Goal: Task Accomplishment & Management: Complete application form

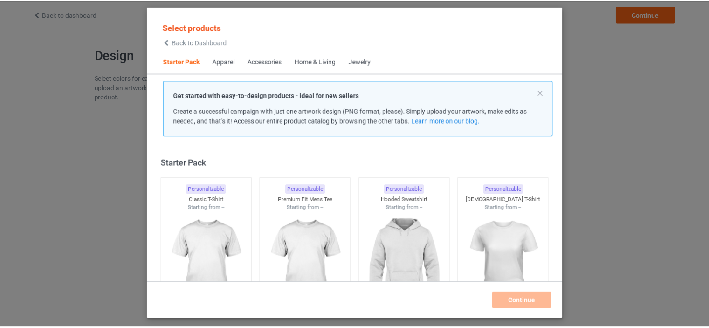
scroll to position [12, 0]
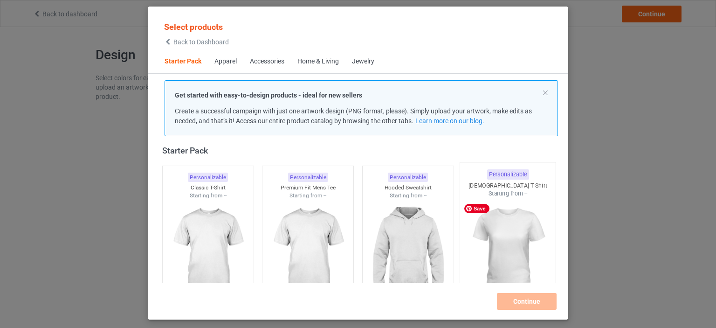
click at [487, 227] on img at bounding box center [509, 253] width 88 height 110
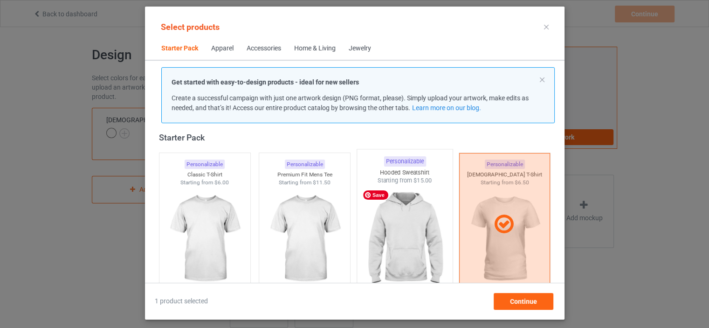
click at [419, 246] on img at bounding box center [405, 240] width 88 height 110
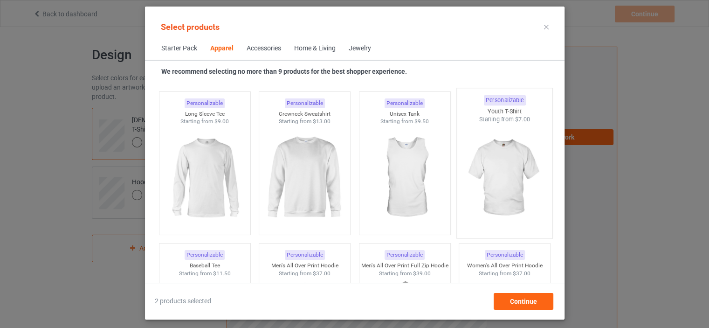
scroll to position [665, 0]
click at [310, 174] on img at bounding box center [305, 179] width 88 height 110
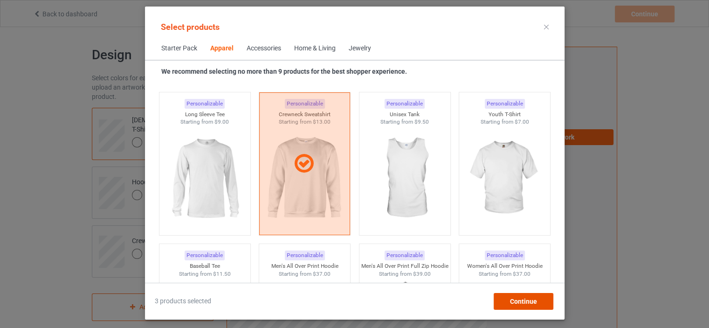
drag, startPoint x: 523, startPoint y: 304, endPoint x: 516, endPoint y: 301, distance: 7.1
click at [522, 304] on span "Continue" at bounding box center [523, 301] width 27 height 7
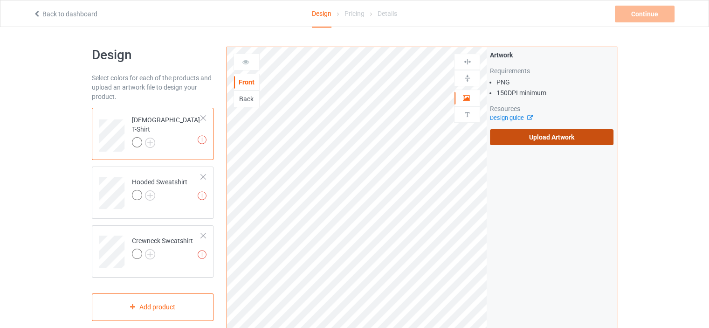
click at [503, 138] on label "Upload Artwork" at bounding box center [552, 137] width 124 height 16
click at [0, 0] on input "Upload Artwork" at bounding box center [0, 0] width 0 height 0
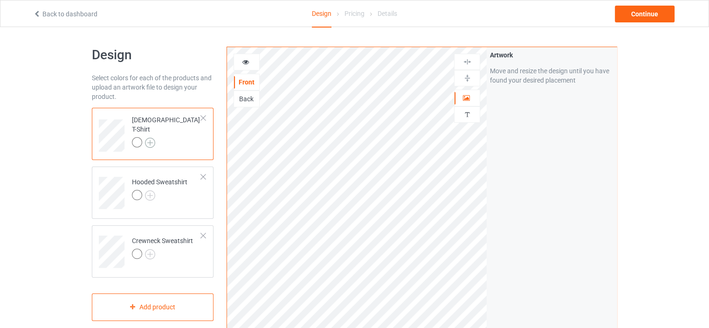
click at [151, 138] on img at bounding box center [150, 143] width 10 height 10
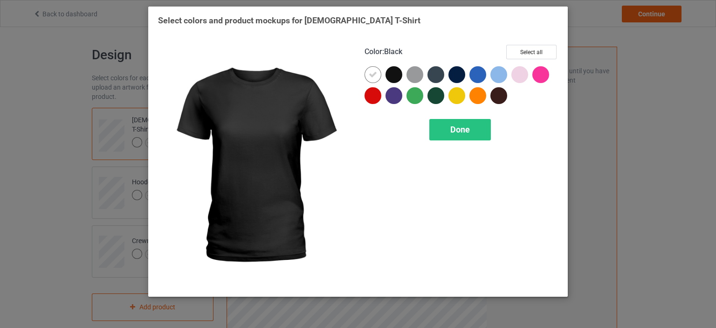
drag, startPoint x: 396, startPoint y: 72, endPoint x: 404, endPoint y: 83, distance: 12.7
click at [396, 72] on div at bounding box center [394, 74] width 17 height 17
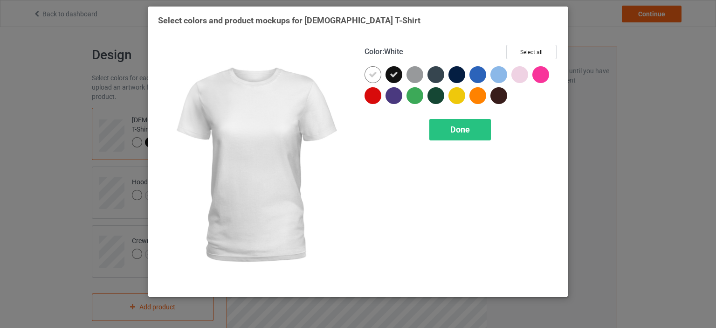
click at [369, 75] on icon at bounding box center [373, 74] width 8 height 8
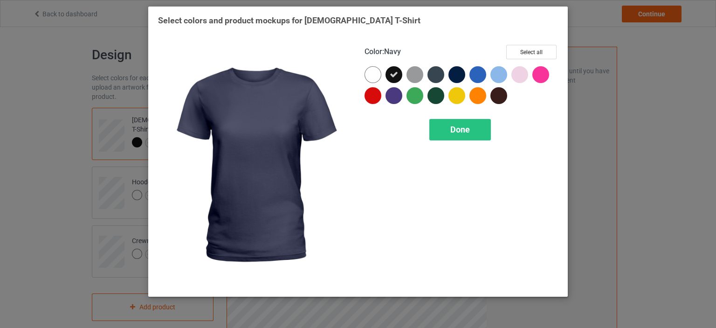
click at [457, 78] on div at bounding box center [457, 74] width 17 height 17
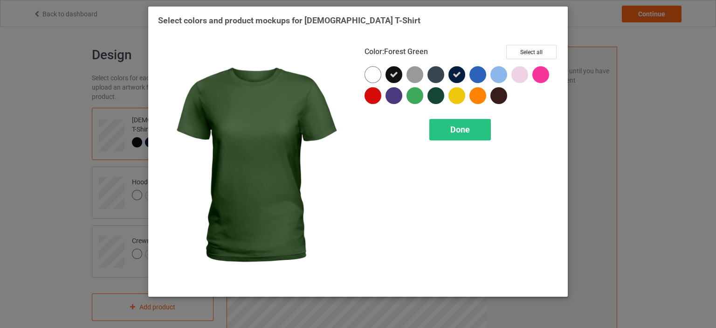
click at [436, 98] on div at bounding box center [436, 95] width 17 height 17
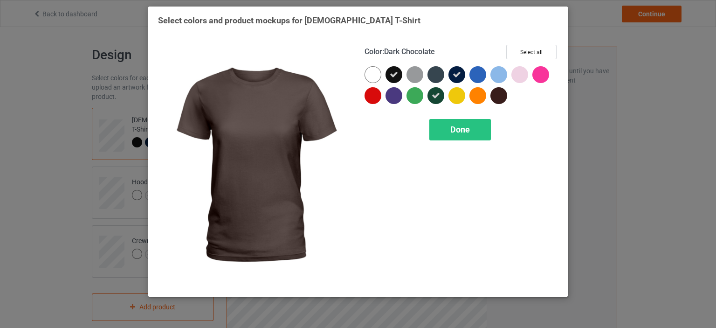
click at [498, 97] on div at bounding box center [499, 95] width 17 height 17
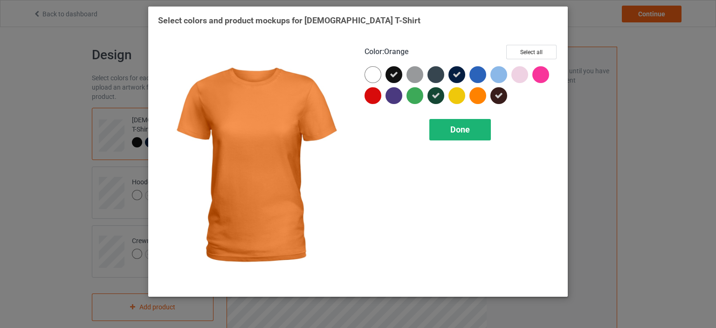
click at [462, 132] on span "Done" at bounding box center [461, 130] width 20 height 10
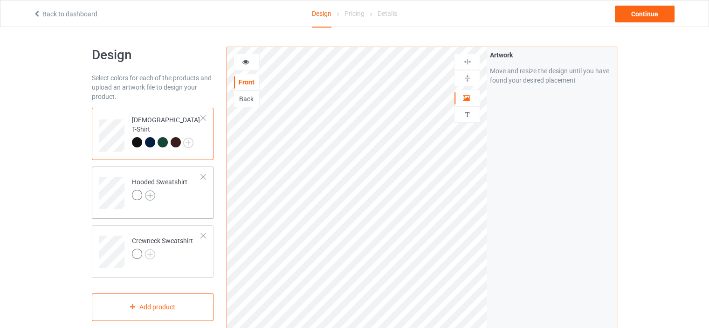
click at [148, 194] on img at bounding box center [150, 195] width 10 height 10
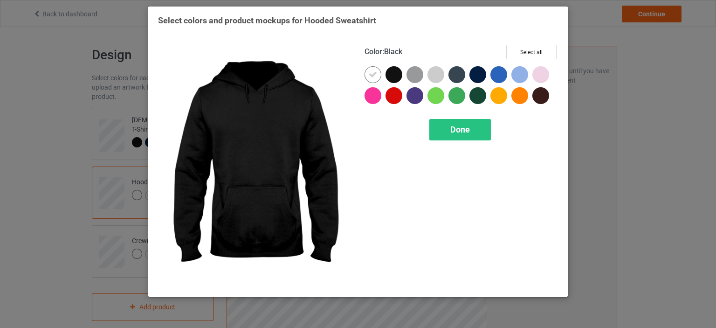
click at [391, 75] on div at bounding box center [394, 74] width 17 height 17
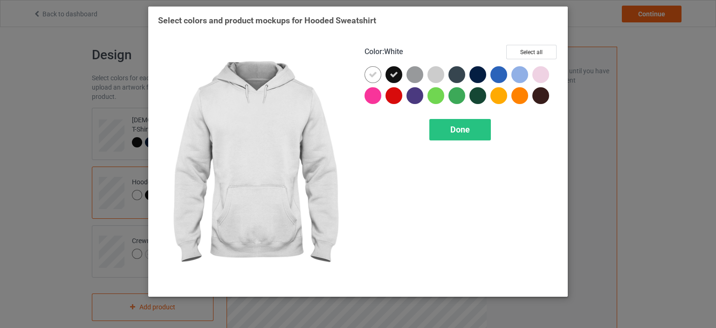
click at [375, 76] on icon at bounding box center [373, 74] width 8 height 8
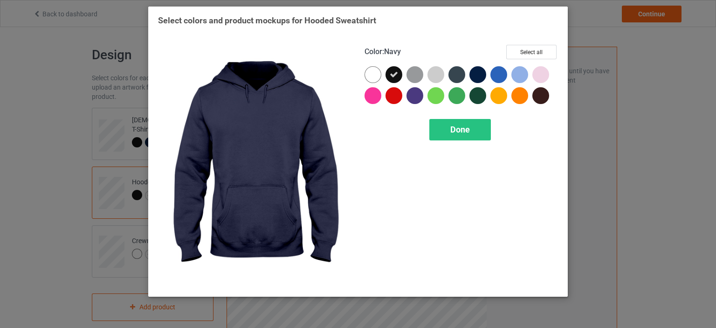
drag, startPoint x: 477, startPoint y: 74, endPoint x: 478, endPoint y: 79, distance: 5.2
click at [478, 74] on div at bounding box center [478, 74] width 17 height 17
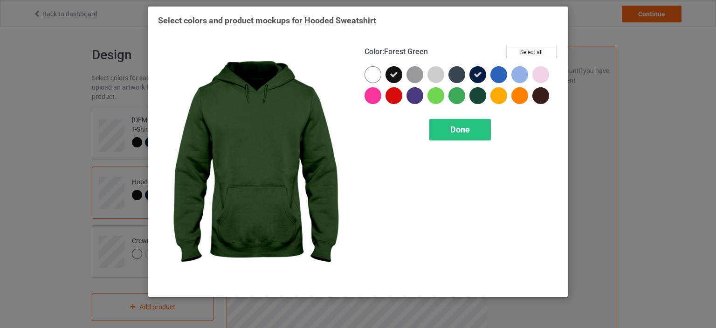
click at [481, 89] on div at bounding box center [478, 95] width 17 height 17
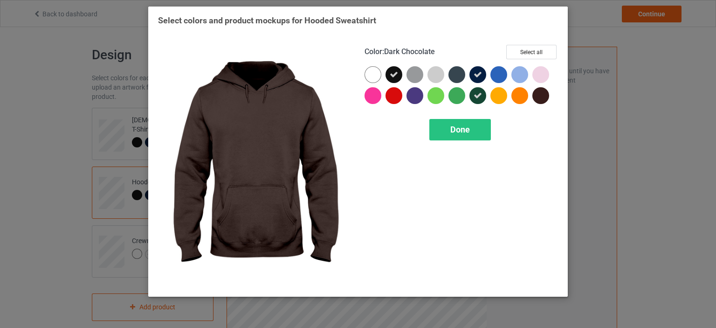
click at [545, 94] on div at bounding box center [541, 95] width 17 height 17
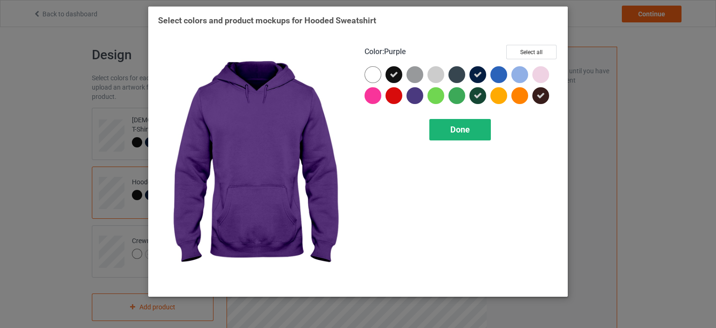
click at [468, 139] on div "Done" at bounding box center [461, 129] width 62 height 21
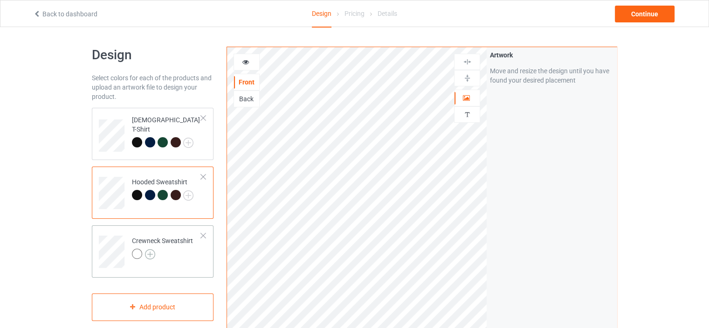
click at [147, 252] on img at bounding box center [150, 254] width 10 height 10
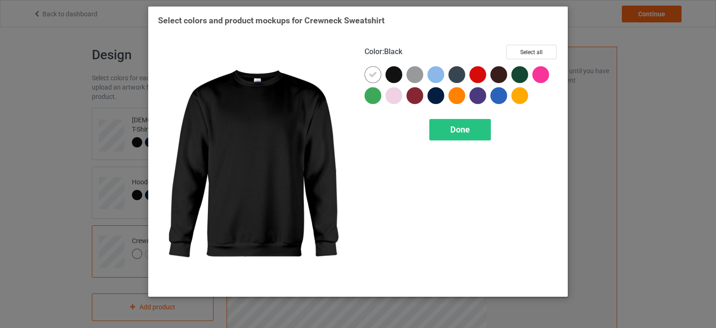
click at [387, 78] on div at bounding box center [394, 74] width 17 height 17
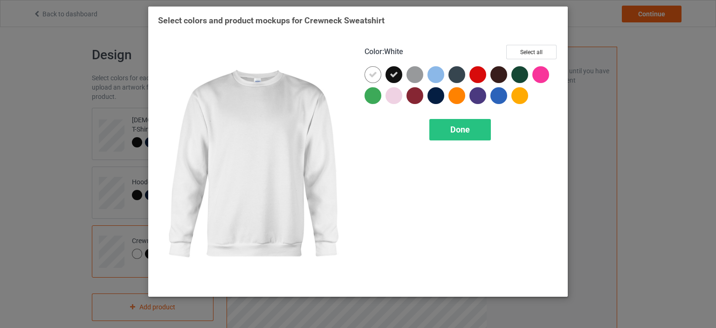
click at [376, 76] on icon at bounding box center [373, 74] width 8 height 8
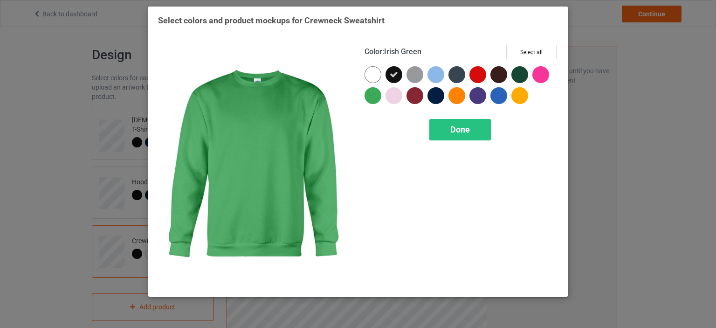
click at [372, 97] on div at bounding box center [373, 95] width 17 height 17
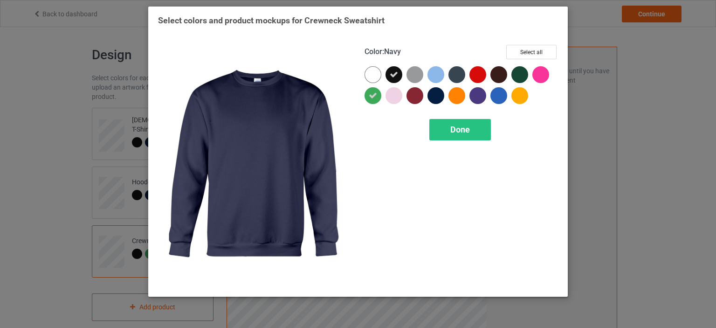
click at [439, 97] on div at bounding box center [436, 95] width 17 height 17
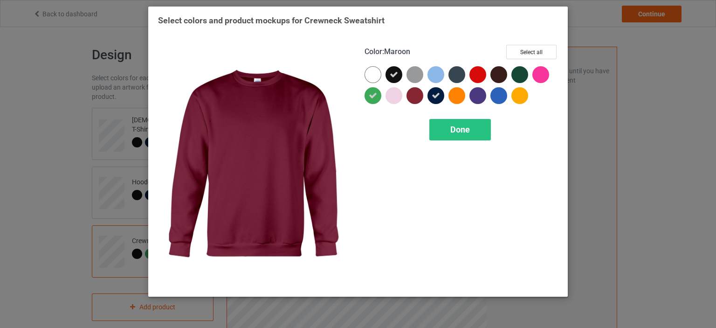
click at [421, 97] on div at bounding box center [415, 95] width 17 height 17
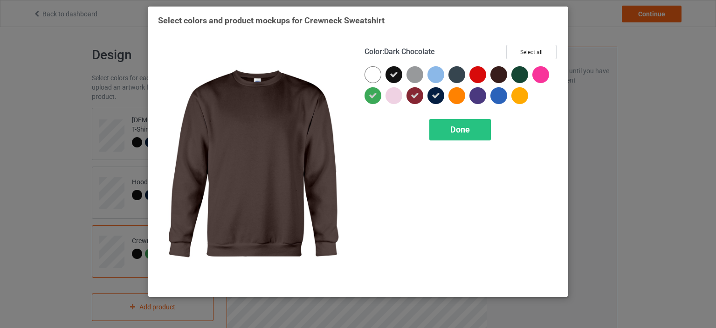
click at [500, 79] on div at bounding box center [499, 74] width 17 height 17
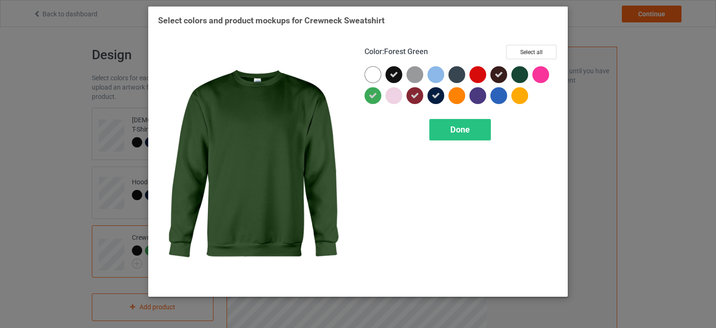
click at [517, 76] on div at bounding box center [520, 74] width 17 height 17
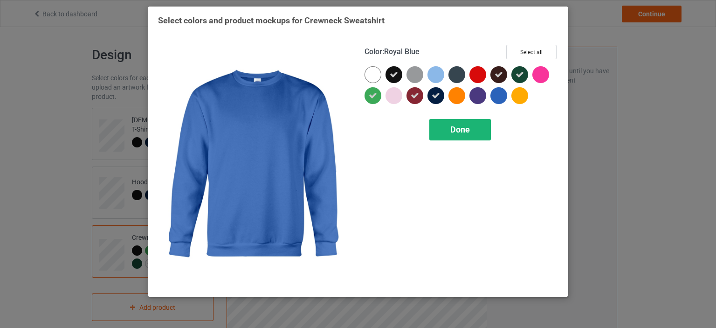
click at [471, 129] on div "Done" at bounding box center [461, 129] width 62 height 21
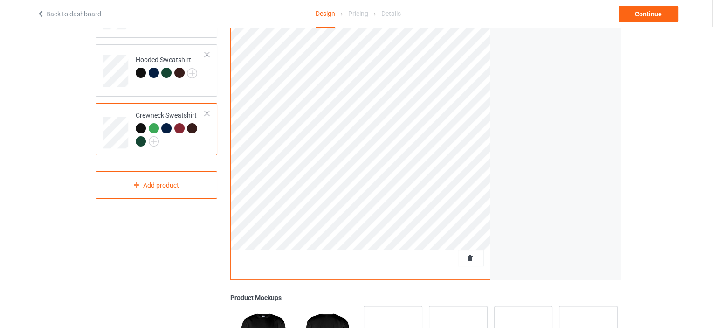
scroll to position [187, 0]
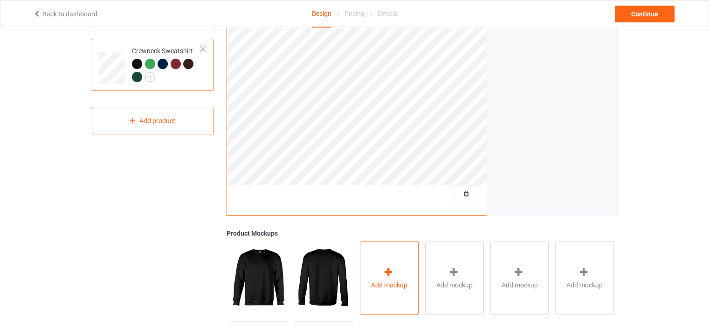
click at [382, 257] on div "Add mockup" at bounding box center [389, 277] width 59 height 73
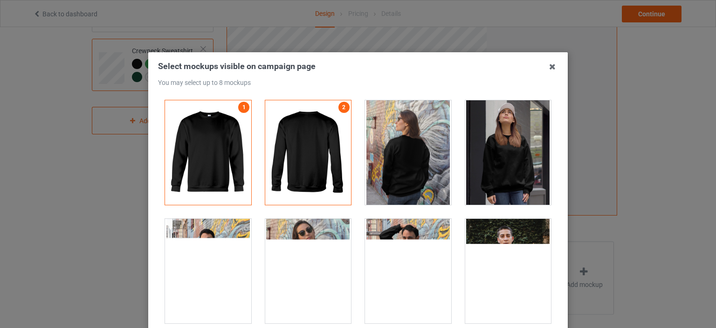
click at [467, 175] on div at bounding box center [508, 152] width 86 height 104
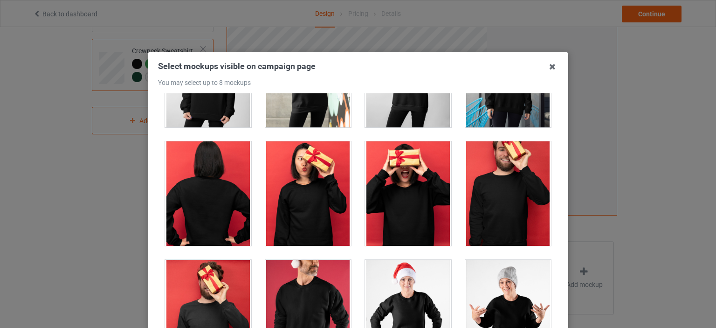
scroll to position [793, 0]
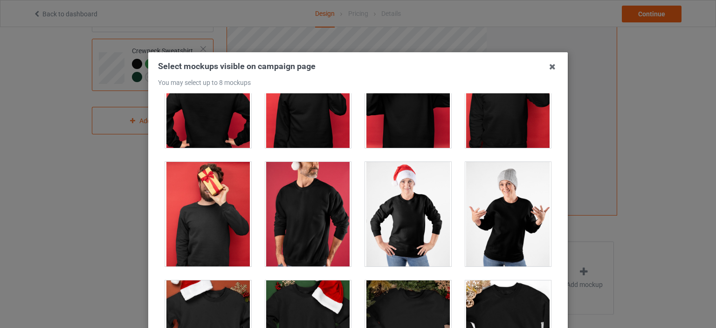
click at [491, 212] on div at bounding box center [508, 214] width 86 height 104
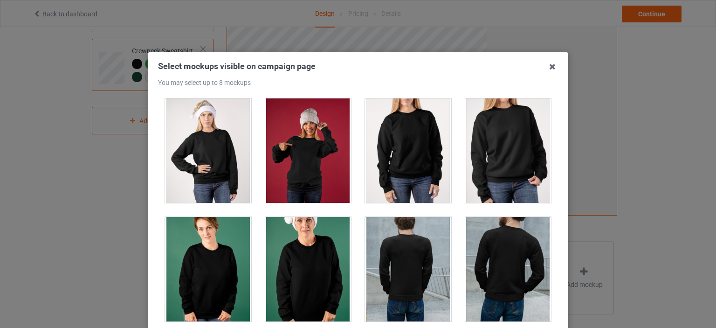
scroll to position [1306, 0]
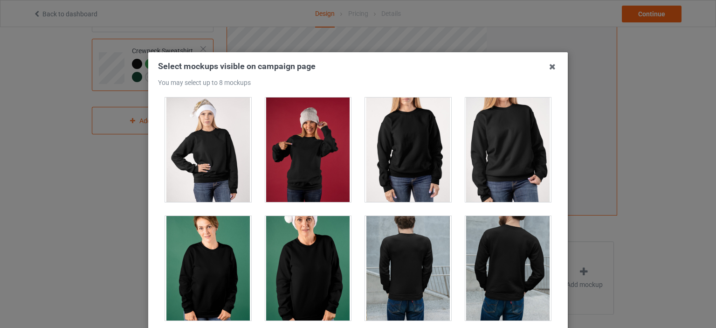
click at [476, 164] on div at bounding box center [508, 149] width 86 height 104
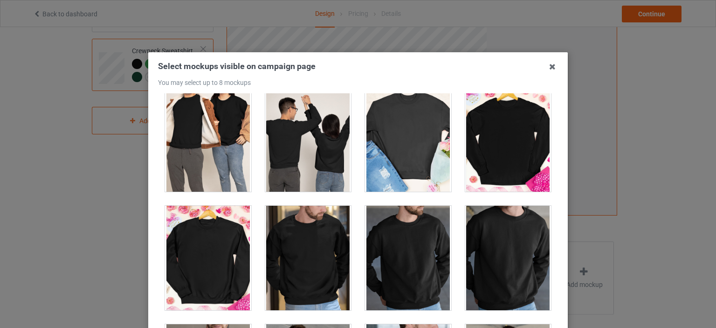
click at [492, 147] on div at bounding box center [508, 139] width 86 height 104
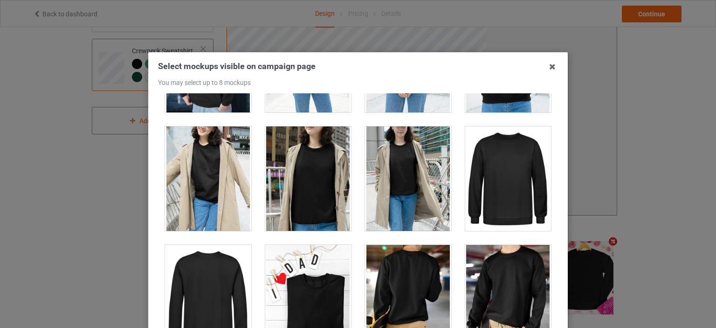
scroll to position [2519, 0]
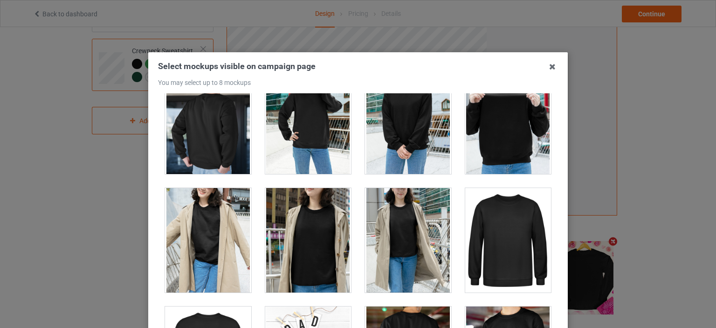
click at [499, 140] on div at bounding box center [508, 121] width 86 height 104
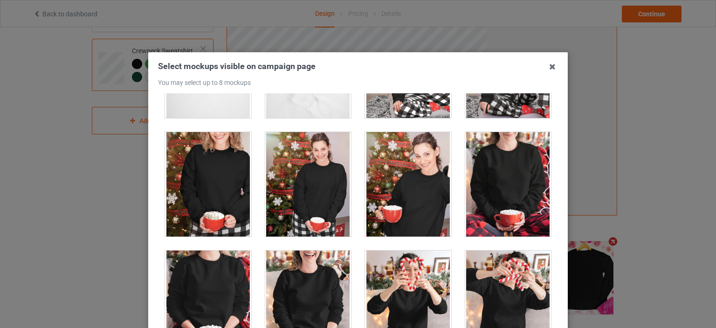
scroll to position [3545, 0]
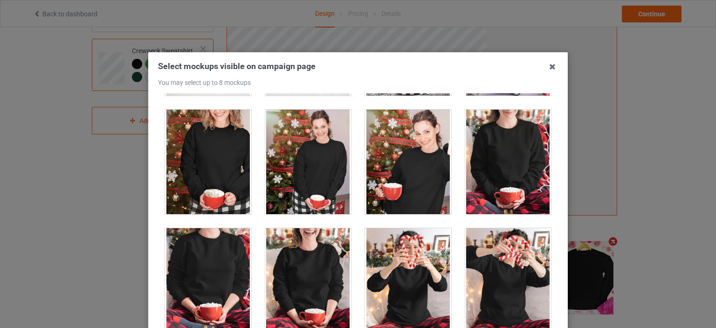
click at [214, 257] on div at bounding box center [208, 280] width 86 height 104
click at [644, 178] on div "Select mockups visible on campaign page You may select up to 8 mockups 1 2 3 4 …" at bounding box center [358, 164] width 716 height 328
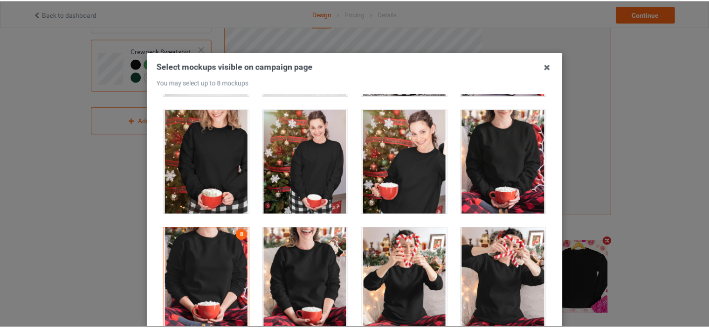
scroll to position [123, 0]
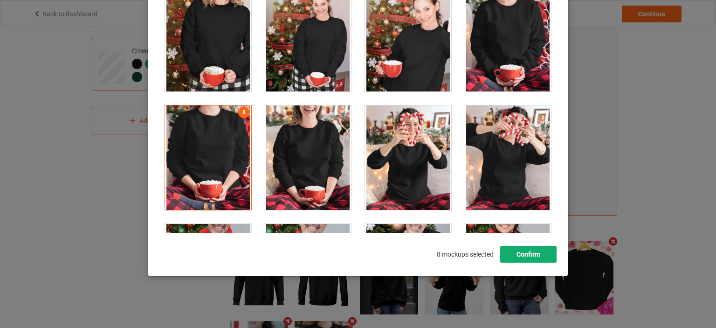
click at [549, 256] on button "Confirm" at bounding box center [528, 254] width 56 height 17
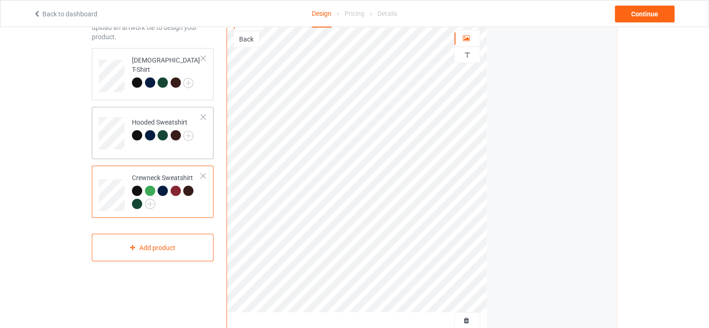
scroll to position [47, 0]
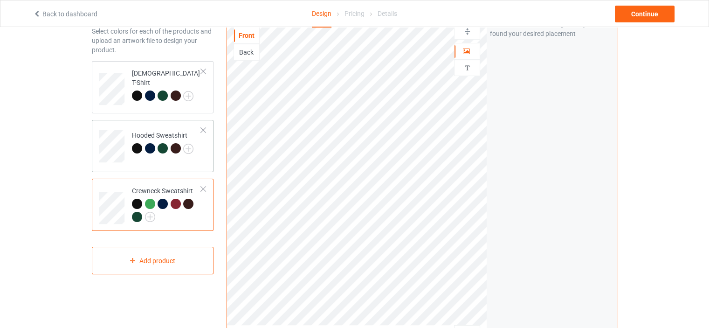
click at [185, 159] on td "Hooded Sweatshirt" at bounding box center [167, 143] width 80 height 39
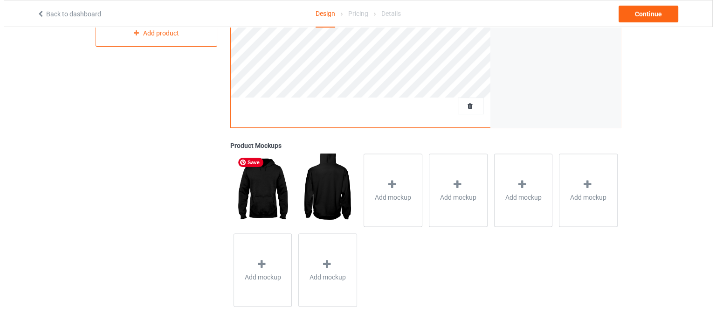
scroll to position [275, 0]
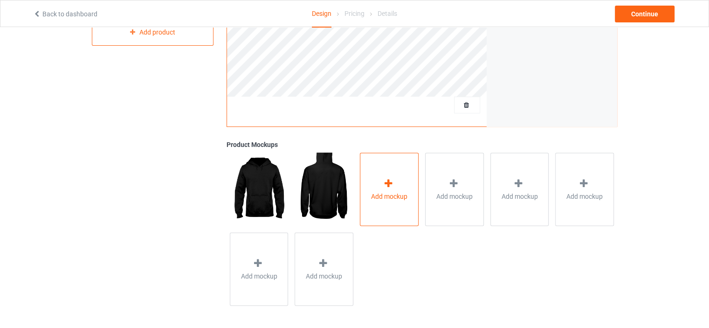
click at [375, 198] on span "Add mockup" at bounding box center [389, 195] width 36 height 9
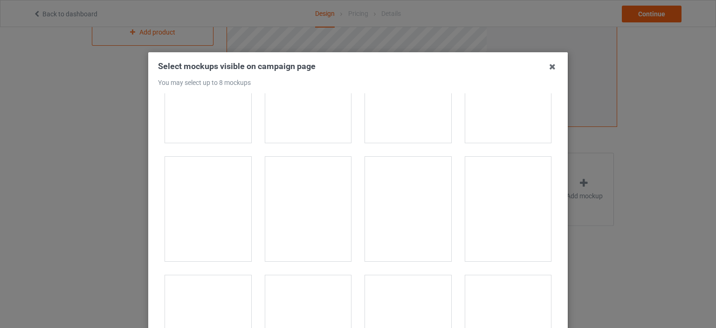
scroll to position [2146, 0]
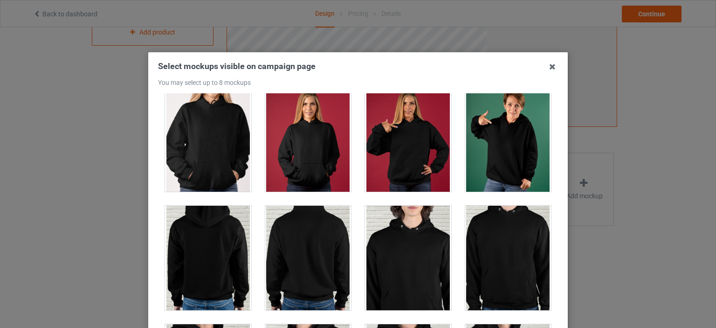
click at [406, 161] on div at bounding box center [408, 139] width 86 height 104
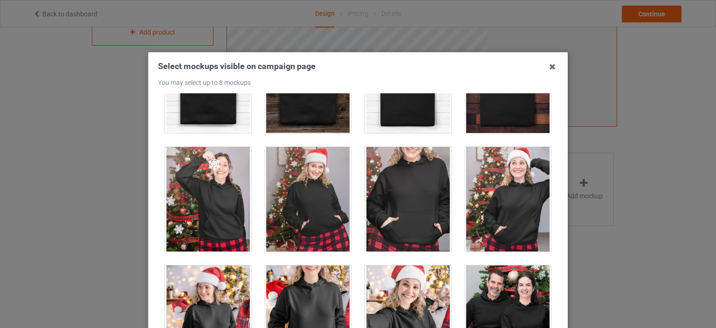
click at [404, 186] on div at bounding box center [408, 199] width 86 height 104
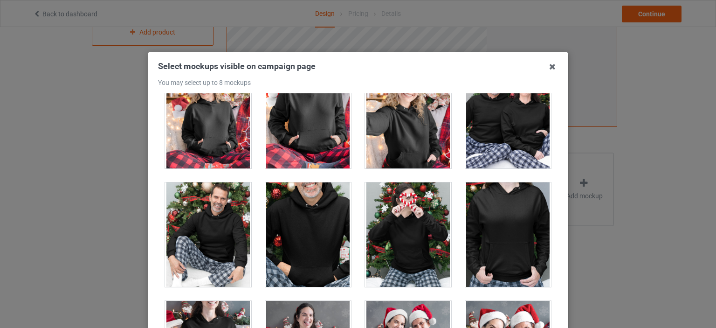
scroll to position [6063, 0]
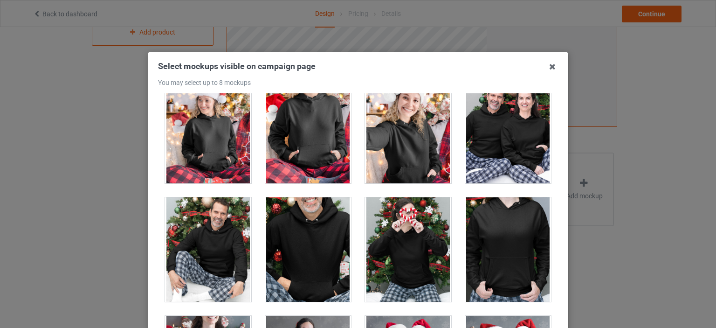
click at [465, 213] on div at bounding box center [508, 249] width 86 height 104
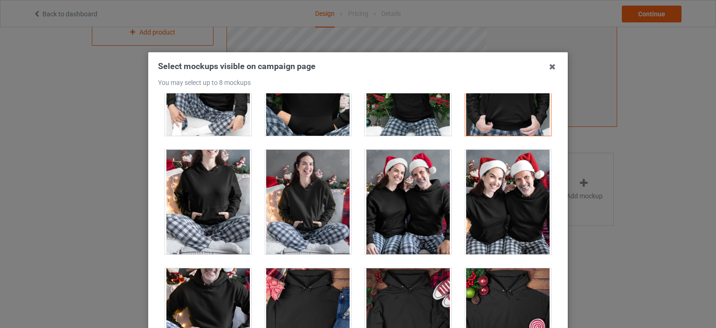
scroll to position [6297, 0]
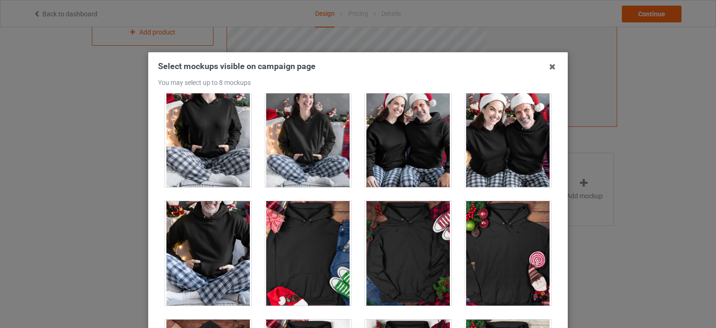
click at [410, 233] on div at bounding box center [408, 253] width 86 height 104
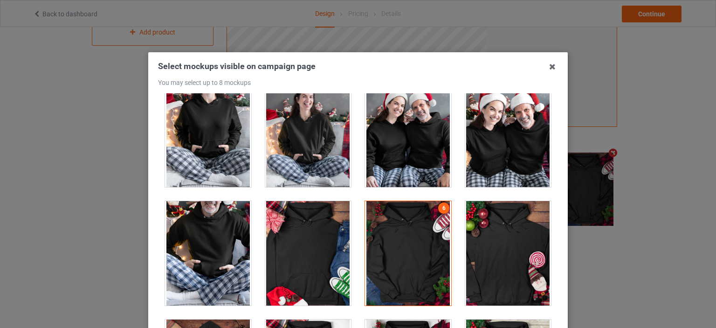
scroll to position [275, 0]
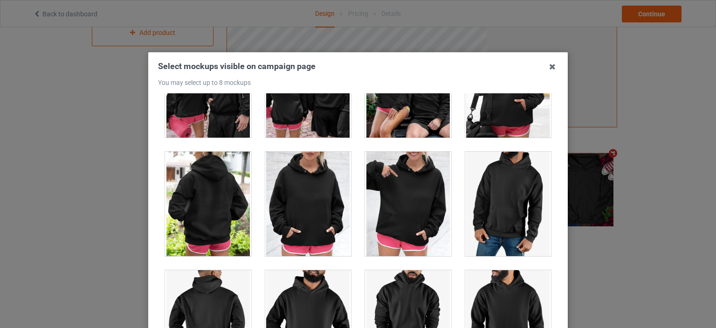
click at [408, 202] on div at bounding box center [408, 204] width 86 height 104
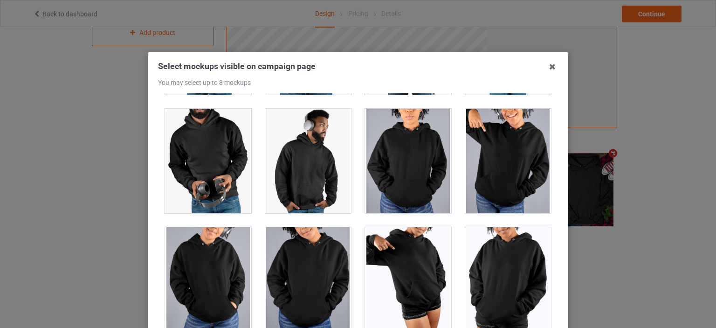
scroll to position [8017, 0]
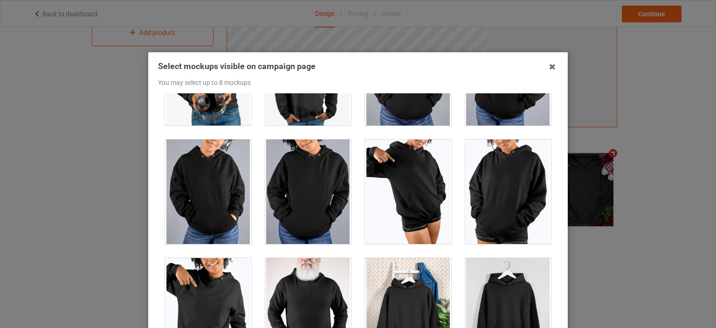
drag, startPoint x: 412, startPoint y: 188, endPoint x: 419, endPoint y: 184, distance: 8.3
click at [412, 188] on div at bounding box center [408, 191] width 86 height 104
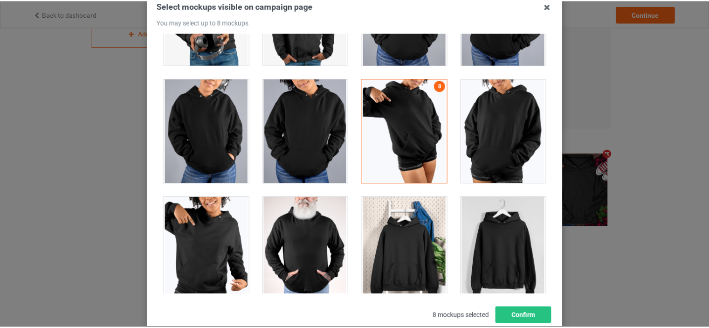
scroll to position [123, 0]
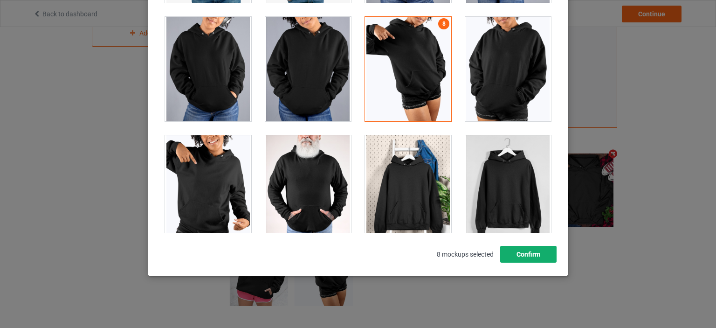
click at [530, 253] on button "Confirm" at bounding box center [528, 254] width 56 height 17
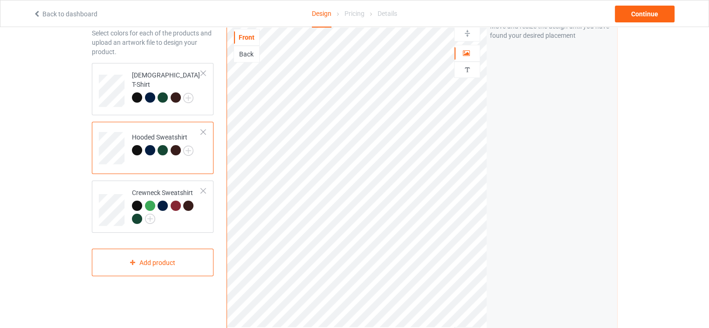
scroll to position [41, 0]
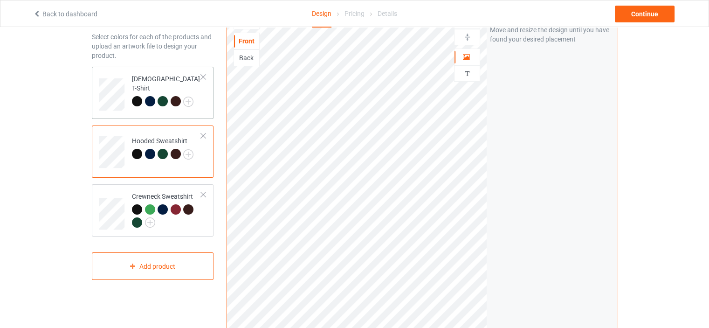
click at [198, 107] on td "[DEMOGRAPHIC_DATA] T-Shirt" at bounding box center [167, 91] width 80 height 42
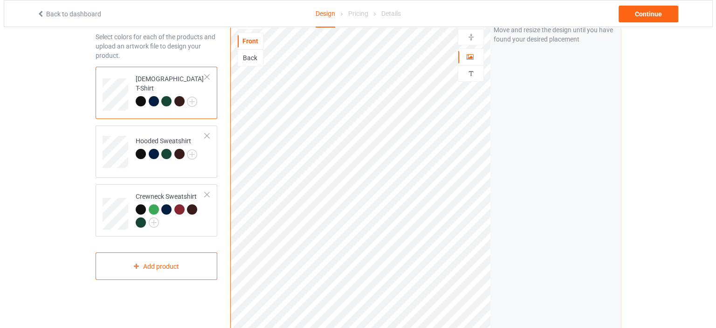
scroll to position [274, 0]
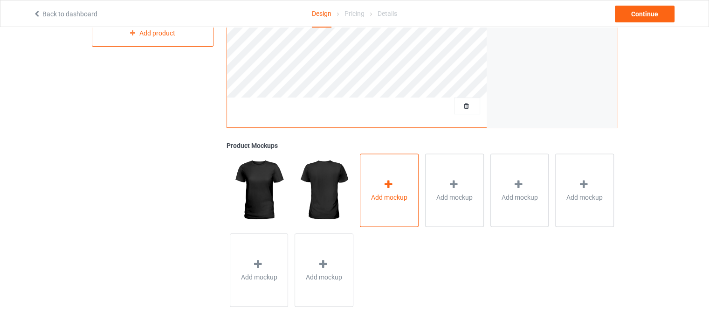
click at [389, 196] on span "Add mockup" at bounding box center [389, 196] width 36 height 9
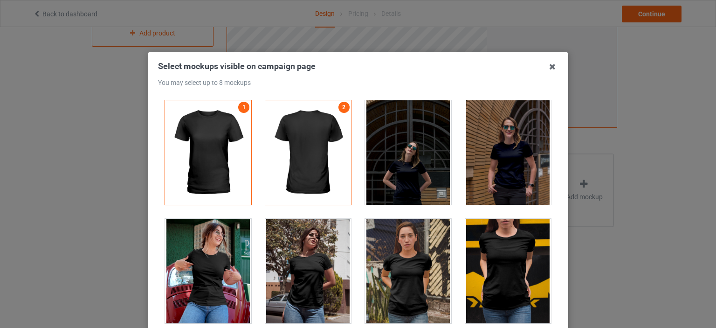
click at [494, 166] on div at bounding box center [508, 152] width 86 height 104
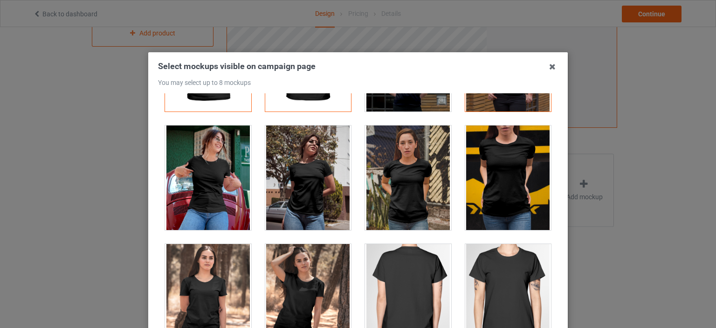
click at [217, 183] on div at bounding box center [208, 177] width 86 height 104
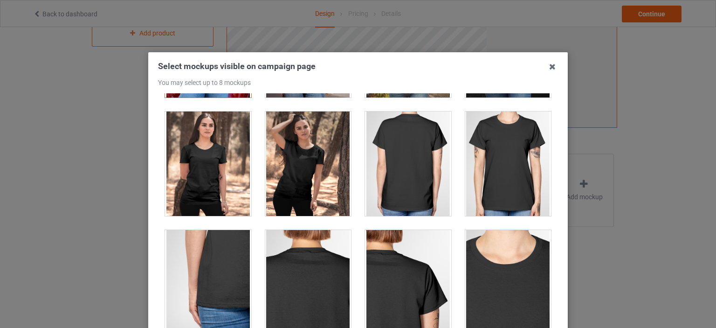
scroll to position [233, 0]
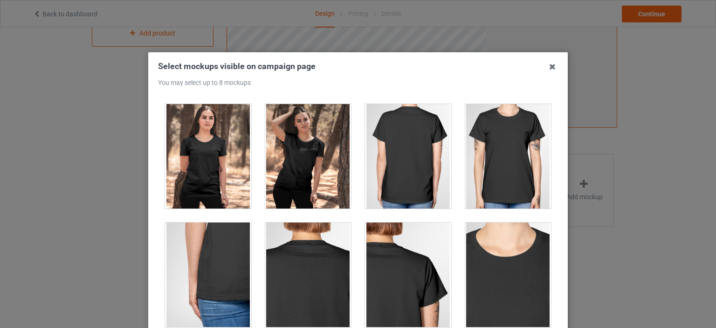
click at [231, 171] on div at bounding box center [208, 156] width 86 height 104
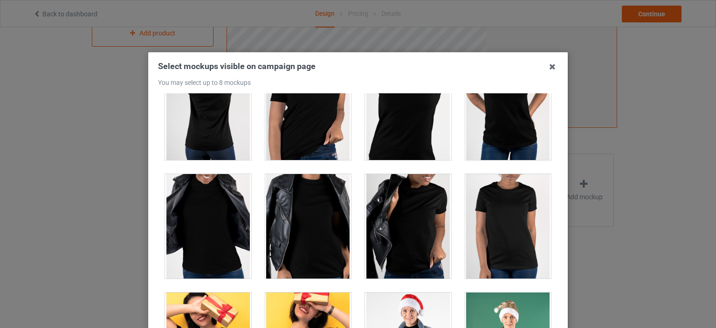
scroll to position [700, 0]
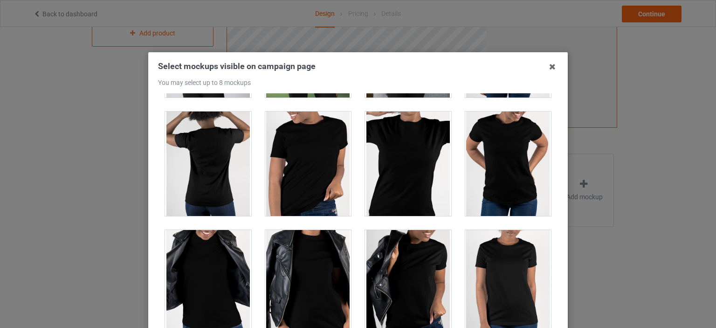
click at [414, 261] on div at bounding box center [408, 282] width 86 height 104
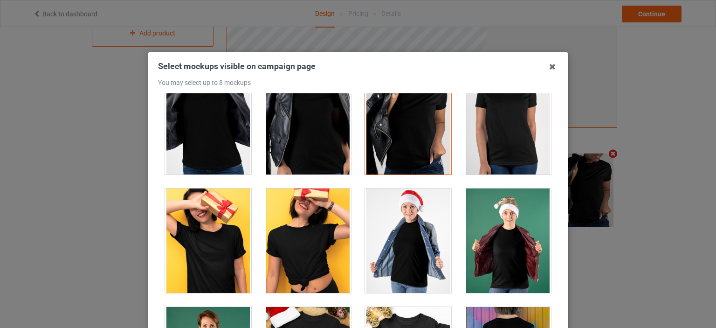
scroll to position [979, 0]
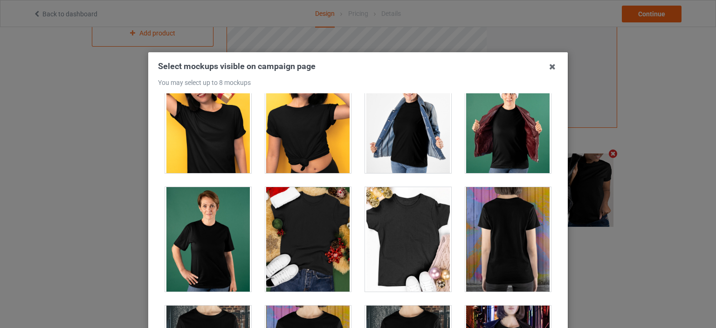
click at [507, 125] on div at bounding box center [508, 121] width 86 height 104
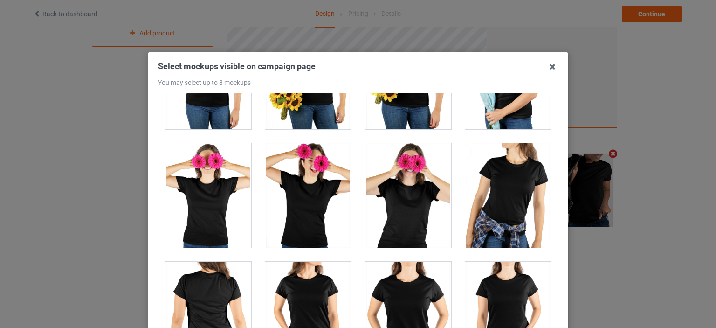
scroll to position [2332, 0]
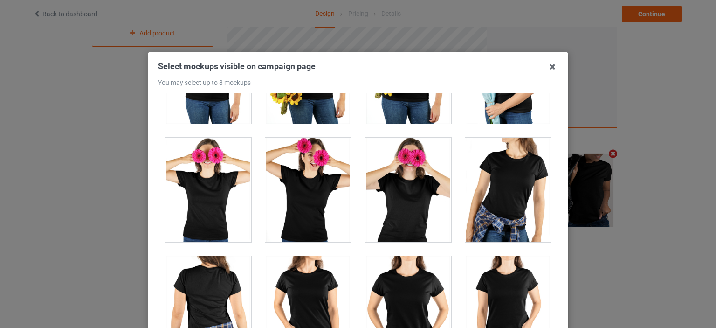
click at [491, 192] on div at bounding box center [508, 190] width 86 height 104
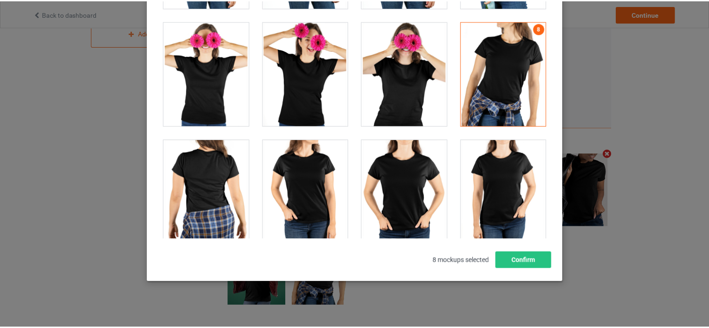
scroll to position [123, 0]
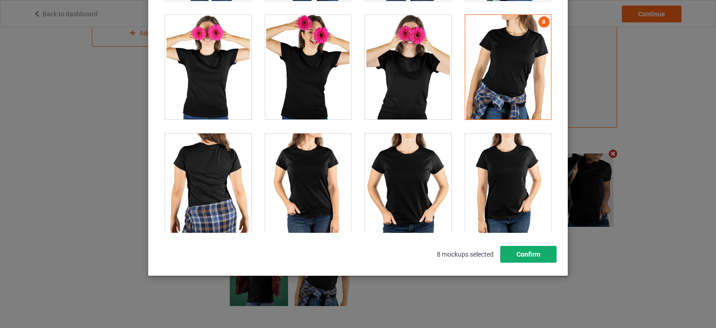
click at [512, 255] on button "Confirm" at bounding box center [528, 254] width 56 height 17
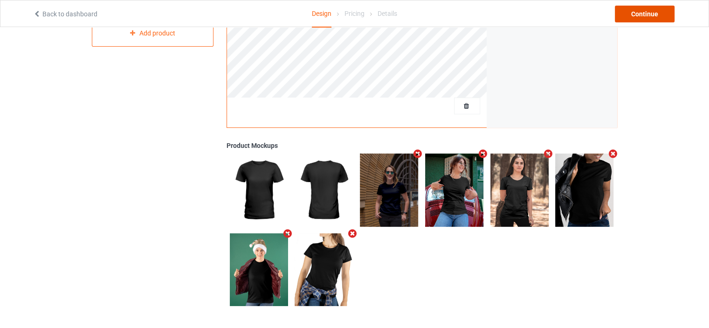
click at [638, 14] on div "Continue" at bounding box center [645, 14] width 60 height 17
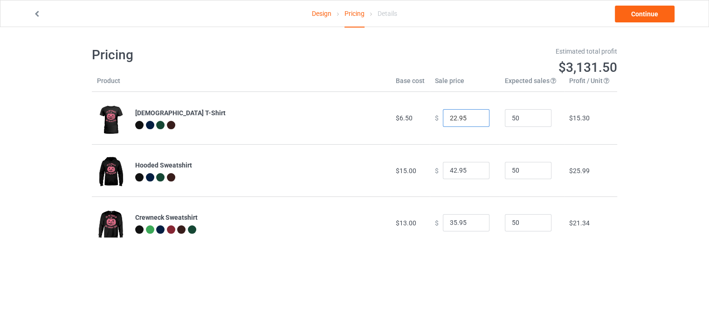
click at [450, 118] on input "22.95" at bounding box center [466, 118] width 47 height 18
type input "16.95"
click at [453, 174] on input "42.95" at bounding box center [466, 171] width 47 height 18
type input "25.95"
click at [452, 224] on input "35.95" at bounding box center [466, 223] width 47 height 18
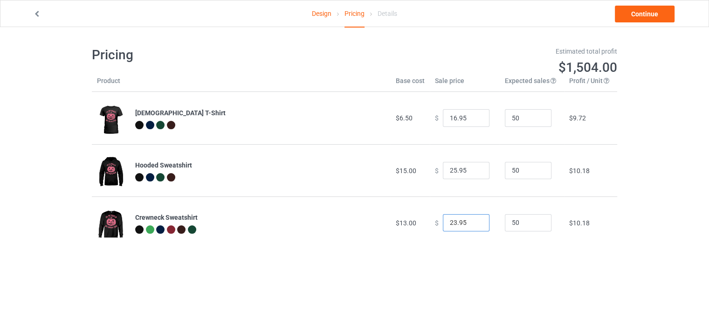
type input "23.95"
click at [660, 13] on link "Continue" at bounding box center [645, 14] width 60 height 17
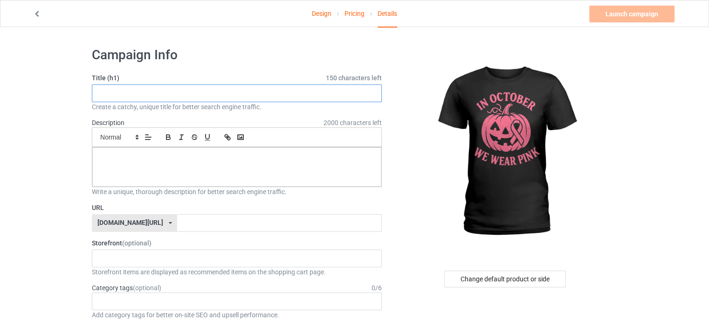
click at [133, 95] on input "text" at bounding box center [237, 93] width 290 height 18
paste input "Pink Pumpkin [MEDICAL_DATA] Awareness [DATE] Tee"
type input "Pink Pumpkin [MEDICAL_DATA] Awareness [DATE] Tee"
click at [271, 158] on p at bounding box center [237, 157] width 274 height 9
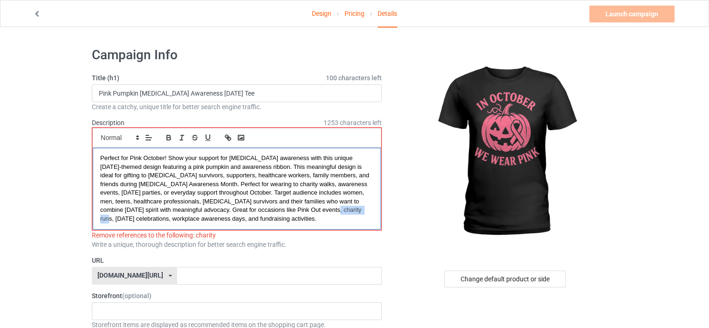
drag, startPoint x: 284, startPoint y: 211, endPoint x: 317, endPoint y: 213, distance: 32.7
click at [317, 213] on p "Perfect for Pink October! Show your support for [MEDICAL_DATA] awareness with t…" at bounding box center [236, 188] width 273 height 69
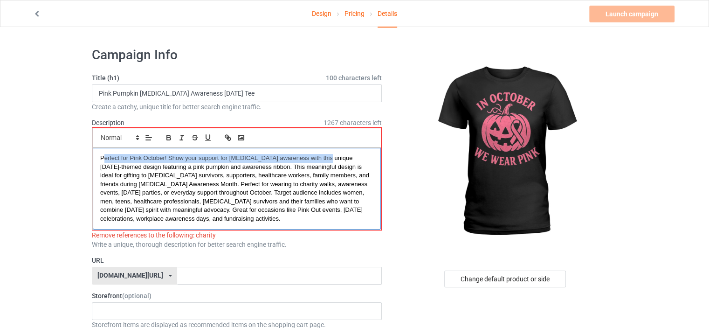
drag, startPoint x: 111, startPoint y: 157, endPoint x: 323, endPoint y: 159, distance: 212.7
click at [323, 159] on span "Perfect for Pink October! Show your support for [MEDICAL_DATA] awareness with t…" at bounding box center [235, 188] width 271 height 68
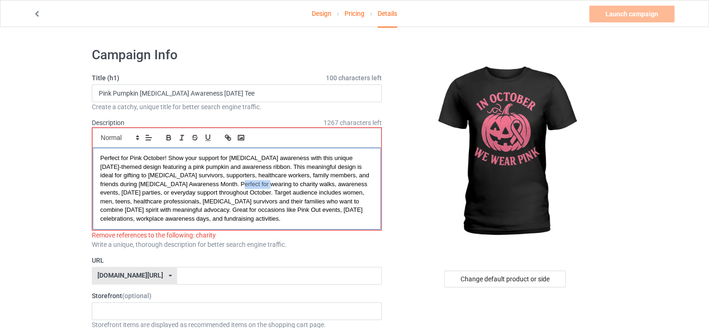
drag, startPoint x: 198, startPoint y: 182, endPoint x: 214, endPoint y: 185, distance: 16.1
click at [221, 187] on p "Perfect for Pink October! Show your support for [MEDICAL_DATA] awareness with t…" at bounding box center [236, 188] width 273 height 69
click at [198, 184] on span "Perfect for Pink October! Show your support for [MEDICAL_DATA] awareness with t…" at bounding box center [235, 188] width 271 height 68
drag, startPoint x: 202, startPoint y: 186, endPoint x: 287, endPoint y: 182, distance: 85.4
click at [287, 182] on span "Perfect for Pink October! Show your support for [MEDICAL_DATA] awareness with t…" at bounding box center [235, 188] width 271 height 68
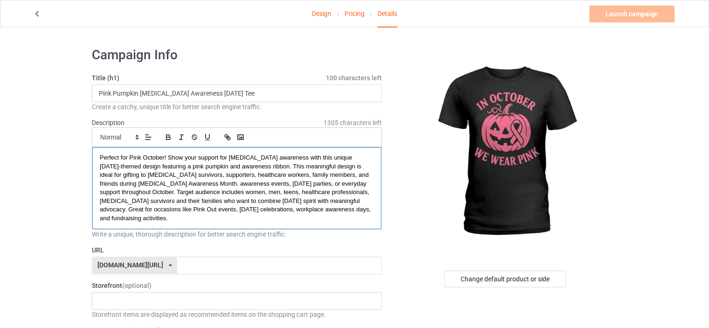
click at [137, 220] on p "Perfect for Pink October! Show your support for [MEDICAL_DATA] awareness with t…" at bounding box center [237, 187] width 274 height 69
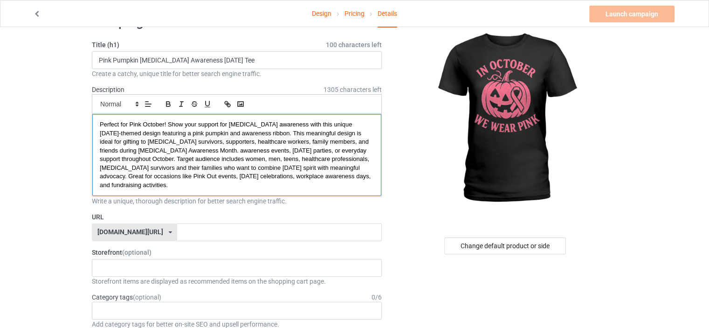
scroll to position [47, 0]
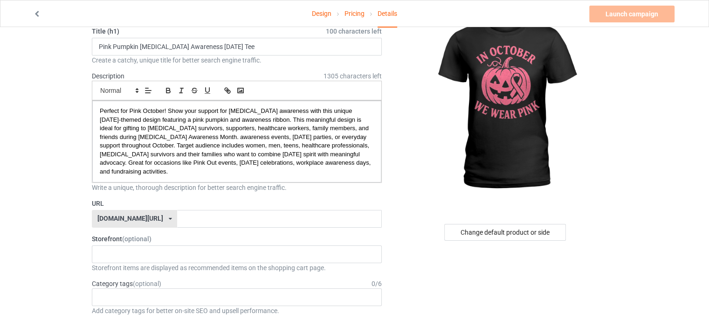
click at [137, 222] on div "[DOMAIN_NAME][URL] [DOMAIN_NAME][URL] [DOMAIN_NAME][URL] 61593155afa3620afb3300…" at bounding box center [134, 219] width 85 height 18
click at [133, 249] on div "[DOMAIN_NAME][URL]" at bounding box center [134, 253] width 84 height 17
click at [177, 222] on input "text" at bounding box center [279, 219] width 204 height 18
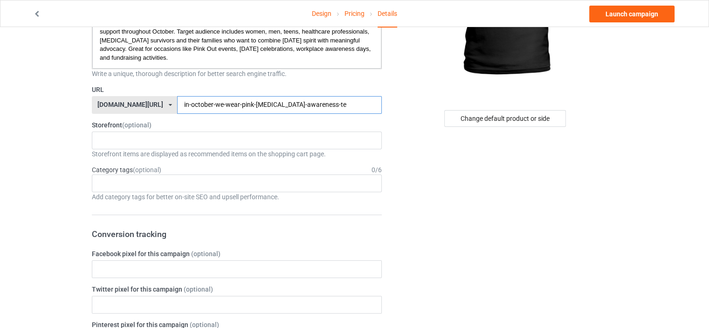
scroll to position [187, 0]
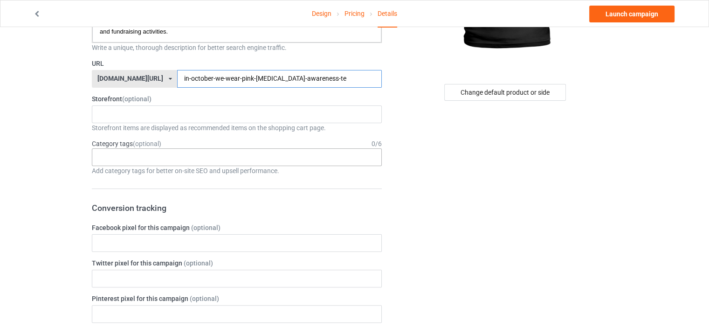
type input "in-october-we-wear-pink-[MEDICAL_DATA]-awareness-te"
click at [113, 162] on div "Age > [DEMOGRAPHIC_DATA] > 1 Age > [DEMOGRAPHIC_DATA] Months > 1 Month Age > [D…" at bounding box center [237, 157] width 290 height 18
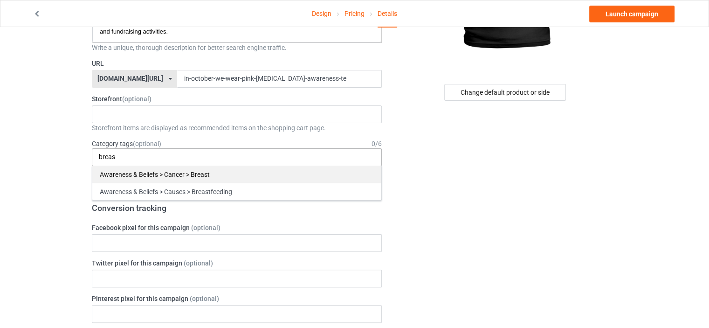
type input "breas"
click at [136, 171] on div "Awareness & Beliefs > Cancer > Breast" at bounding box center [236, 174] width 289 height 17
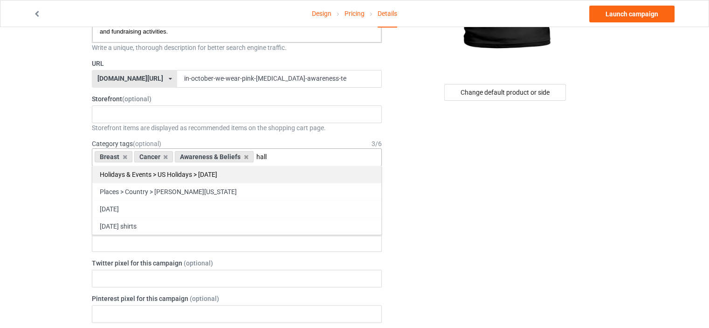
type input "hall"
click at [140, 171] on div "Holidays & Events > US Holidays > [DATE]" at bounding box center [236, 174] width 289 height 17
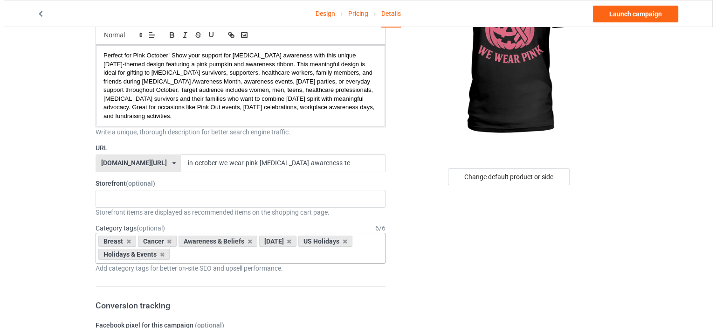
scroll to position [0, 0]
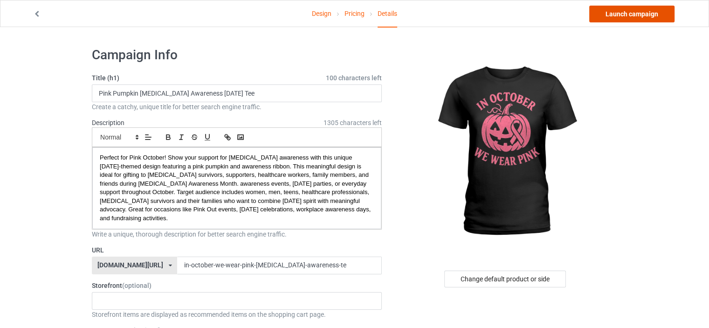
click at [628, 15] on link "Launch campaign" at bounding box center [632, 14] width 85 height 17
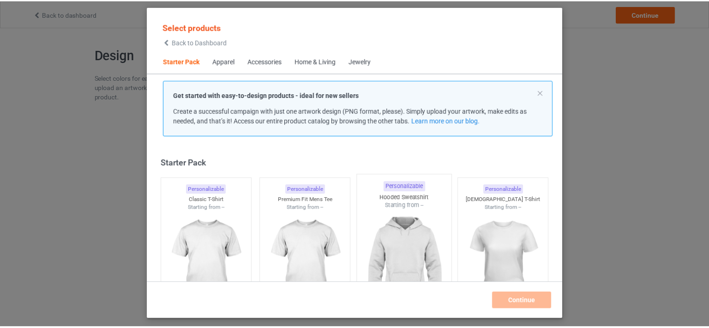
scroll to position [12, 0]
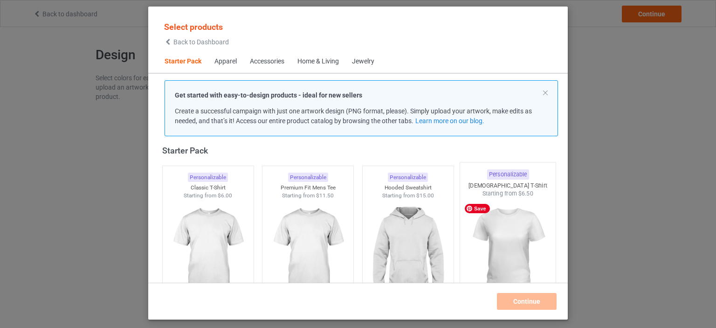
click at [491, 234] on img at bounding box center [509, 253] width 88 height 110
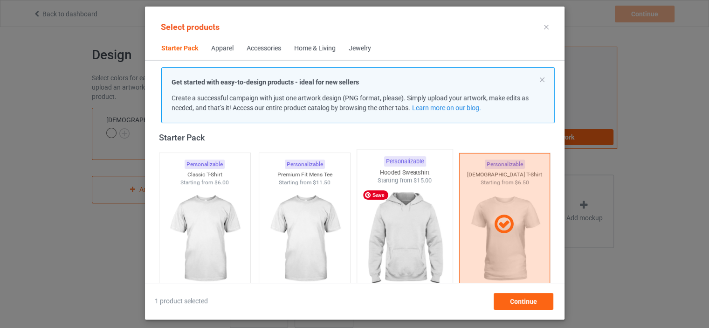
click at [407, 236] on img at bounding box center [405, 240] width 88 height 110
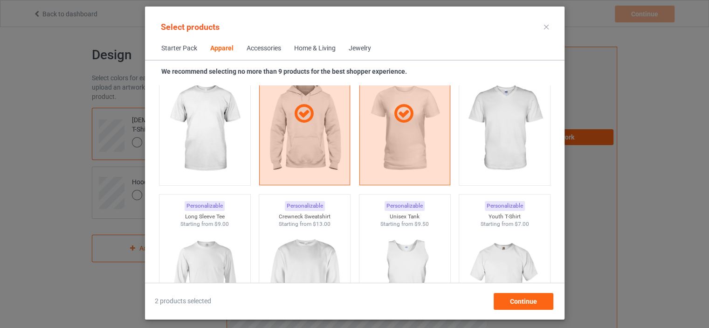
scroll to position [618, 0]
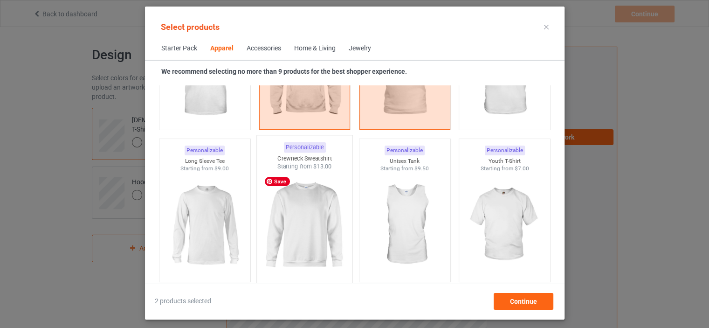
click at [310, 214] on img at bounding box center [305, 226] width 88 height 110
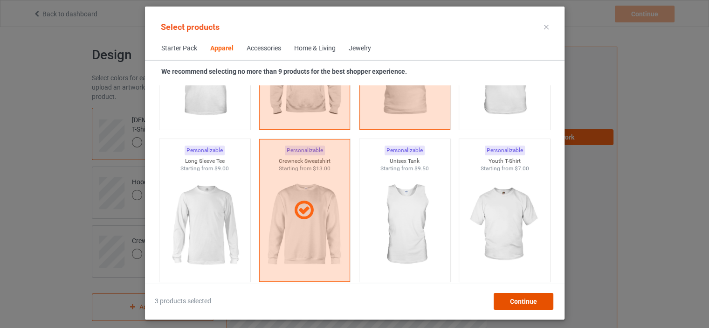
click at [511, 298] on span "Continue" at bounding box center [523, 301] width 27 height 7
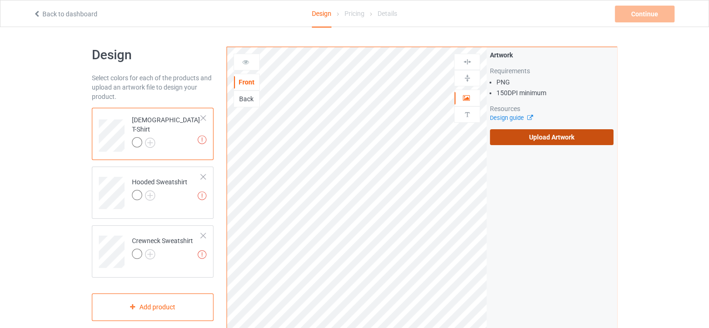
click at [525, 143] on label "Upload Artwork" at bounding box center [552, 137] width 124 height 16
click at [0, 0] on input "Upload Artwork" at bounding box center [0, 0] width 0 height 0
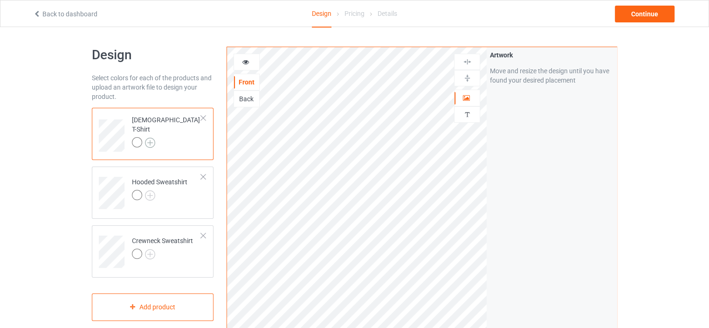
click at [152, 139] on img at bounding box center [150, 143] width 10 height 10
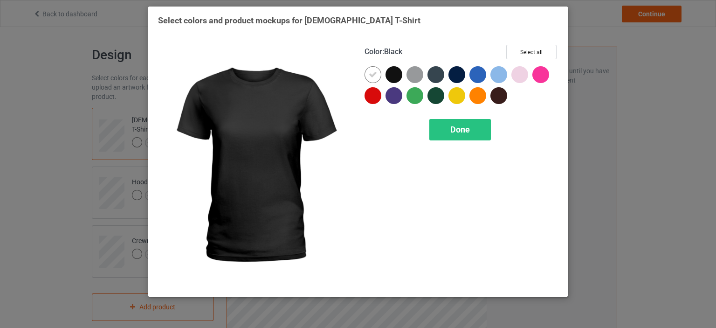
click at [392, 73] on div at bounding box center [394, 74] width 17 height 17
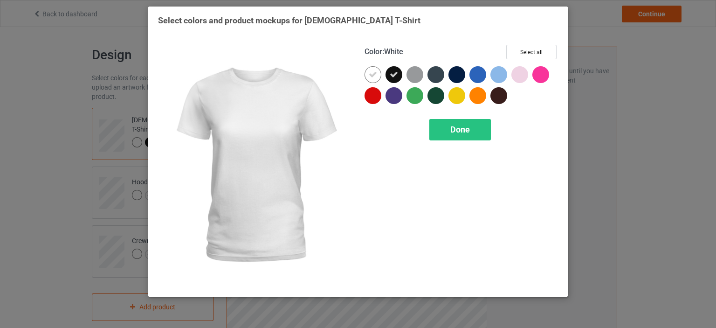
click at [373, 74] on icon at bounding box center [373, 74] width 8 height 8
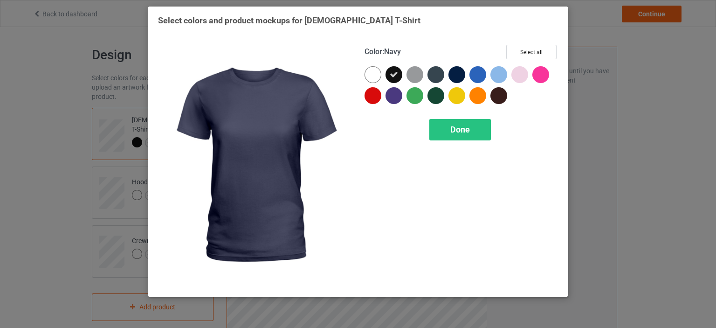
click at [456, 78] on div at bounding box center [457, 74] width 17 height 17
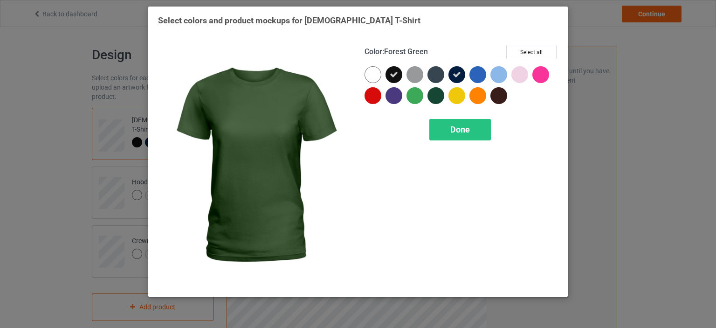
click at [438, 100] on div at bounding box center [436, 95] width 17 height 17
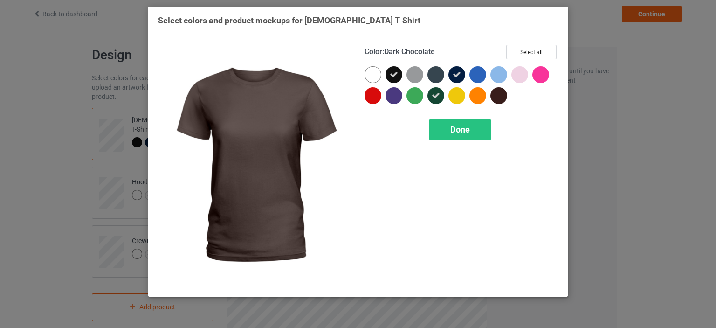
click at [498, 98] on div at bounding box center [499, 95] width 17 height 17
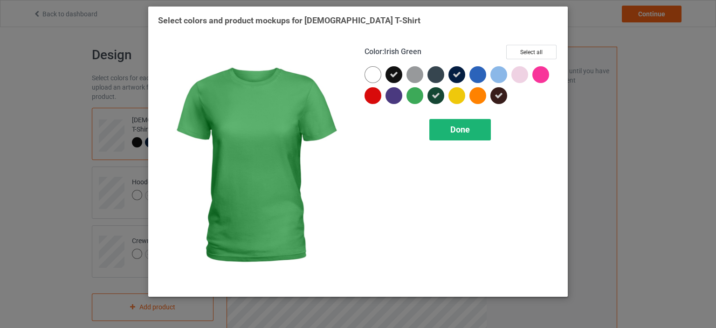
click at [459, 132] on span "Done" at bounding box center [461, 130] width 20 height 10
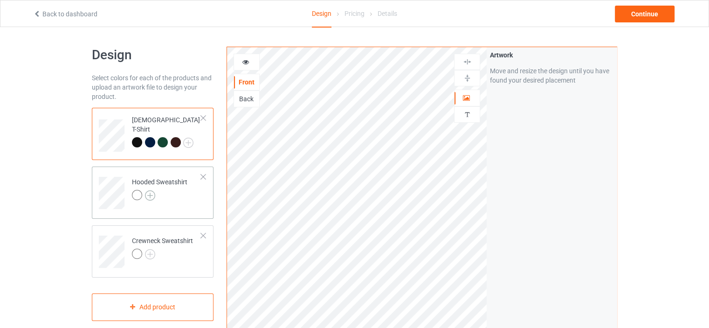
click at [150, 192] on img at bounding box center [150, 195] width 10 height 10
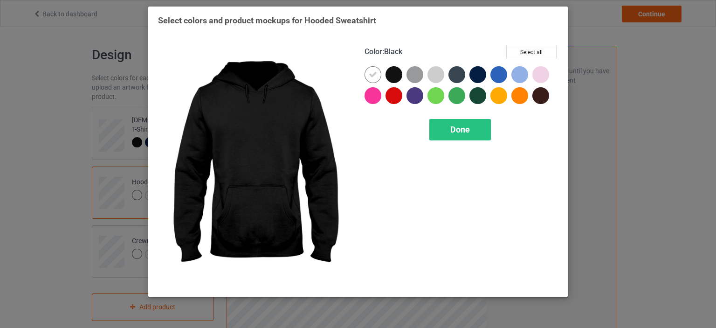
click at [390, 76] on div at bounding box center [394, 74] width 17 height 17
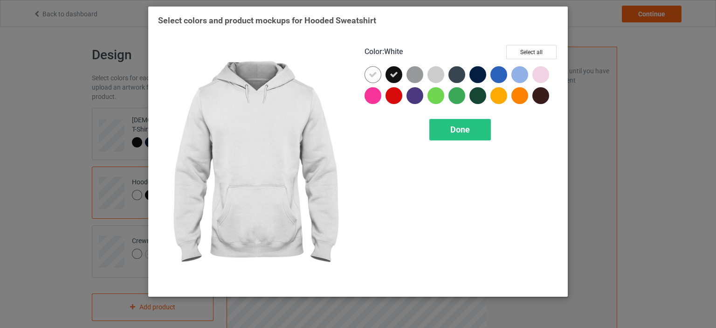
click at [370, 78] on icon at bounding box center [373, 74] width 8 height 8
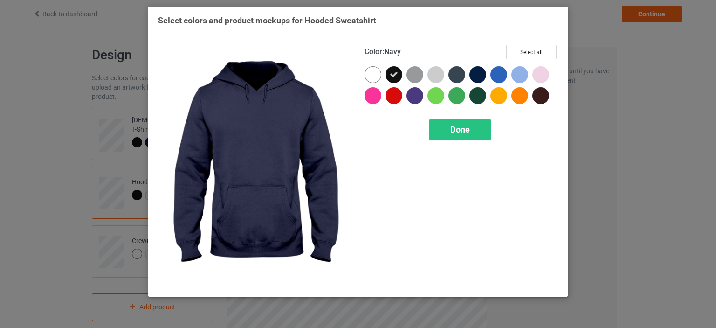
click at [479, 74] on div at bounding box center [478, 74] width 17 height 17
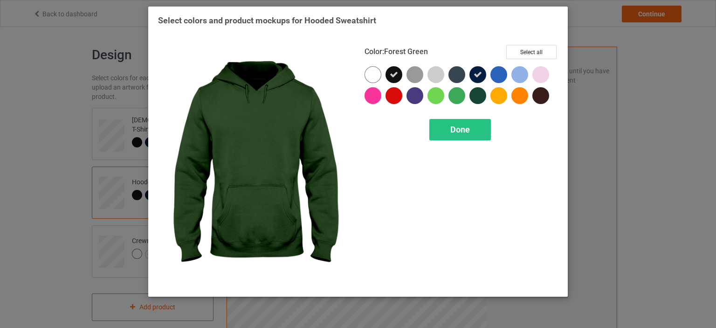
click at [480, 97] on div at bounding box center [478, 95] width 17 height 17
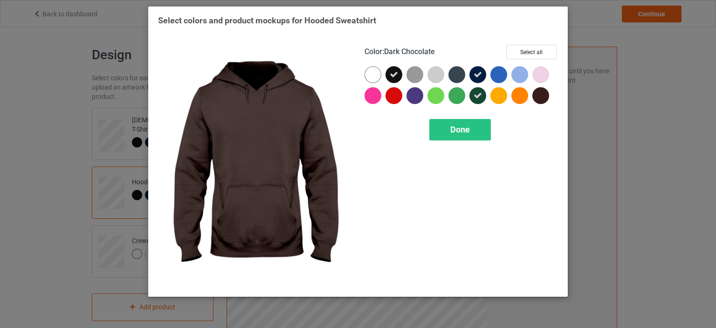
click at [542, 98] on div at bounding box center [541, 95] width 17 height 17
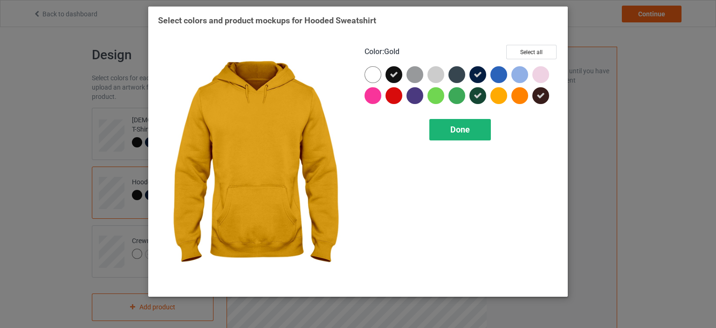
click at [460, 126] on span "Done" at bounding box center [461, 130] width 20 height 10
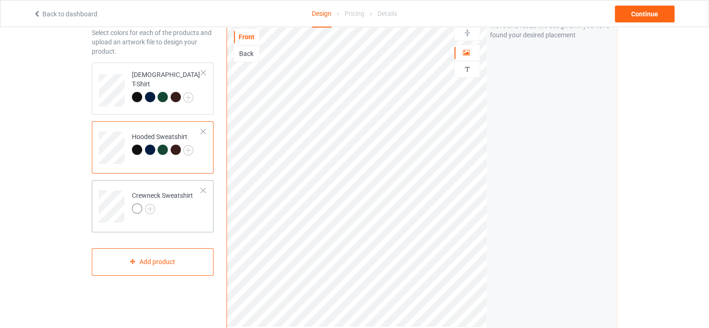
scroll to position [140, 0]
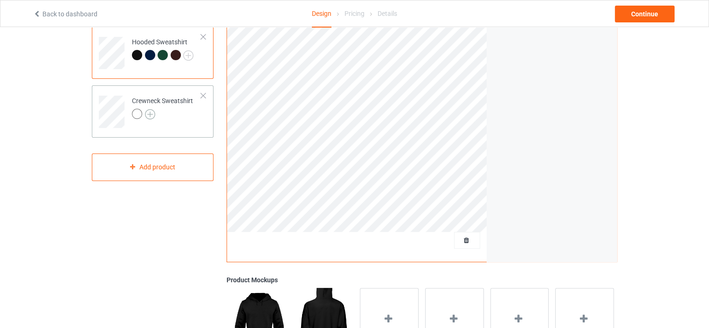
click at [150, 117] on img at bounding box center [150, 114] width 10 height 10
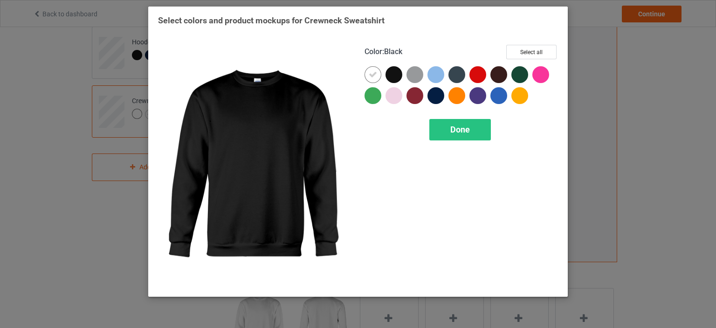
drag, startPoint x: 394, startPoint y: 71, endPoint x: 364, endPoint y: 71, distance: 29.9
click at [394, 71] on div at bounding box center [394, 74] width 17 height 17
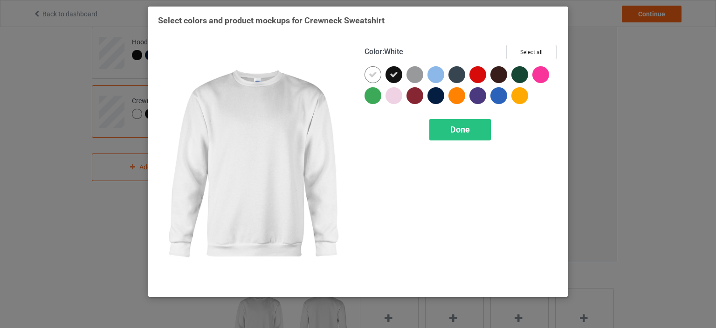
click at [362, 71] on div "Color : White Select all Done" at bounding box center [461, 165] width 207 height 255
click at [371, 74] on icon at bounding box center [373, 74] width 8 height 8
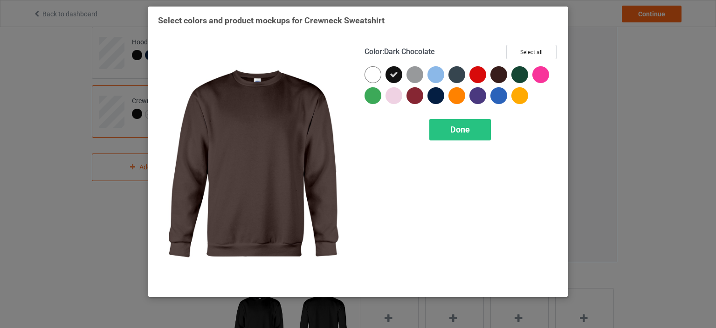
click at [498, 77] on div at bounding box center [499, 74] width 17 height 17
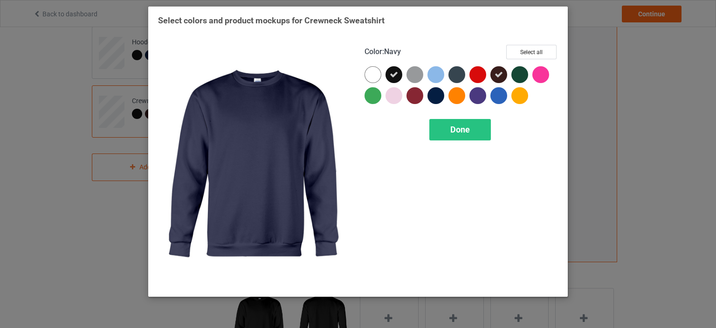
click at [442, 97] on div at bounding box center [436, 95] width 17 height 17
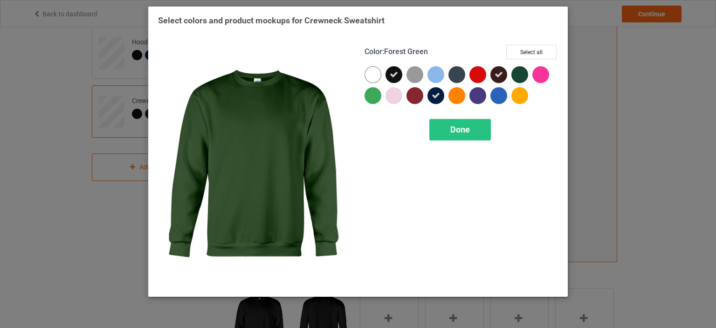
click at [516, 76] on div at bounding box center [520, 74] width 17 height 17
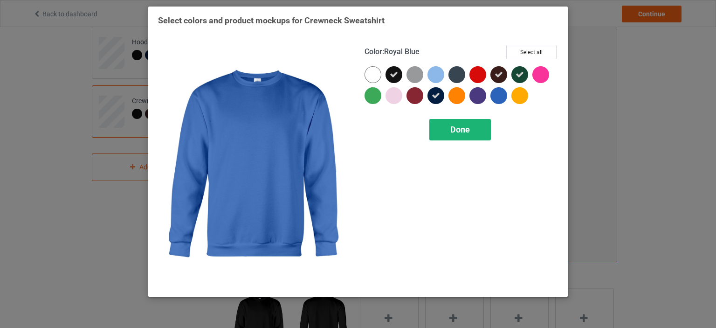
click at [476, 132] on div "Done" at bounding box center [461, 129] width 62 height 21
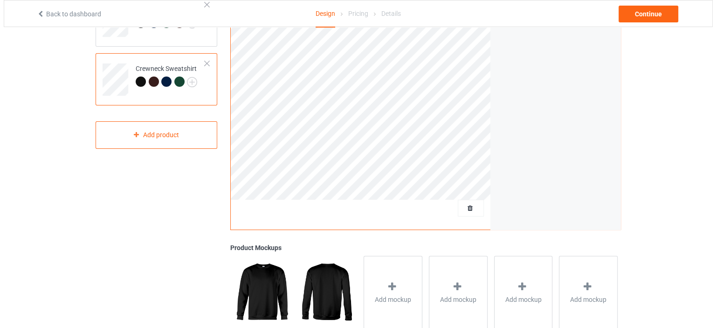
scroll to position [187, 0]
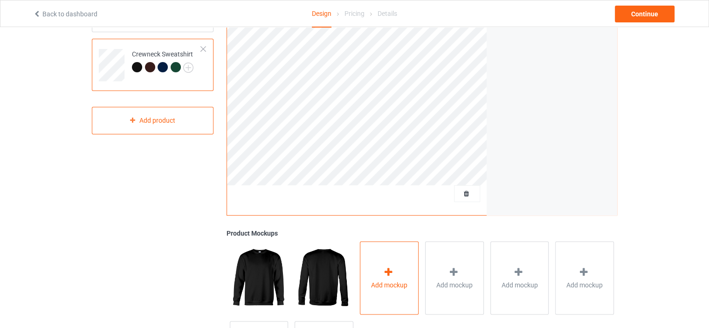
click at [392, 269] on icon at bounding box center [389, 272] width 12 height 10
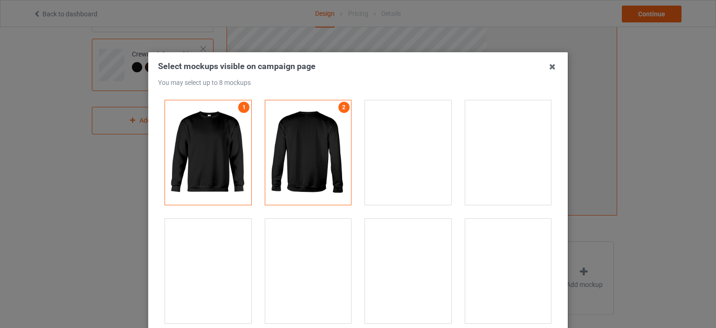
click at [323, 253] on div at bounding box center [308, 271] width 86 height 104
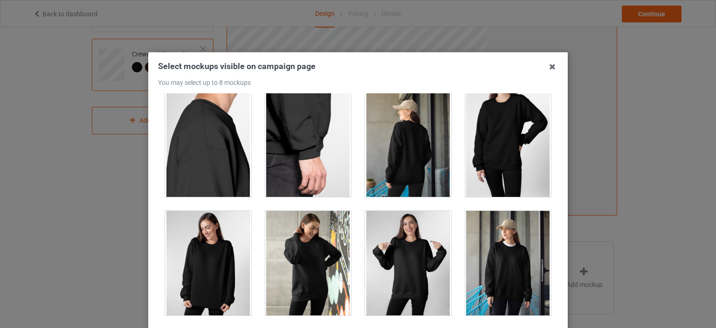
scroll to position [606, 0]
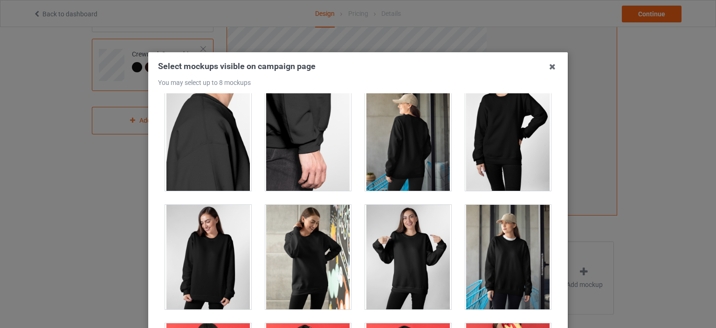
click at [468, 256] on div at bounding box center [508, 257] width 86 height 104
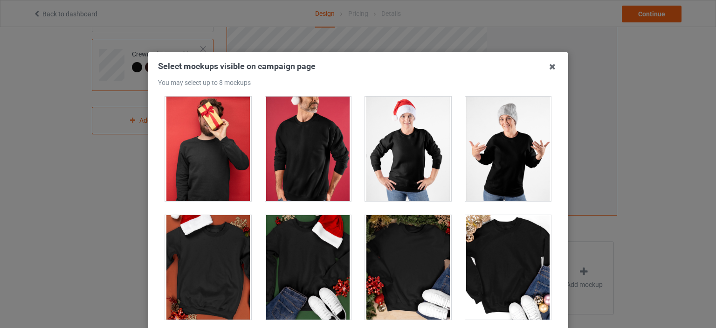
scroll to position [979, 0]
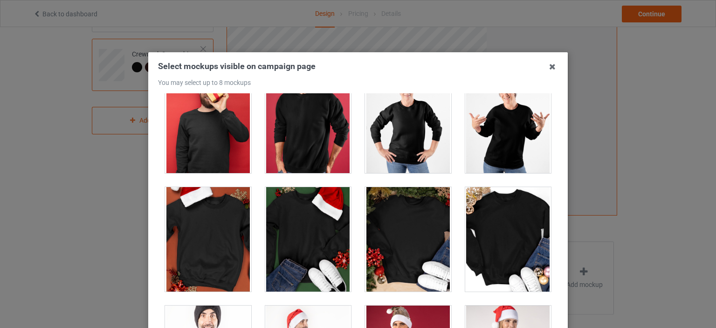
click at [514, 154] on div at bounding box center [508, 121] width 86 height 104
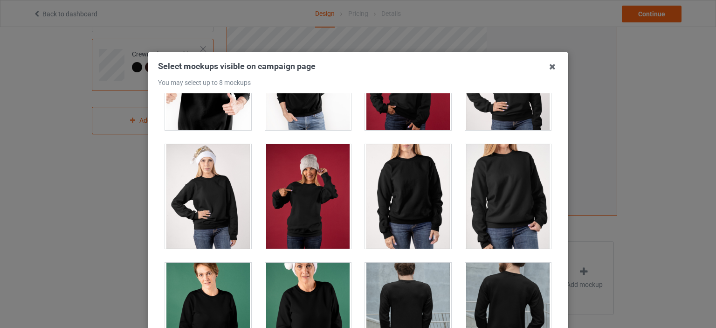
click at [493, 201] on div at bounding box center [508, 196] width 86 height 104
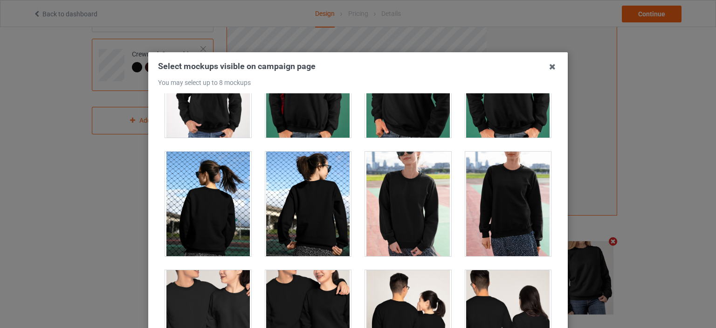
click at [487, 173] on div at bounding box center [508, 204] width 86 height 104
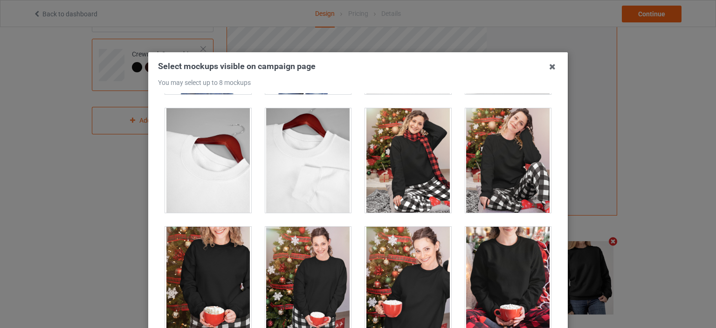
scroll to position [3451, 0]
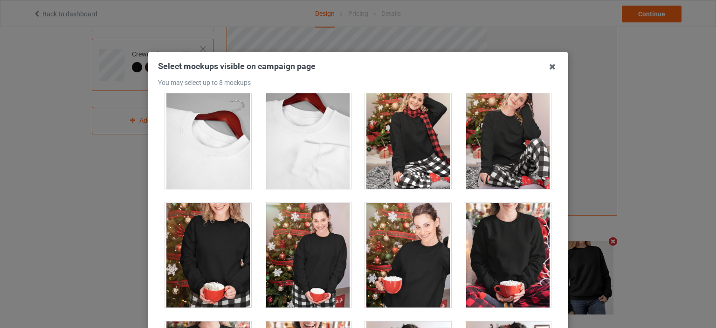
click at [324, 243] on div at bounding box center [308, 255] width 86 height 104
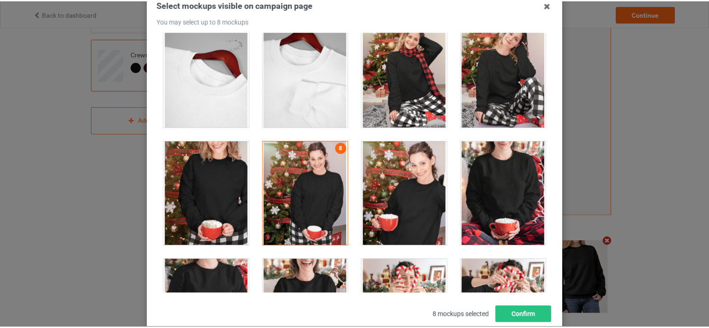
scroll to position [123, 0]
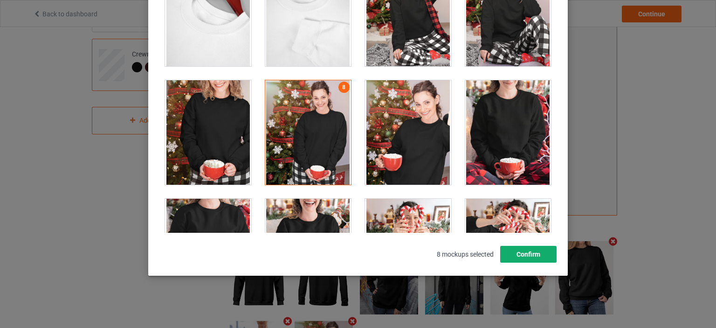
click at [542, 258] on button "Confirm" at bounding box center [528, 254] width 56 height 17
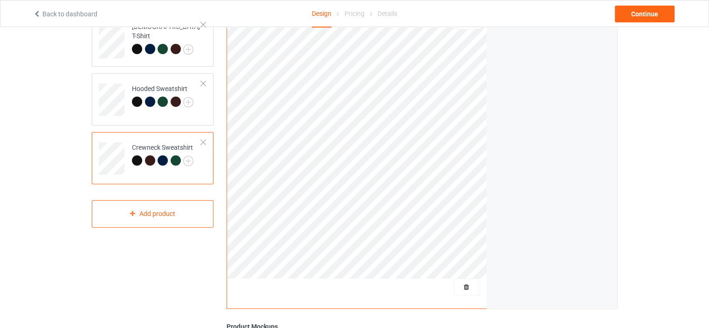
scroll to position [93, 0]
click at [175, 118] on div "Hooded Sweatshirt" at bounding box center [153, 99] width 122 height 52
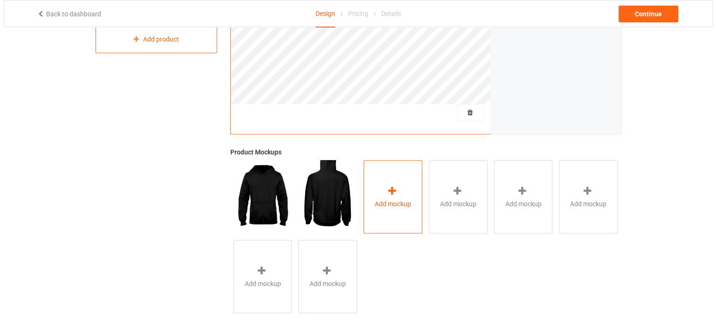
scroll to position [275, 0]
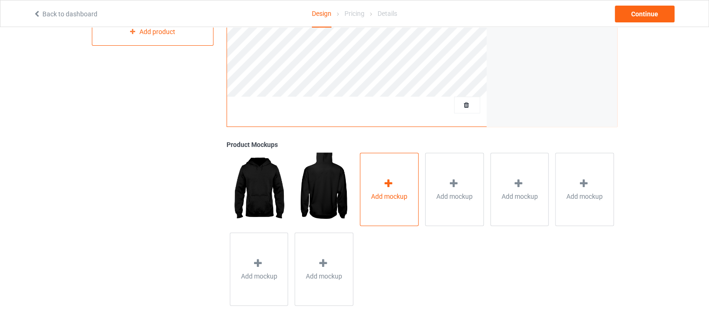
click at [406, 211] on div "Add mockup" at bounding box center [389, 189] width 59 height 73
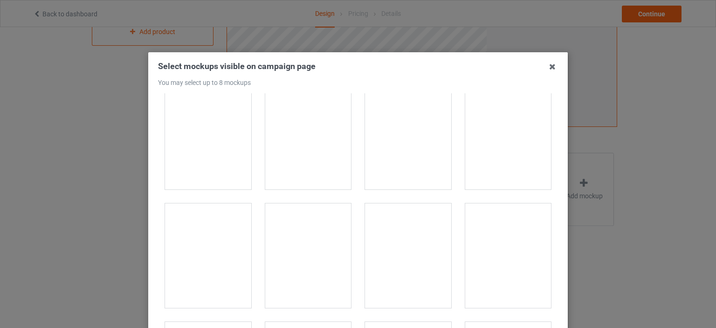
scroll to position [1912, 0]
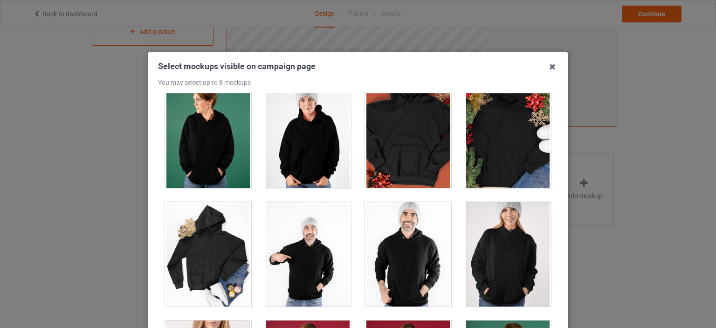
click at [500, 230] on div at bounding box center [508, 254] width 86 height 104
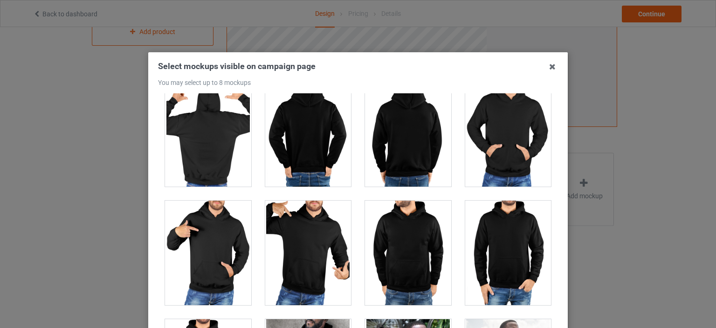
scroll to position [5084, 0]
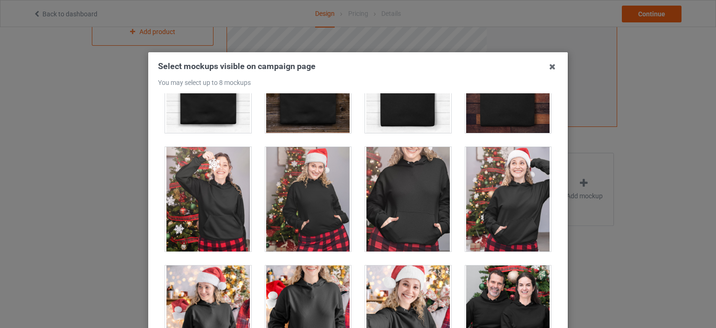
click at [416, 203] on div at bounding box center [408, 199] width 86 height 104
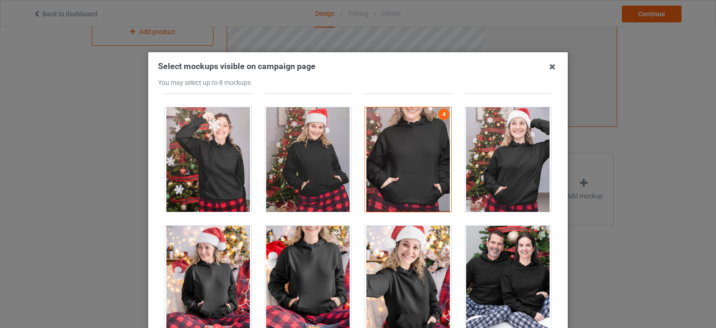
scroll to position [6110, 0]
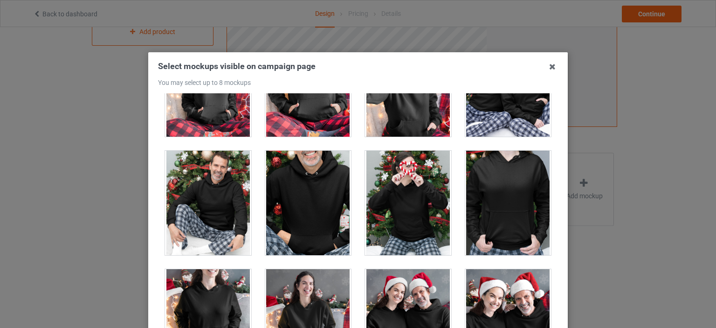
click at [476, 191] on div at bounding box center [508, 203] width 86 height 104
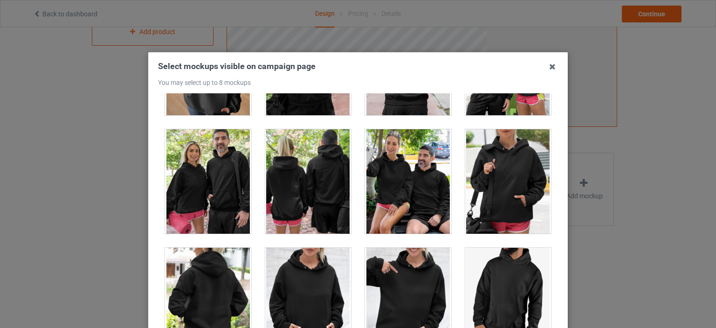
scroll to position [7649, 0]
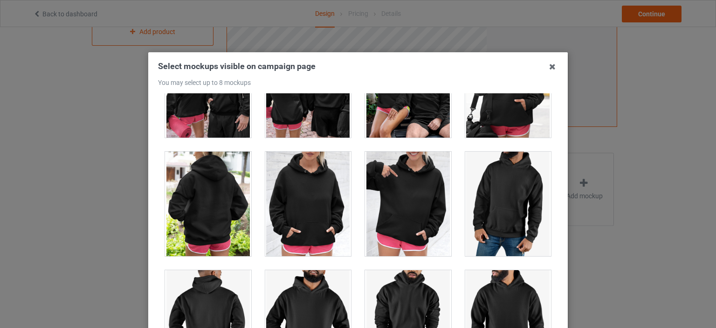
click at [408, 200] on div at bounding box center [408, 204] width 86 height 104
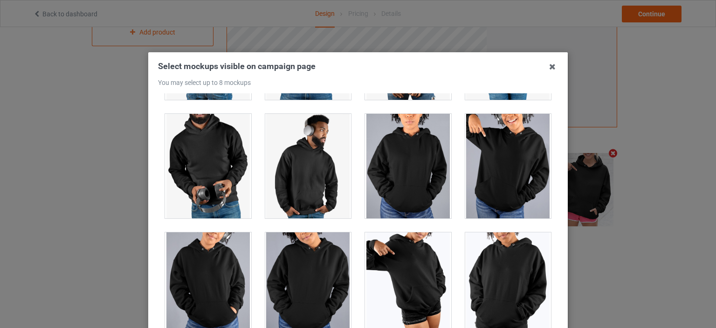
scroll to position [7923, 0]
click at [497, 177] on div at bounding box center [508, 166] width 86 height 104
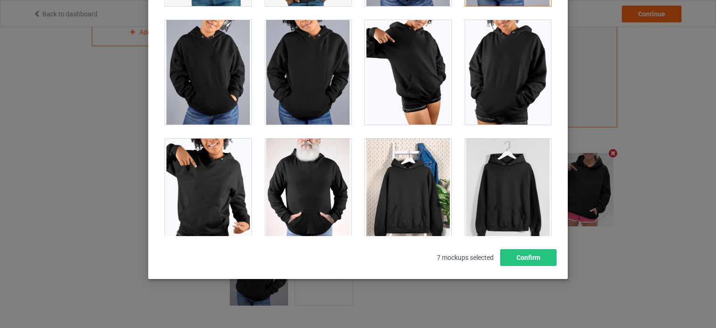
scroll to position [123, 0]
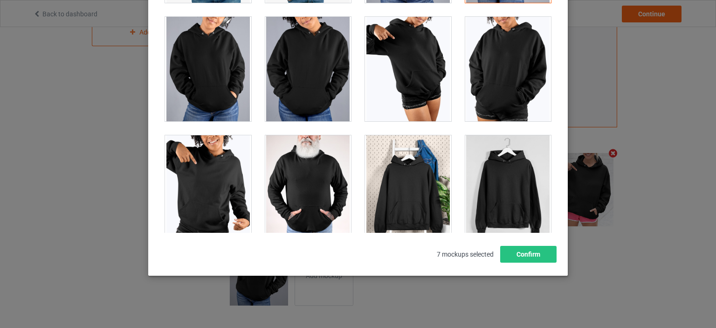
click at [227, 185] on div at bounding box center [208, 187] width 86 height 104
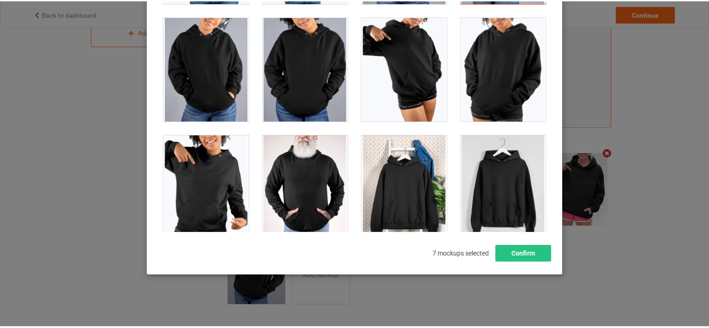
scroll to position [274, 0]
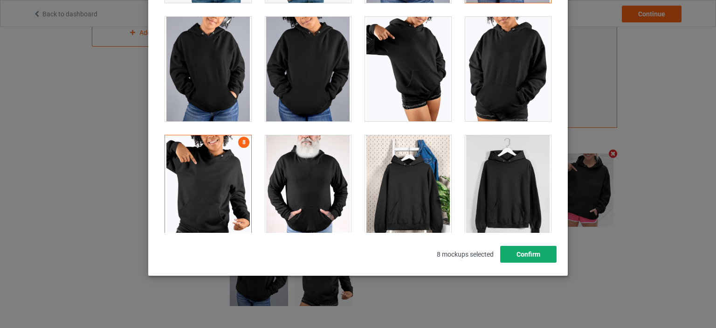
click at [535, 248] on button "Confirm" at bounding box center [528, 254] width 56 height 17
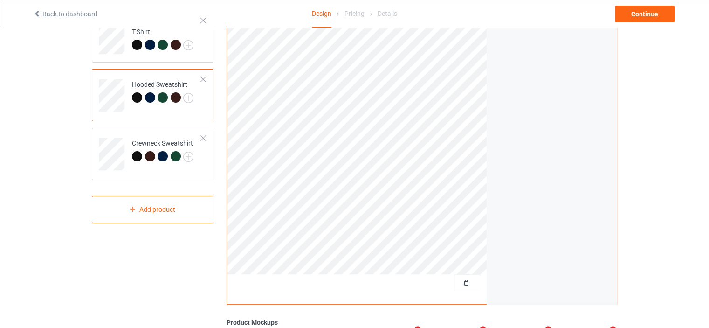
scroll to position [88, 0]
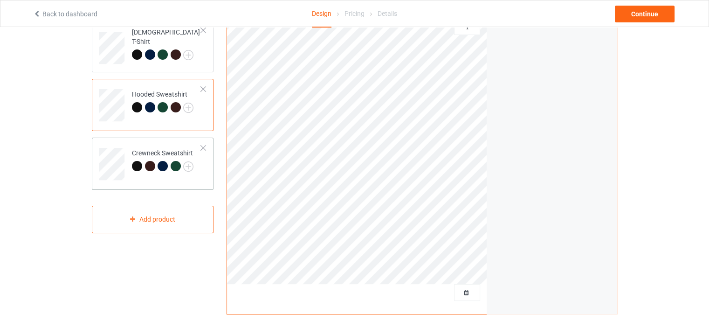
click at [198, 171] on td "Crewneck Sweatshirt" at bounding box center [167, 160] width 80 height 39
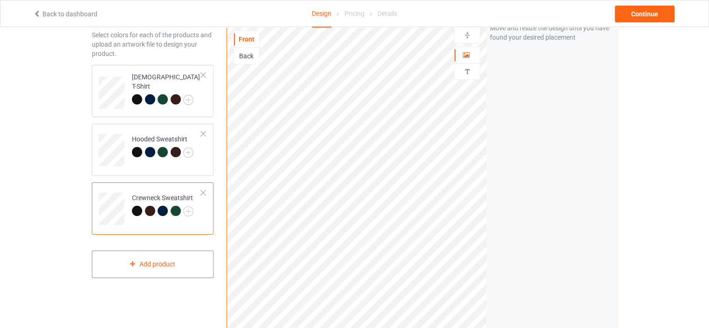
scroll to position [41, 0]
drag, startPoint x: 205, startPoint y: 173, endPoint x: 200, endPoint y: 157, distance: 17.0
click at [205, 173] on div "Hooded Sweatshirt" at bounding box center [153, 151] width 122 height 52
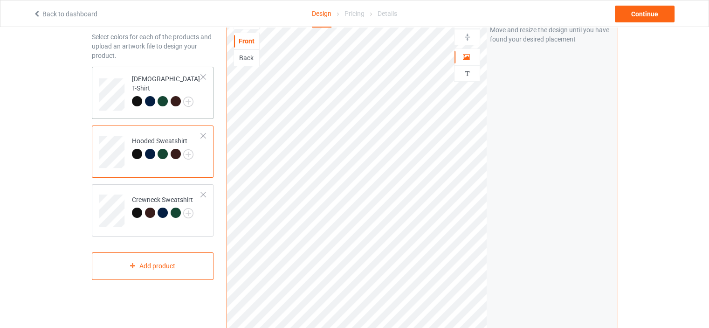
click at [188, 112] on div "[DEMOGRAPHIC_DATA] T-Shirt" at bounding box center [153, 93] width 122 height 52
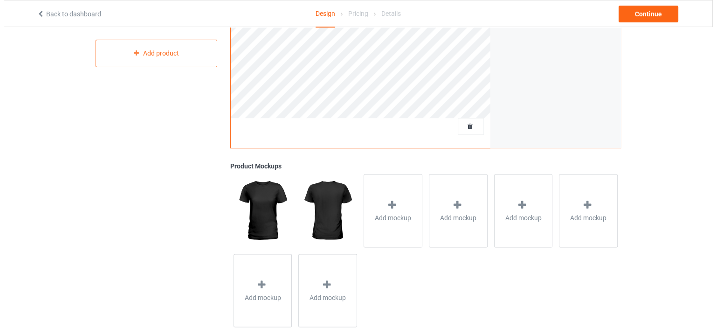
scroll to position [274, 0]
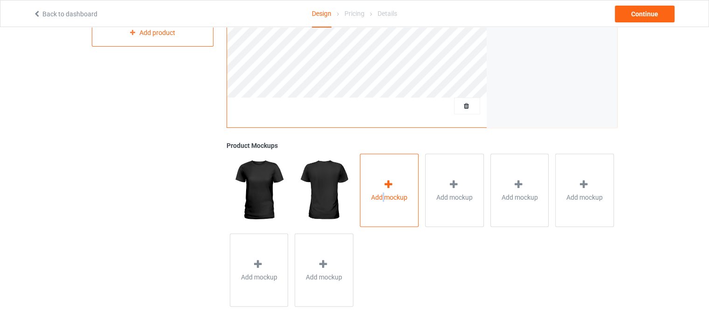
click at [383, 215] on div "Add mockup" at bounding box center [389, 189] width 59 height 73
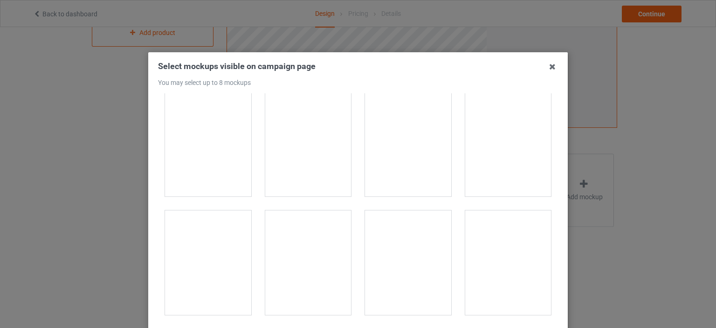
scroll to position [513, 0]
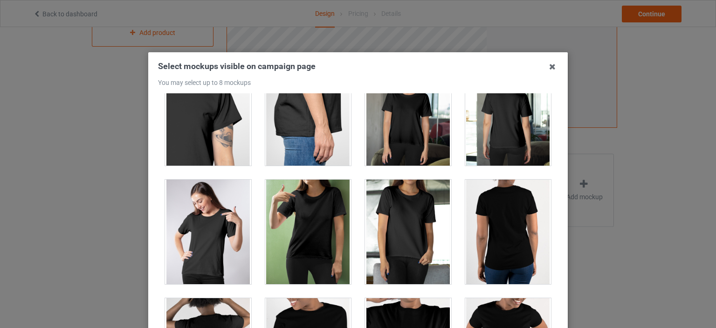
click at [210, 216] on div at bounding box center [208, 232] width 86 height 104
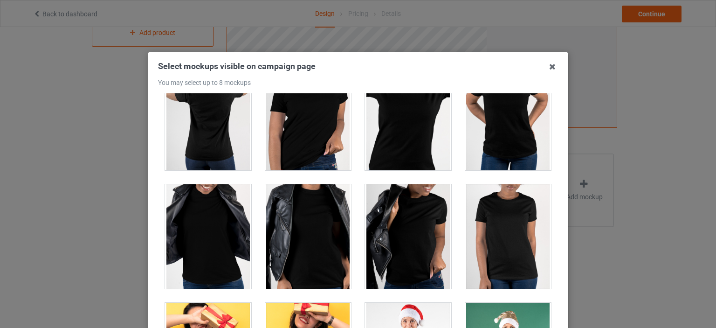
scroll to position [746, 0]
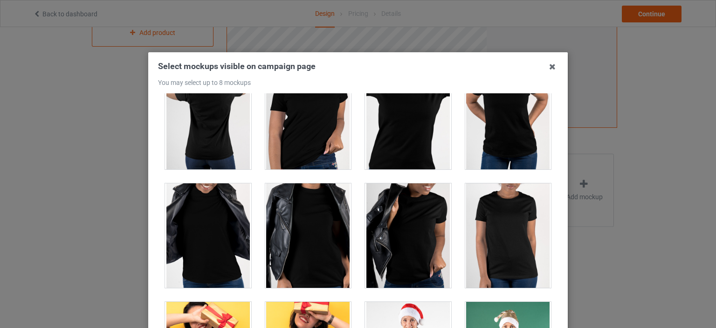
click at [530, 231] on div at bounding box center [508, 235] width 86 height 104
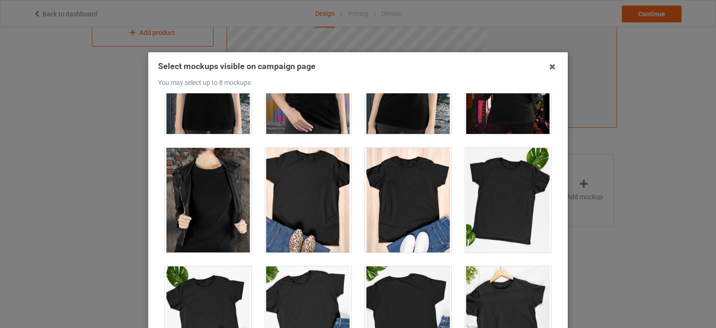
scroll to position [1259, 0]
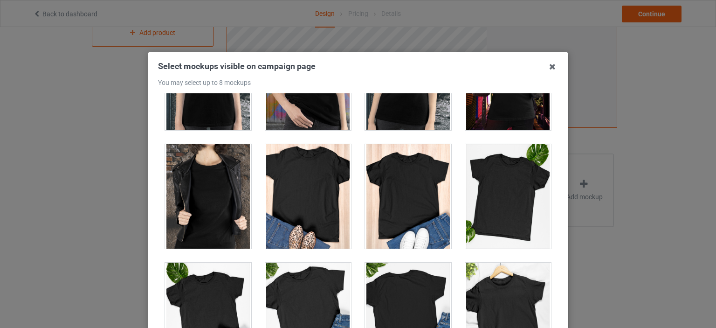
click at [479, 206] on div at bounding box center [508, 196] width 86 height 104
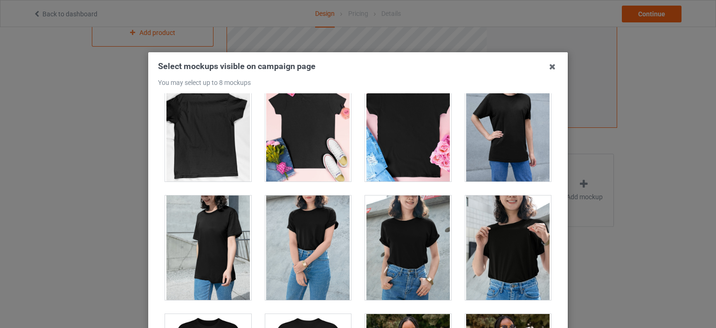
scroll to position [1632, 0]
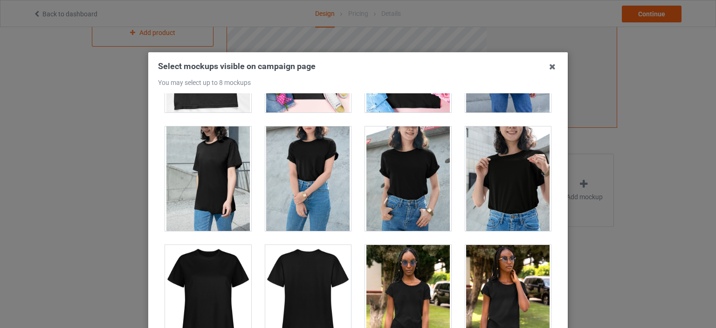
click at [481, 201] on div at bounding box center [508, 178] width 86 height 104
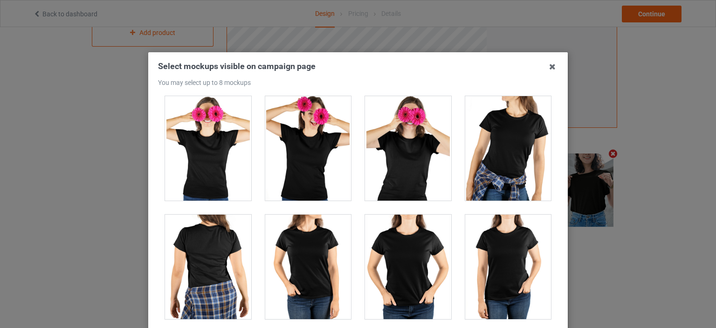
scroll to position [2379, 0]
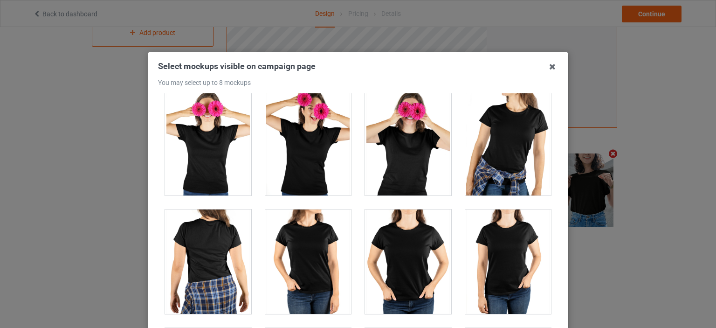
click at [507, 153] on div at bounding box center [508, 143] width 86 height 104
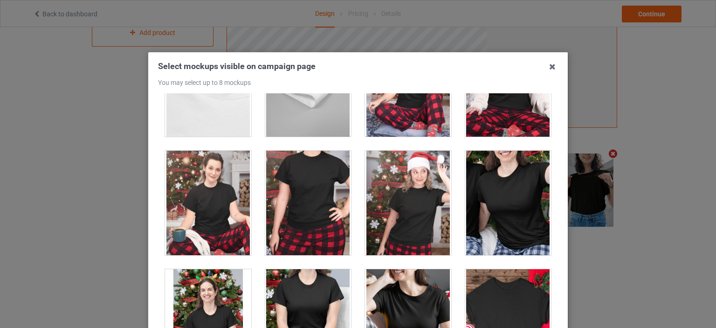
scroll to position [2798, 0]
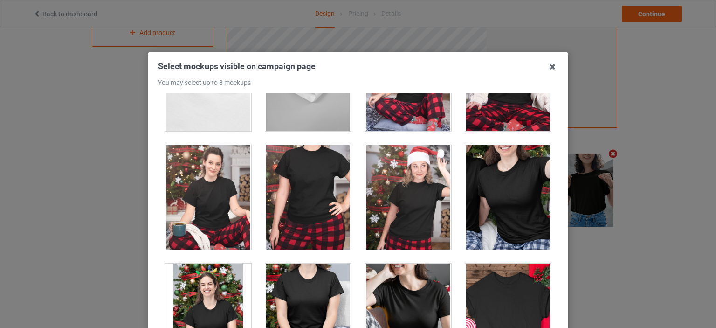
click at [496, 183] on div at bounding box center [508, 197] width 86 height 104
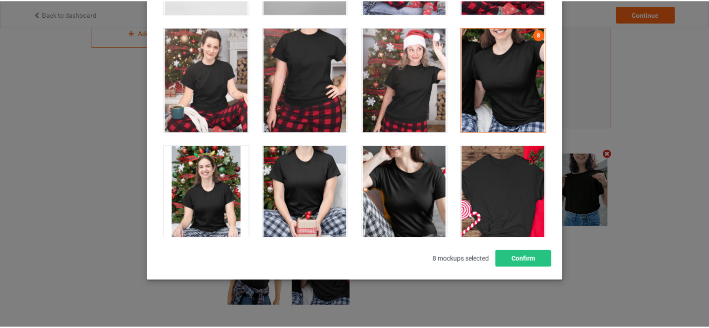
scroll to position [123, 0]
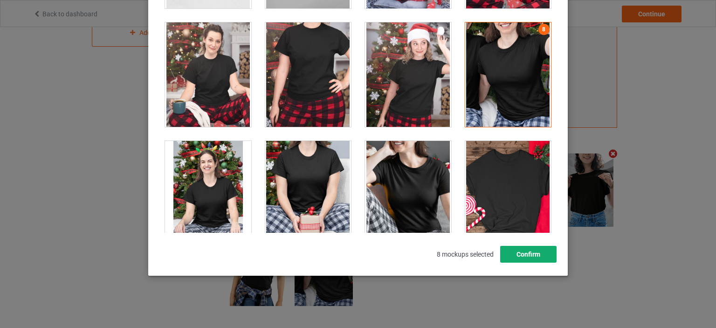
drag, startPoint x: 538, startPoint y: 258, endPoint x: 535, endPoint y: 253, distance: 5.7
click at [538, 257] on button "Confirm" at bounding box center [528, 254] width 56 height 17
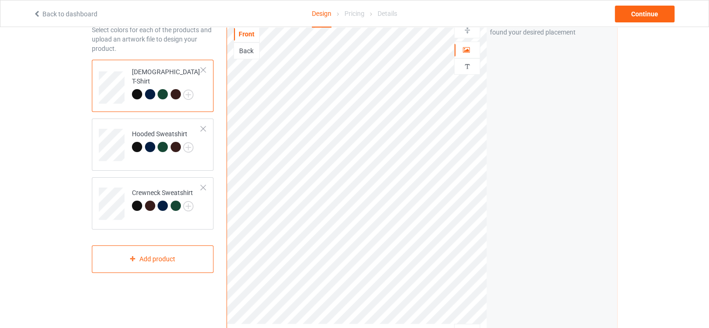
scroll to position [41, 0]
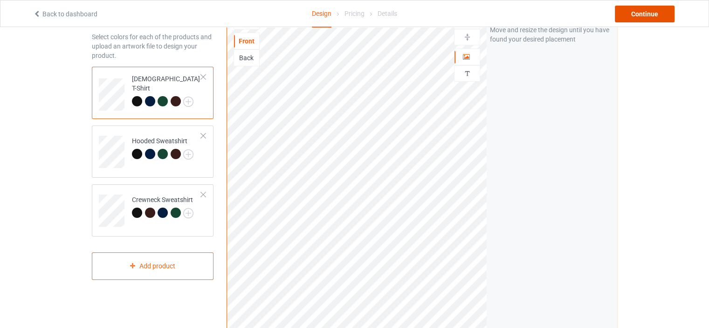
click at [644, 16] on div "Continue" at bounding box center [645, 14] width 60 height 17
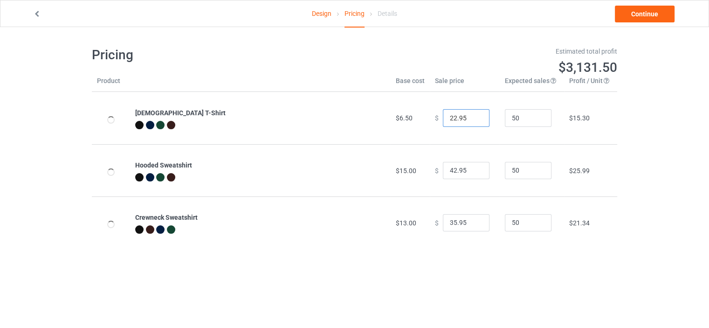
click at [450, 120] on input "22.95" at bounding box center [466, 118] width 47 height 18
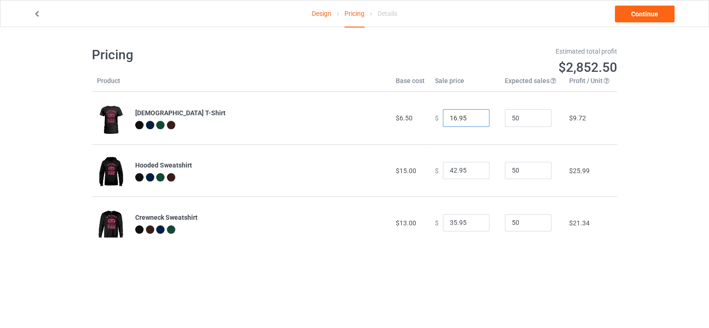
type input "16.95"
click at [451, 170] on input "42.95" at bounding box center [466, 171] width 47 height 18
type input "25.95"
click at [451, 221] on input "35.95" at bounding box center [466, 223] width 47 height 18
type input "23.95"
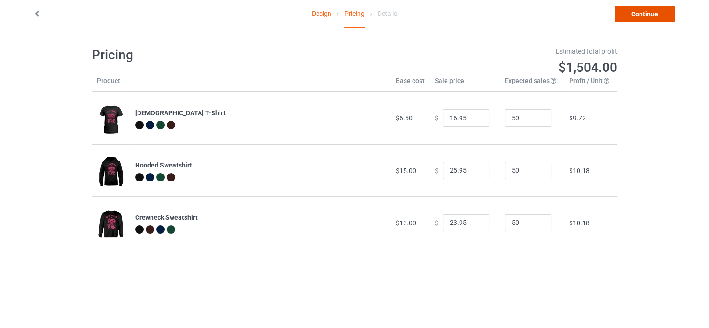
click at [636, 18] on link "Continue" at bounding box center [645, 14] width 60 height 17
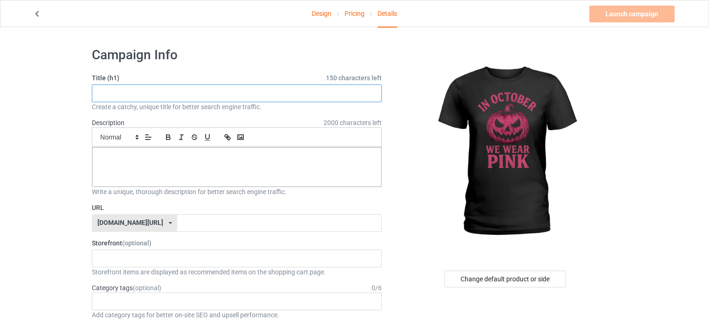
click at [213, 94] on input "text" at bounding box center [237, 93] width 290 height 18
paste input "October Awareness Pink Halloween Pumpkin Shirt"
type input "October Awareness Pink Halloween Pumpkin"
click at [178, 176] on div at bounding box center [236, 166] width 289 height 39
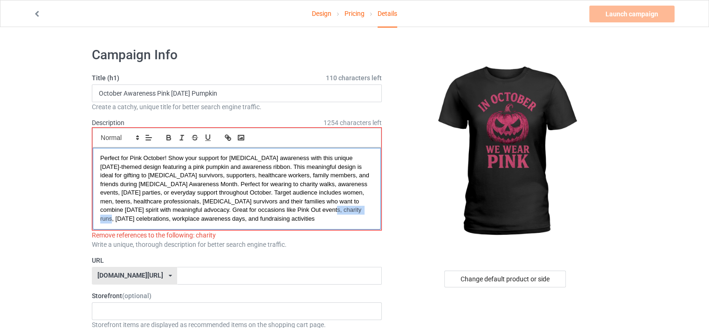
drag, startPoint x: 284, startPoint y: 212, endPoint x: 318, endPoint y: 210, distance: 34.6
click at [318, 210] on span "Perfect for Pink October! Show your support for breast cancer awareness with th…" at bounding box center [235, 188] width 271 height 68
drag, startPoint x: 192, startPoint y: 183, endPoint x: 286, endPoint y: 182, distance: 94.2
click at [286, 182] on span "Perfect for Pink October! Show your support for breast cancer awareness with th…" at bounding box center [235, 188] width 271 height 68
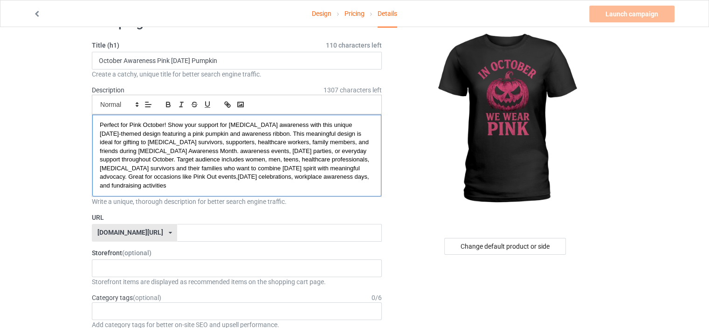
scroll to position [47, 0]
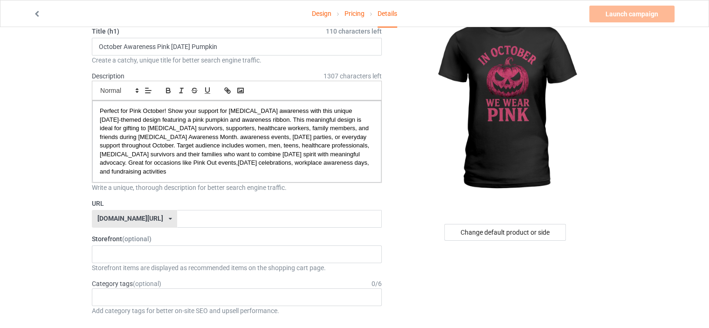
click at [139, 224] on div "[DOMAIN_NAME][URL] [DOMAIN_NAME][URL] [DOMAIN_NAME][URL] 61593155afa3620afb3300…" at bounding box center [134, 219] width 85 height 18
click at [137, 252] on div "[DOMAIN_NAME][URL]" at bounding box center [134, 253] width 84 height 17
click at [183, 226] on input "text" at bounding box center [279, 219] width 204 height 18
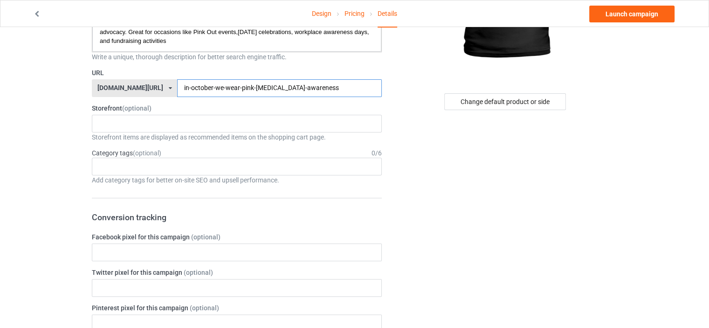
scroll to position [187, 0]
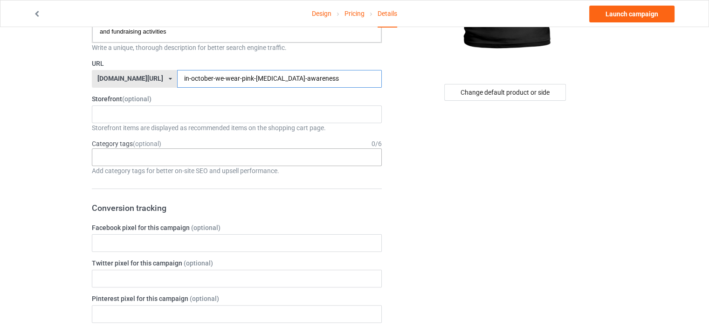
type input "in-october-we-wear-pink-cancer-awareness"
click at [164, 160] on div "Age > [DEMOGRAPHIC_DATA] > 1 Age > [DEMOGRAPHIC_DATA] Months > 1 Month Age > [D…" at bounding box center [237, 157] width 290 height 18
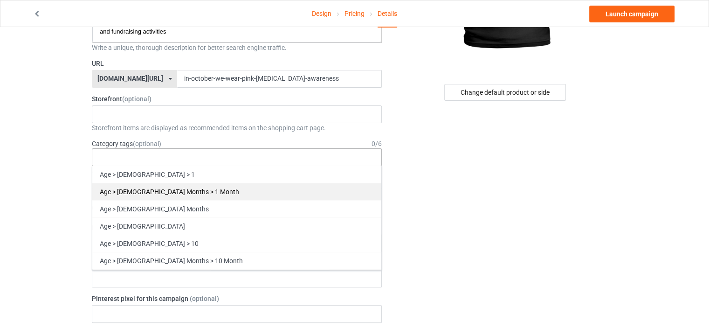
type input "a"
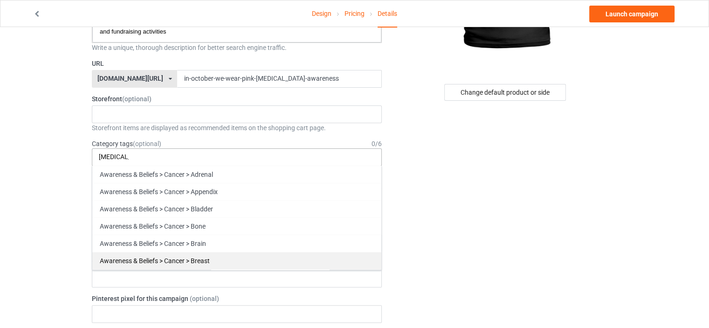
type input "cancer"
click at [187, 259] on div "Awareness & Beliefs > Cancer > Breast" at bounding box center [236, 260] width 289 height 17
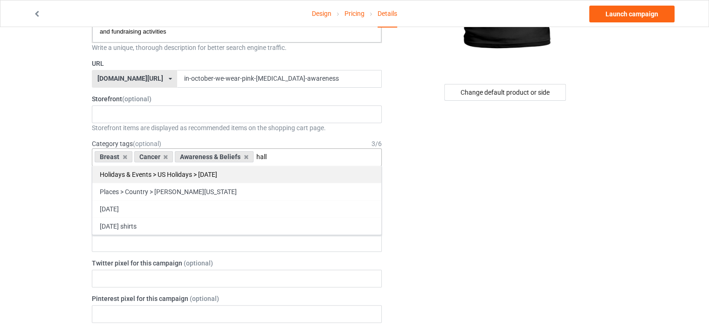
type input "hall"
click at [182, 171] on div "Holidays & Events > US Holidays > [DATE]" at bounding box center [236, 174] width 289 height 17
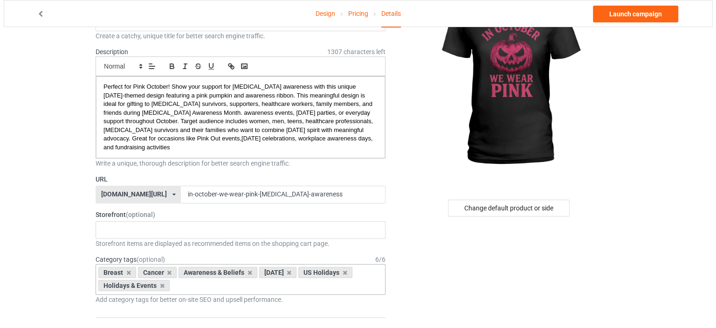
scroll to position [0, 0]
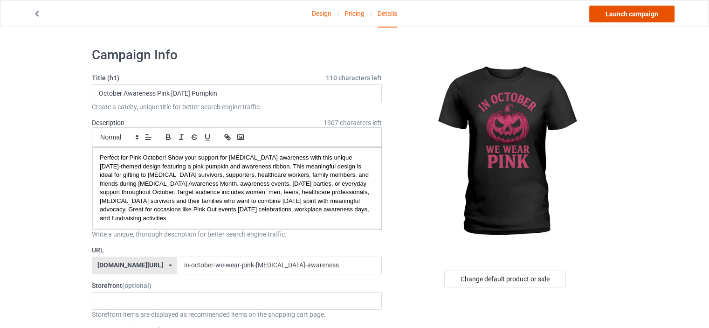
click at [611, 16] on link "Launch campaign" at bounding box center [632, 14] width 85 height 17
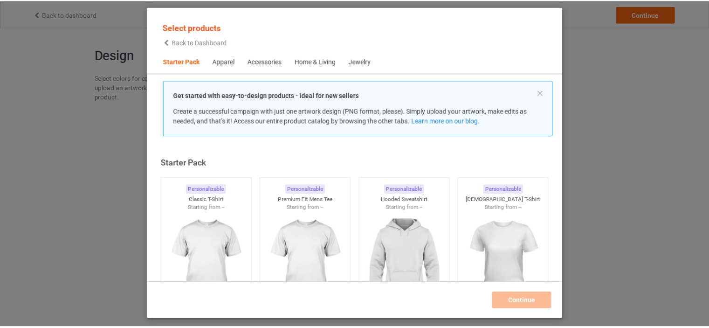
scroll to position [12, 0]
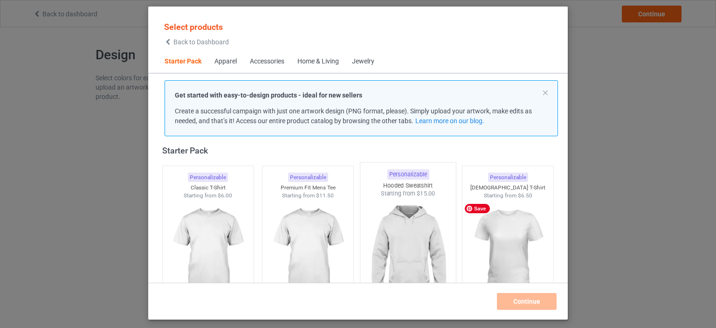
click at [477, 249] on img at bounding box center [507, 252] width 83 height 104
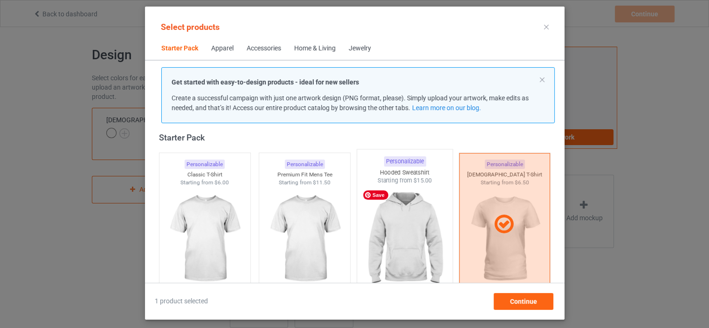
click at [424, 251] on img at bounding box center [405, 240] width 88 height 110
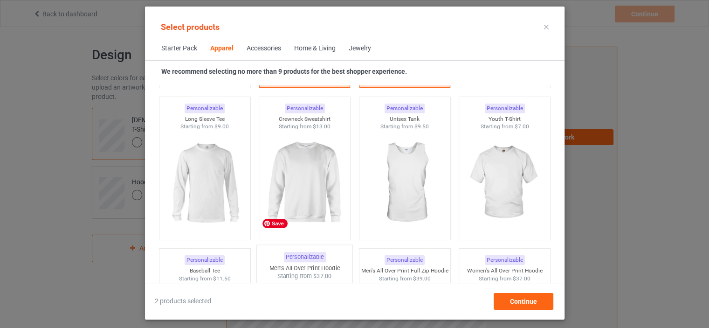
scroll to position [665, 0]
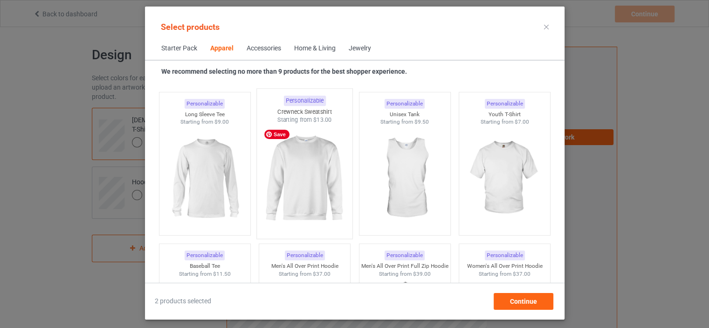
click at [302, 190] on img at bounding box center [305, 179] width 88 height 110
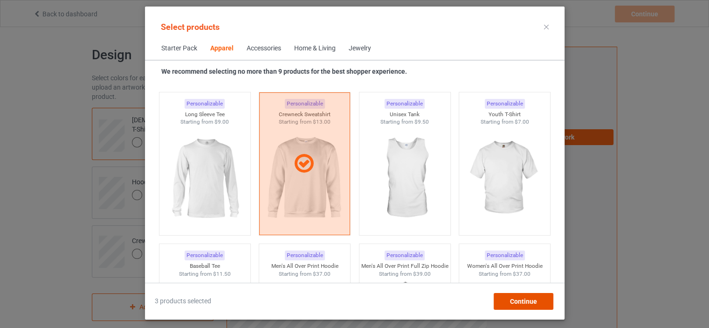
click at [516, 296] on div "Continue" at bounding box center [523, 301] width 60 height 17
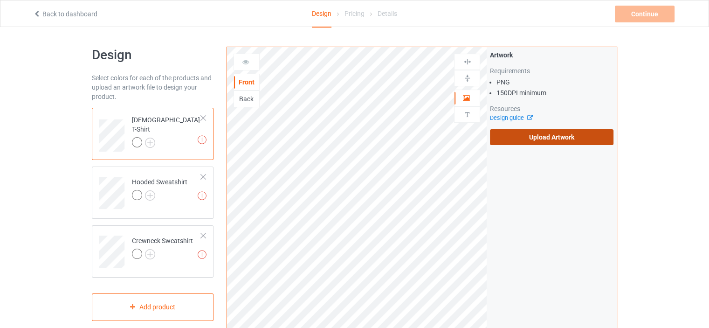
click at [520, 139] on label "Upload Artwork" at bounding box center [552, 137] width 124 height 16
click at [0, 0] on input "Upload Artwork" at bounding box center [0, 0] width 0 height 0
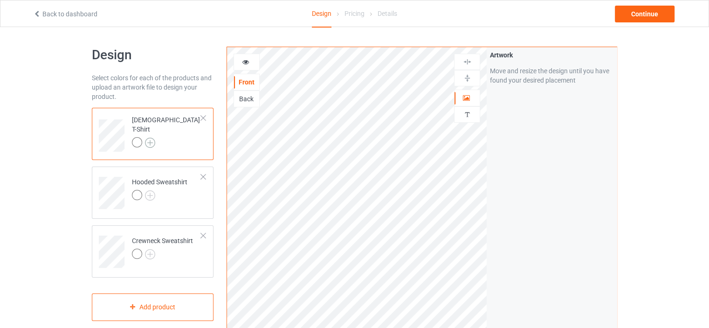
click at [149, 138] on img at bounding box center [150, 143] width 10 height 10
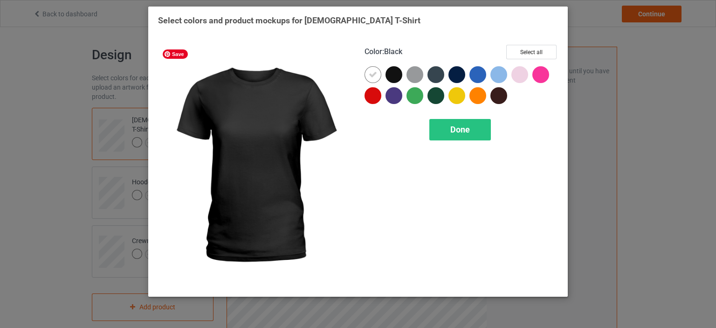
click at [395, 74] on div at bounding box center [394, 74] width 17 height 17
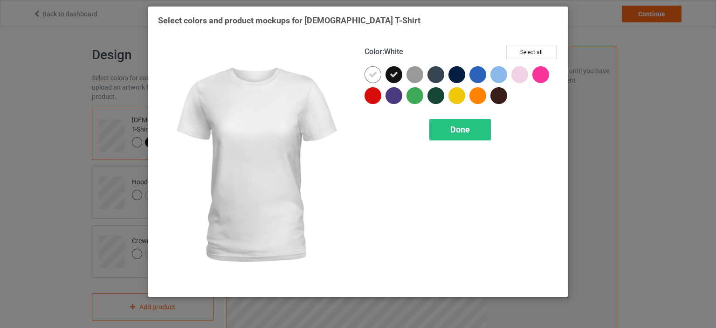
click at [377, 72] on icon at bounding box center [373, 74] width 8 height 8
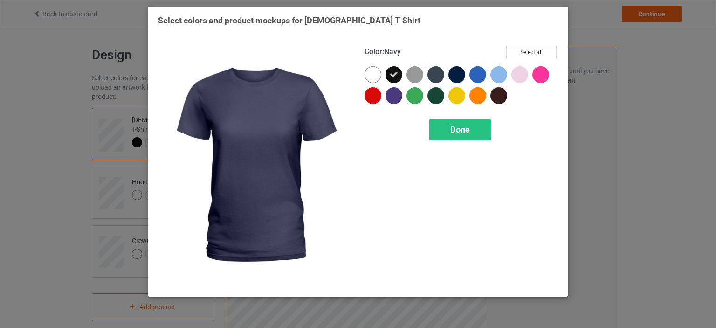
click at [456, 76] on div at bounding box center [457, 74] width 17 height 17
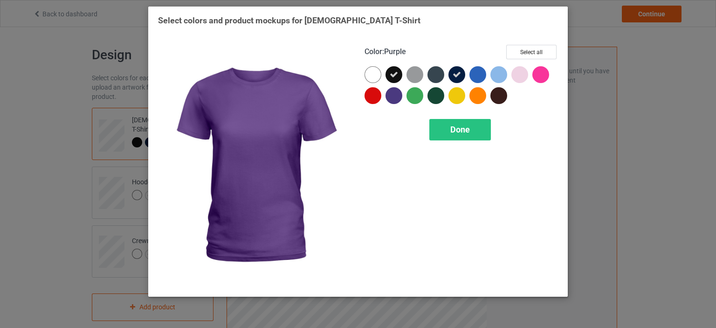
click at [390, 96] on div at bounding box center [394, 95] width 17 height 17
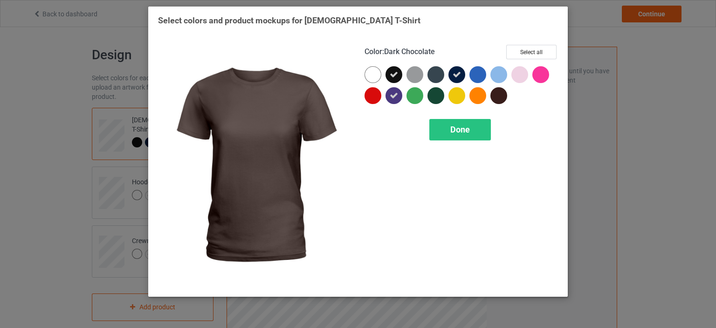
click at [500, 98] on div at bounding box center [499, 95] width 17 height 17
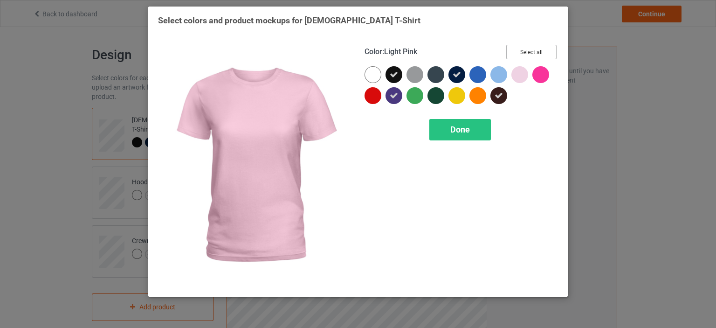
click at [528, 55] on button "Select all" at bounding box center [532, 52] width 50 height 14
click at [539, 56] on button "Reset to Default" at bounding box center [523, 52] width 68 height 14
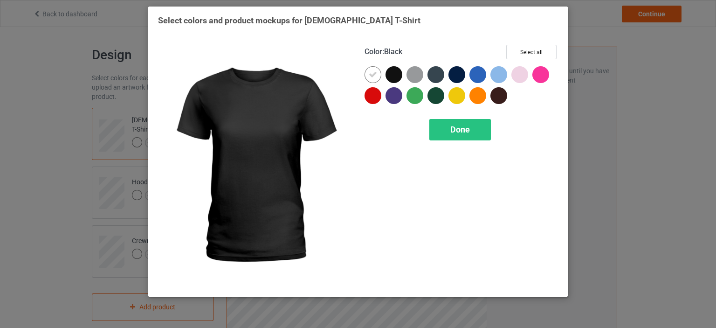
click at [390, 72] on div at bounding box center [394, 74] width 17 height 17
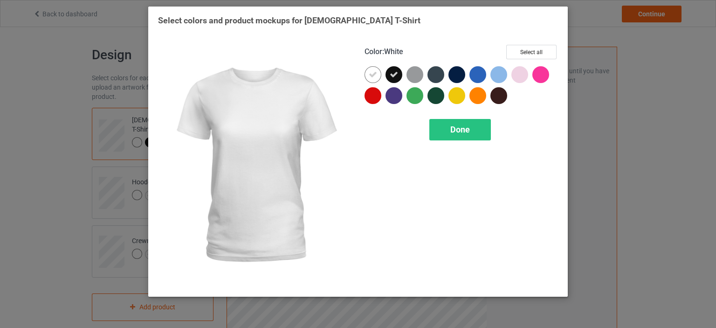
click at [379, 72] on div at bounding box center [373, 74] width 17 height 17
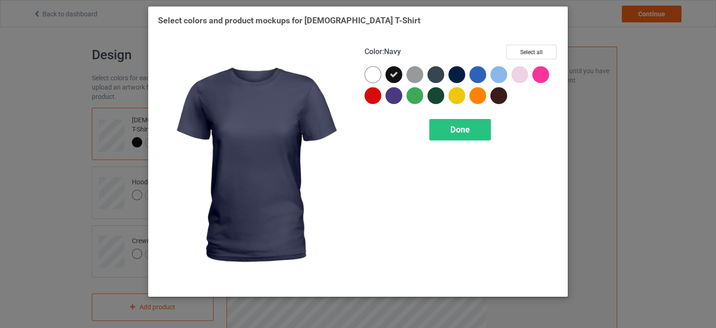
click at [457, 78] on div at bounding box center [457, 74] width 17 height 17
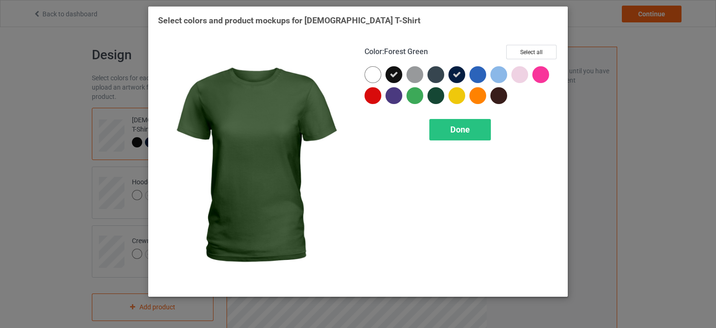
click at [436, 97] on div at bounding box center [436, 95] width 17 height 17
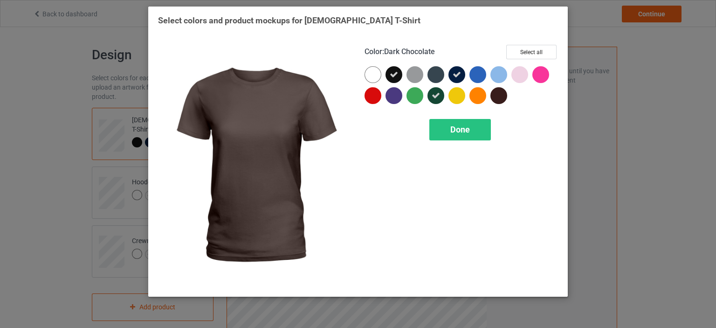
click at [498, 102] on div at bounding box center [499, 95] width 17 height 17
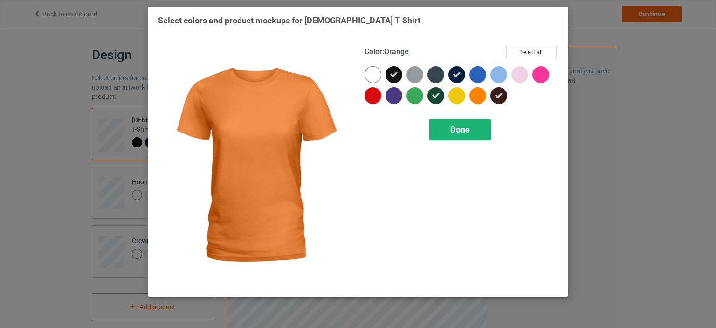
click at [469, 132] on span "Done" at bounding box center [461, 130] width 20 height 10
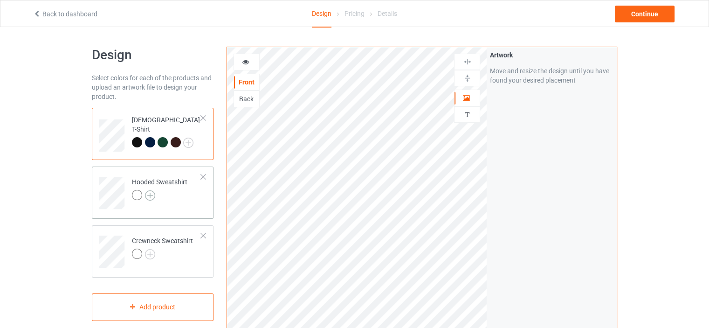
click at [151, 192] on img at bounding box center [150, 195] width 10 height 10
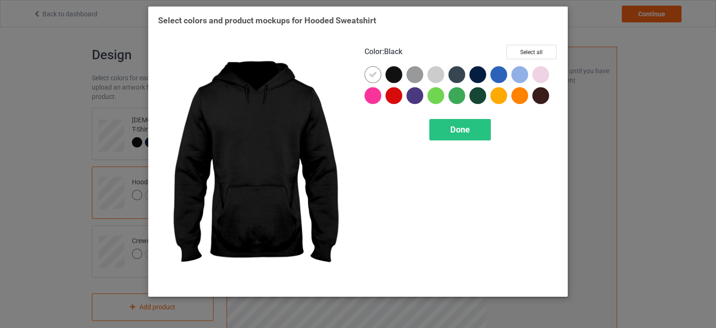
click at [397, 82] on div at bounding box center [394, 74] width 17 height 17
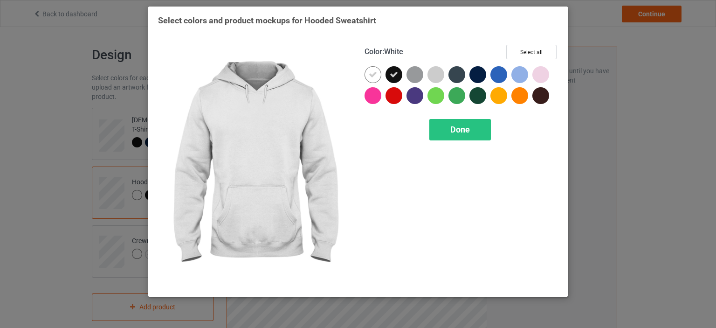
click at [377, 78] on div at bounding box center [373, 74] width 17 height 17
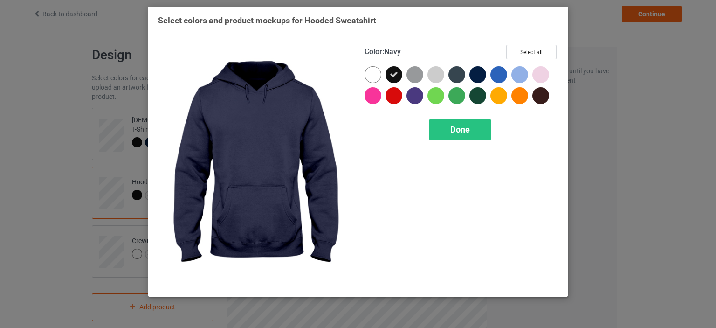
click at [474, 74] on div at bounding box center [478, 74] width 17 height 17
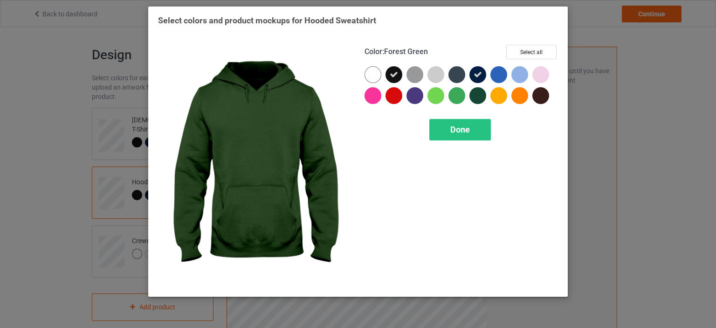
click at [474, 96] on div at bounding box center [478, 95] width 17 height 17
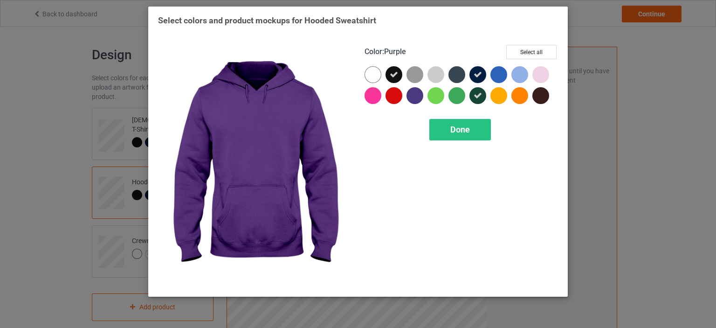
click at [416, 97] on div at bounding box center [415, 95] width 17 height 17
click at [456, 133] on span "Done" at bounding box center [461, 130] width 20 height 10
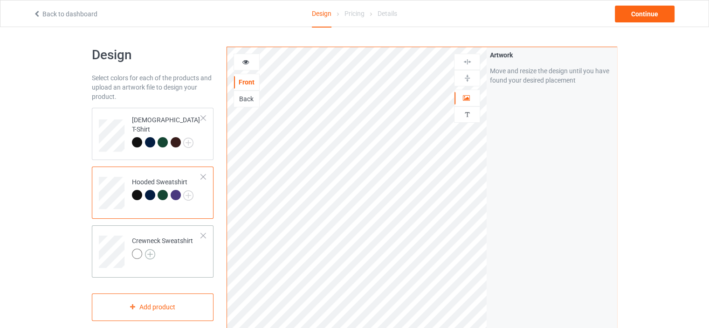
click at [151, 255] on img at bounding box center [150, 254] width 10 height 10
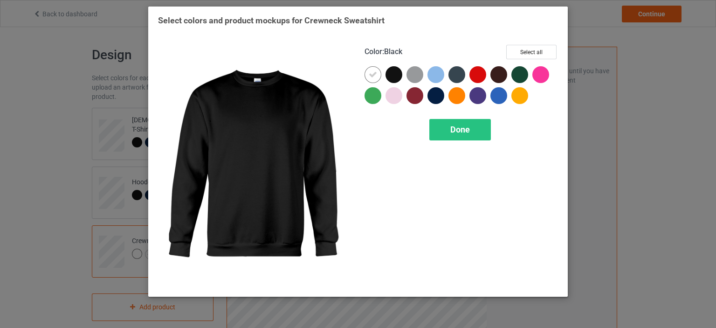
click at [393, 75] on div at bounding box center [394, 74] width 17 height 17
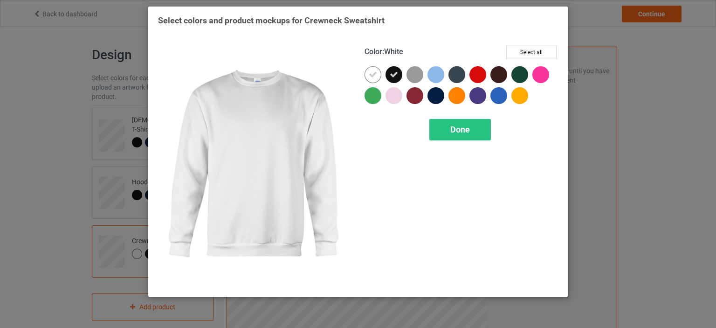
click at [377, 74] on icon at bounding box center [373, 74] width 8 height 8
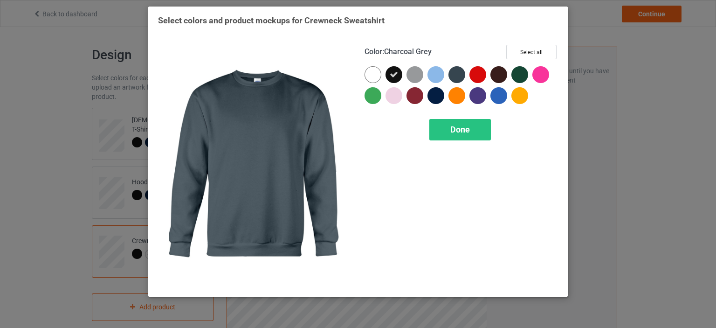
click at [460, 76] on div at bounding box center [457, 74] width 17 height 17
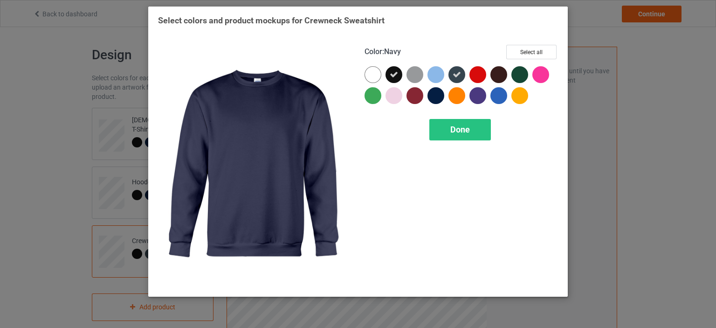
click at [434, 95] on div at bounding box center [436, 95] width 17 height 17
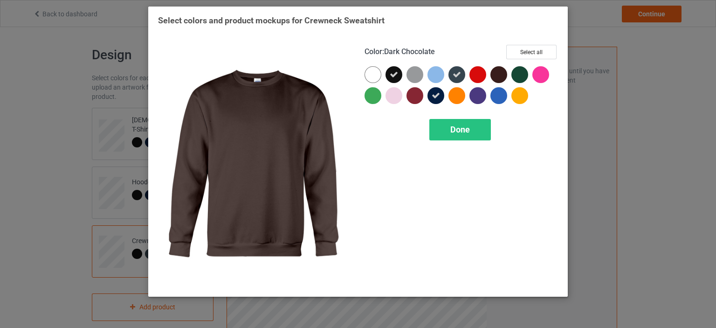
click at [496, 80] on div at bounding box center [499, 74] width 17 height 17
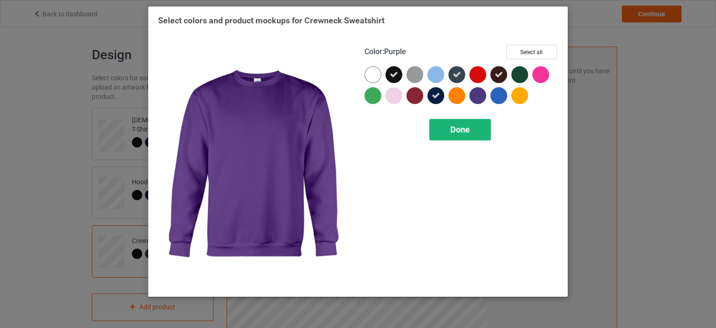
click at [463, 139] on div "Done" at bounding box center [461, 129] width 62 height 21
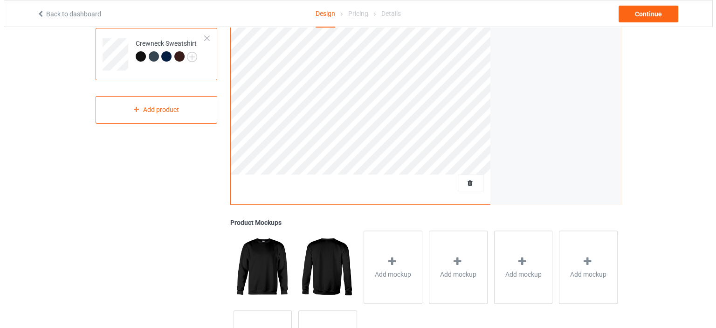
scroll to position [233, 0]
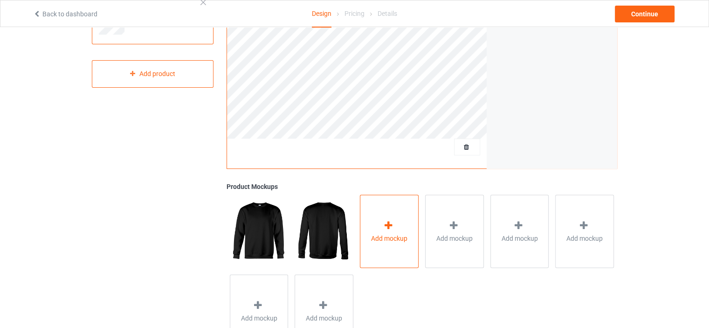
click at [388, 220] on icon at bounding box center [389, 225] width 12 height 10
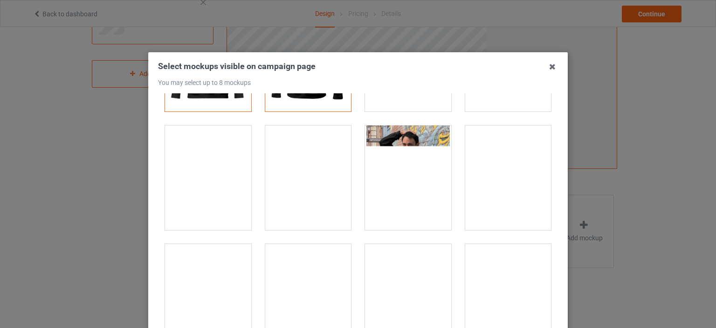
click at [328, 196] on div at bounding box center [308, 177] width 86 height 104
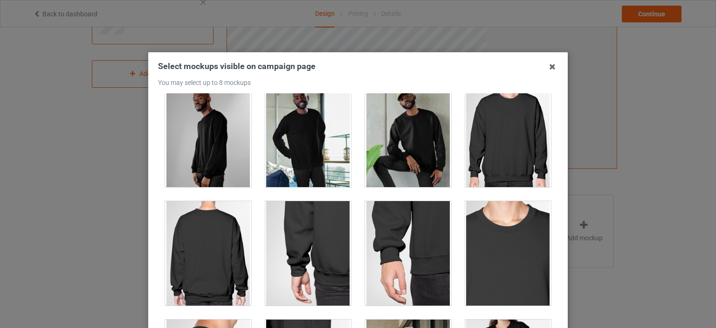
click at [407, 169] on div at bounding box center [408, 135] width 86 height 104
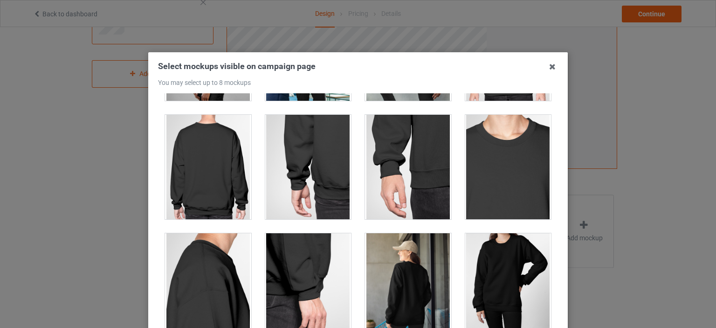
scroll to position [606, 0]
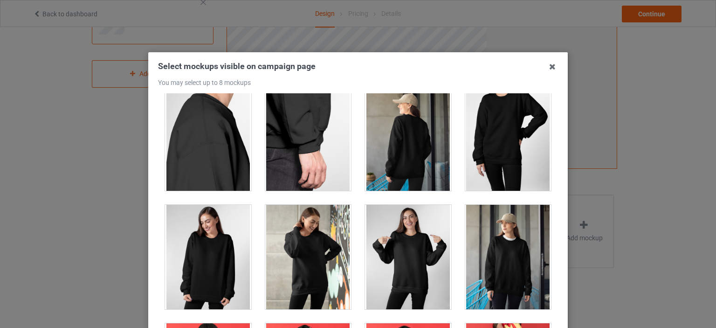
click at [472, 248] on div at bounding box center [508, 257] width 86 height 104
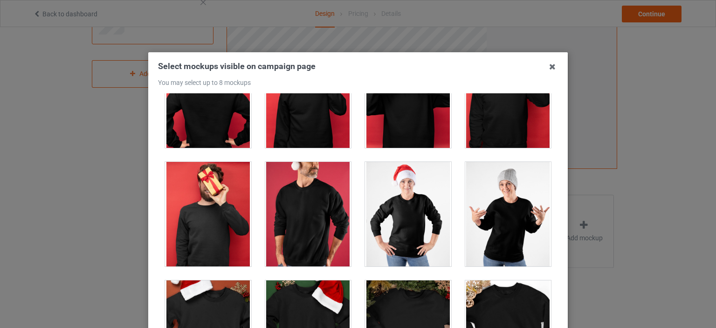
drag, startPoint x: 481, startPoint y: 211, endPoint x: 459, endPoint y: 218, distance: 23.3
click at [481, 212] on div at bounding box center [508, 214] width 86 height 104
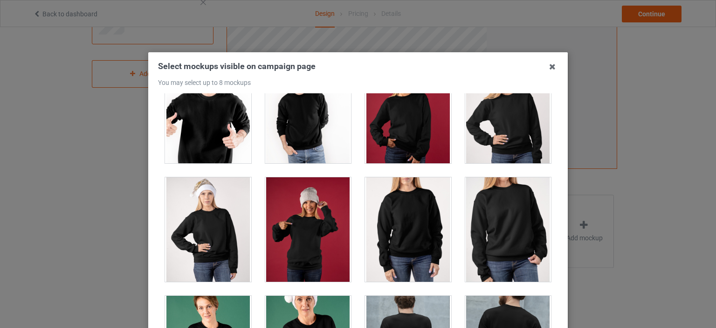
scroll to position [1259, 0]
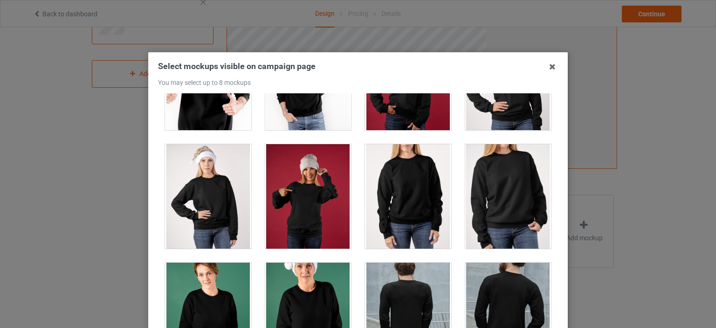
click at [487, 181] on div at bounding box center [508, 196] width 86 height 104
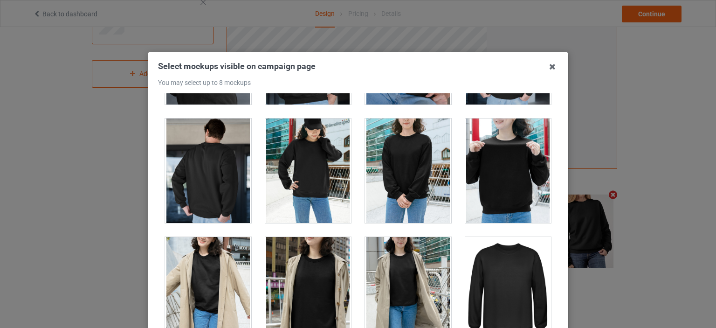
scroll to position [2472, 0]
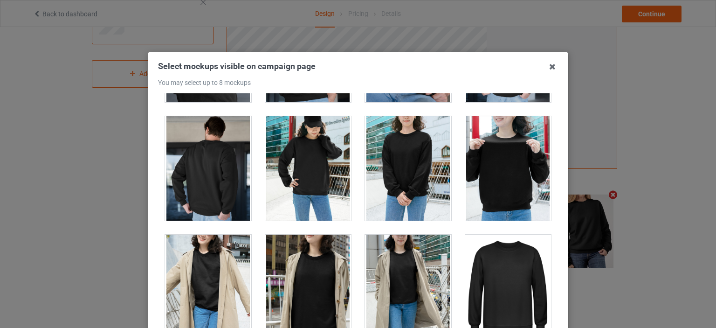
click at [465, 162] on div at bounding box center [508, 168] width 86 height 104
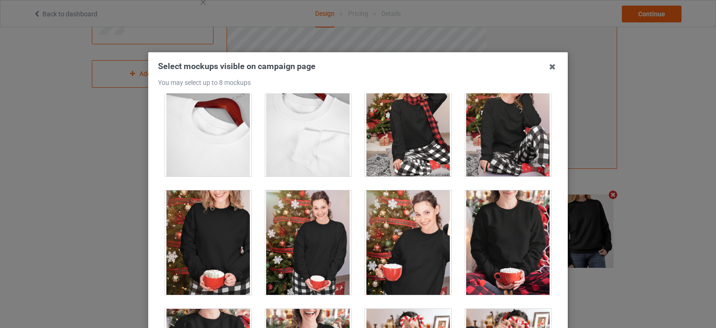
scroll to position [3498, 0]
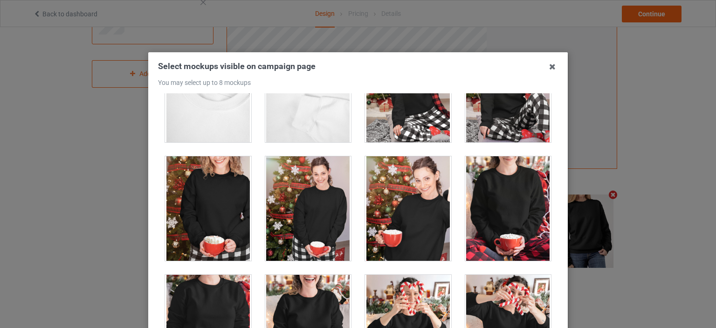
click at [493, 185] on div at bounding box center [508, 208] width 86 height 104
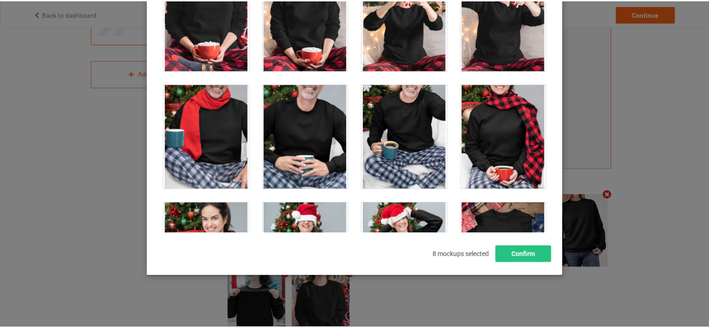
scroll to position [123, 0]
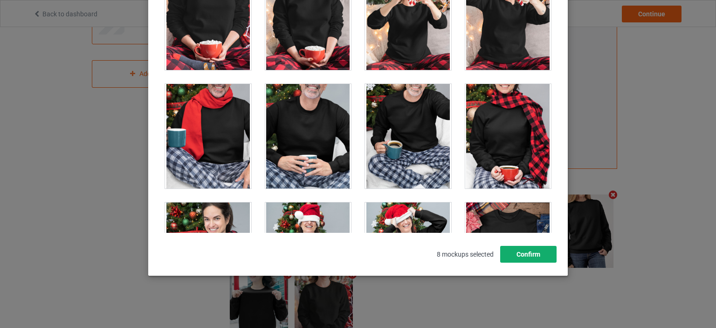
click at [522, 251] on button "Confirm" at bounding box center [528, 254] width 56 height 17
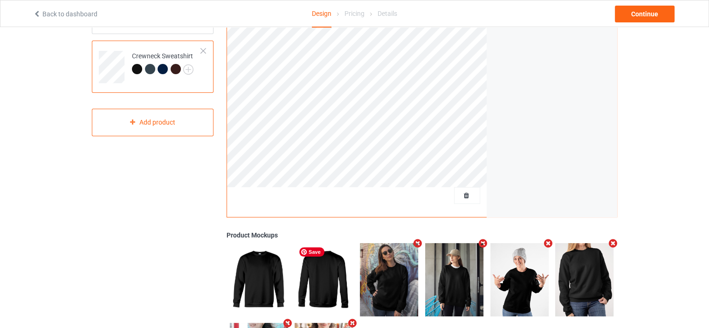
scroll to position [47, 0]
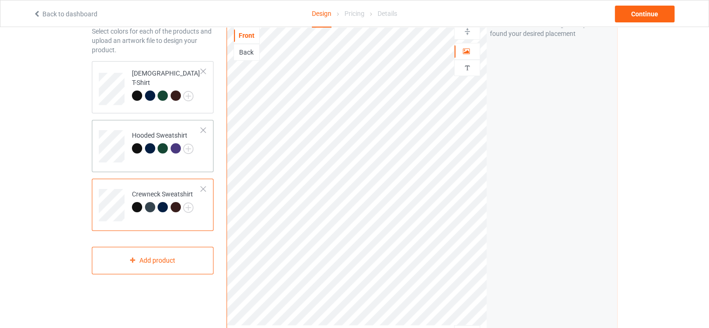
click at [201, 163] on div "Hooded Sweatshirt" at bounding box center [153, 146] width 122 height 52
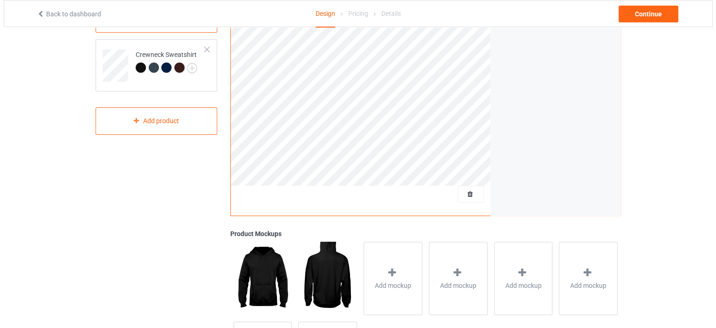
scroll to position [187, 0]
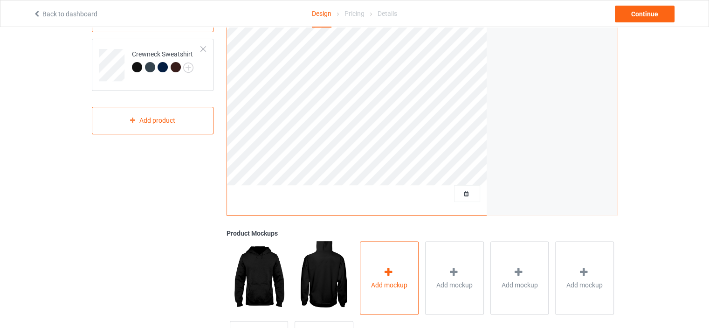
click at [402, 261] on div "Add mockup" at bounding box center [389, 277] width 59 height 73
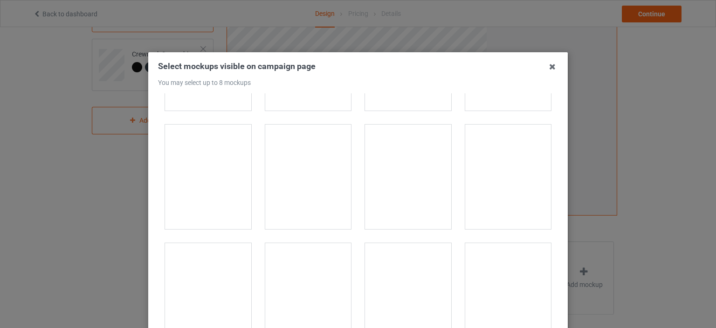
scroll to position [233, 0]
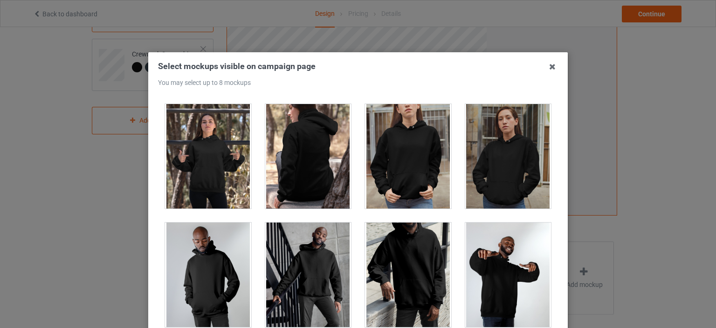
click at [417, 167] on div at bounding box center [408, 156] width 86 height 104
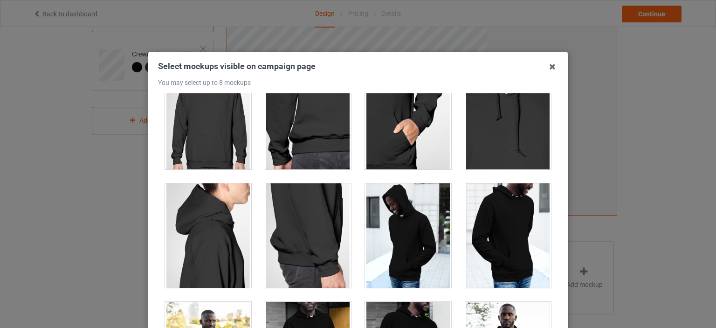
scroll to position [1073, 0]
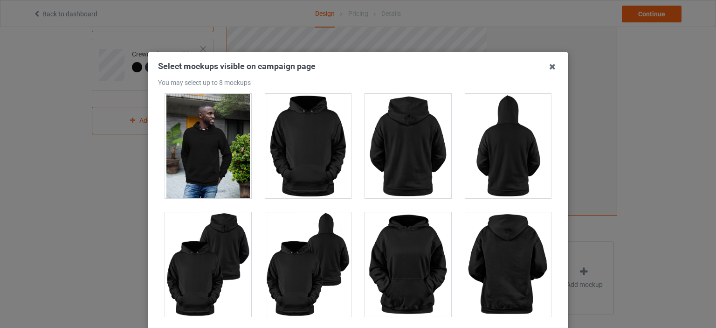
click at [410, 228] on div at bounding box center [408, 264] width 86 height 104
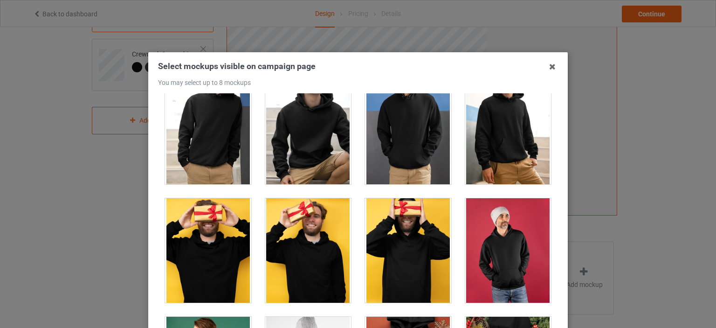
scroll to position [1912, 0]
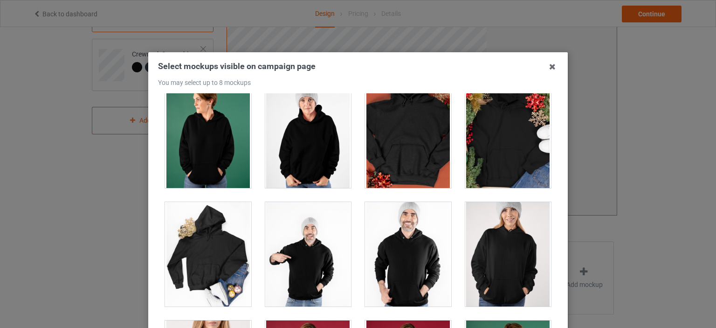
click at [491, 233] on div at bounding box center [508, 254] width 86 height 104
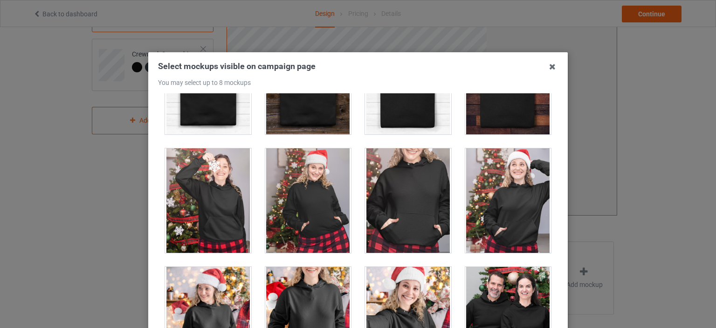
scroll to position [5877, 0]
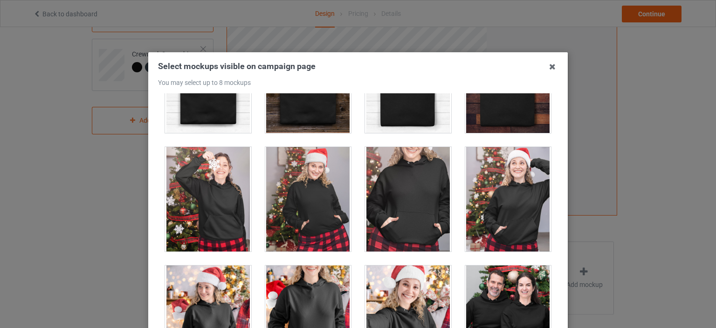
click at [389, 188] on div at bounding box center [408, 199] width 86 height 104
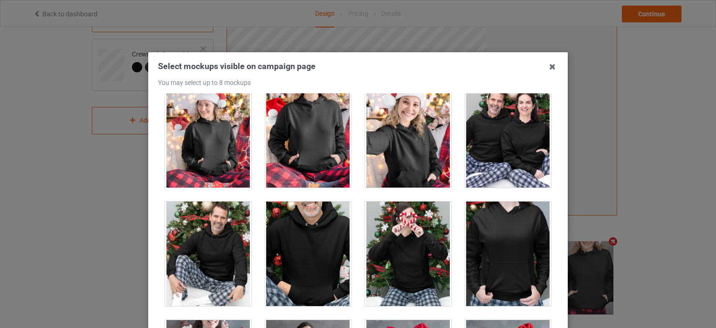
scroll to position [6157, 0]
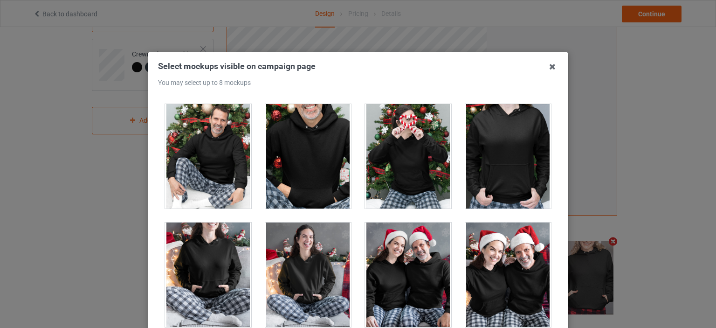
click at [506, 158] on div at bounding box center [508, 156] width 86 height 104
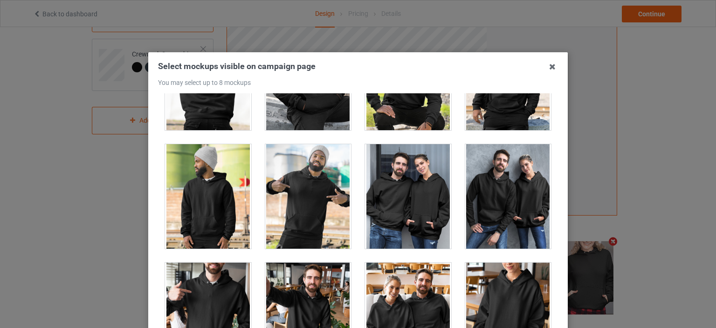
scroll to position [7509, 0]
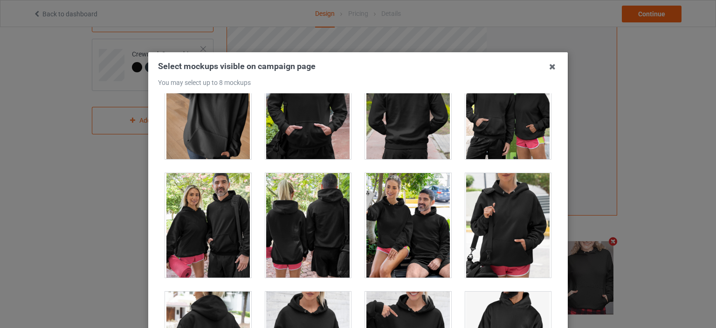
click at [469, 203] on div at bounding box center [508, 225] width 86 height 104
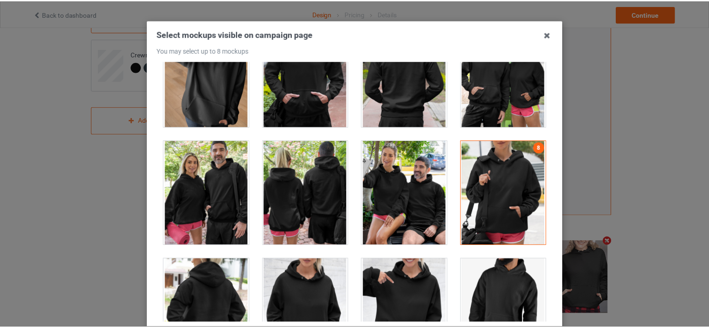
scroll to position [123, 0]
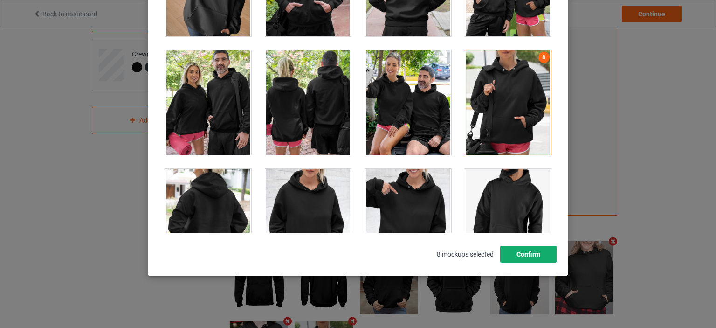
click at [530, 252] on button "Confirm" at bounding box center [528, 254] width 56 height 17
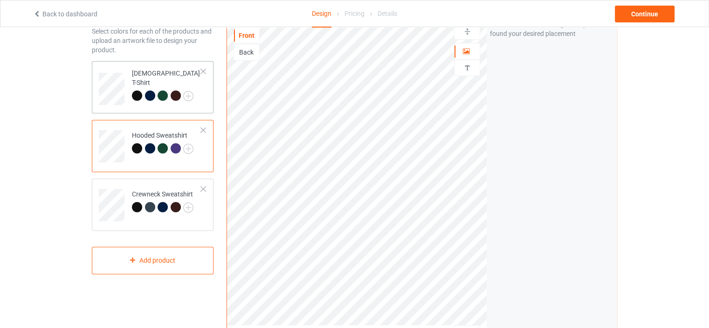
click at [198, 100] on td "[DEMOGRAPHIC_DATA] T-Shirt" at bounding box center [167, 86] width 80 height 42
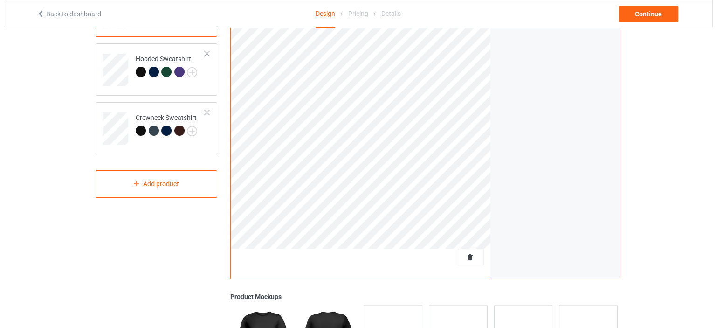
scroll to position [187, 0]
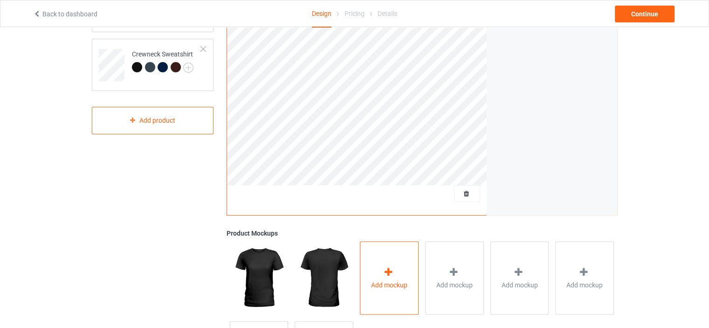
click at [392, 261] on div "Add mockup" at bounding box center [389, 277] width 59 height 73
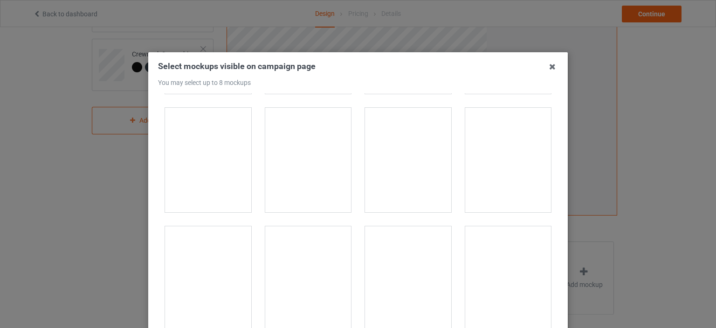
click at [402, 177] on div at bounding box center [408, 160] width 86 height 104
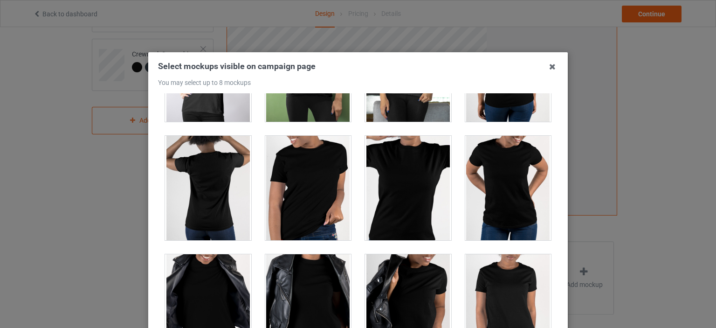
scroll to position [700, 0]
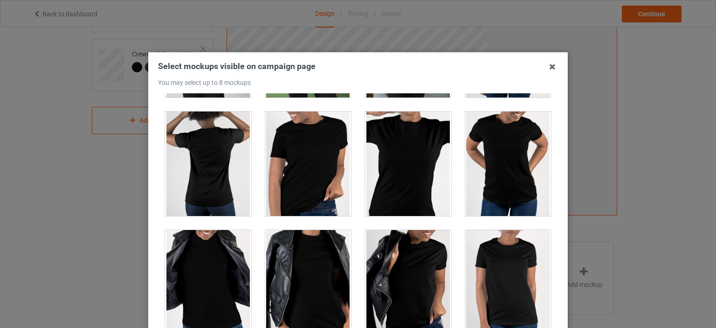
click at [489, 261] on div at bounding box center [508, 282] width 86 height 104
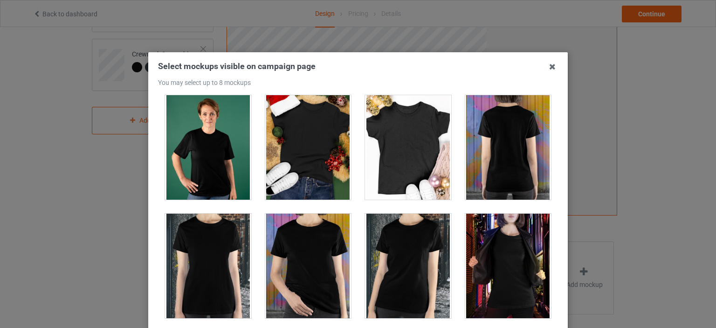
scroll to position [1213, 0]
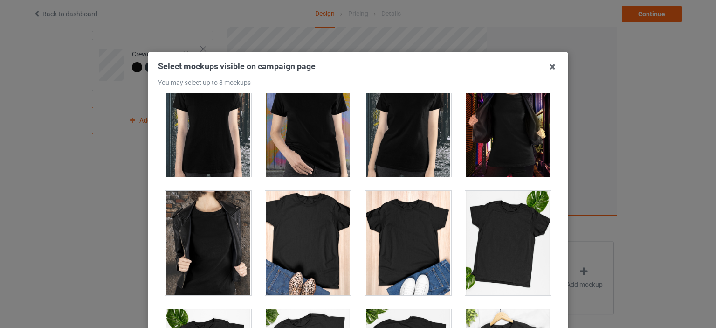
click at [519, 238] on div at bounding box center [508, 243] width 86 height 104
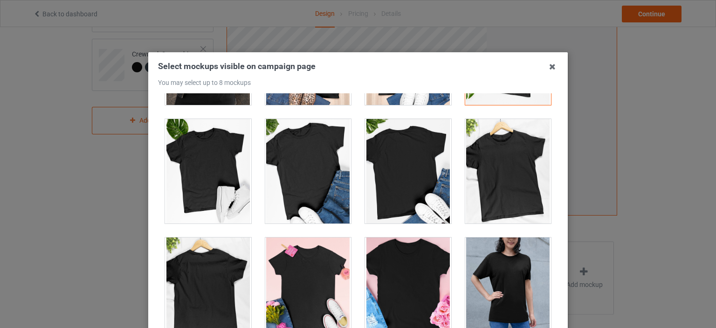
scroll to position [1539, 0]
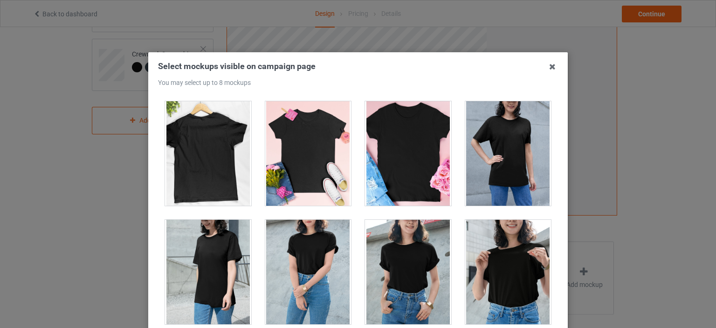
click at [501, 256] on div at bounding box center [508, 272] width 86 height 104
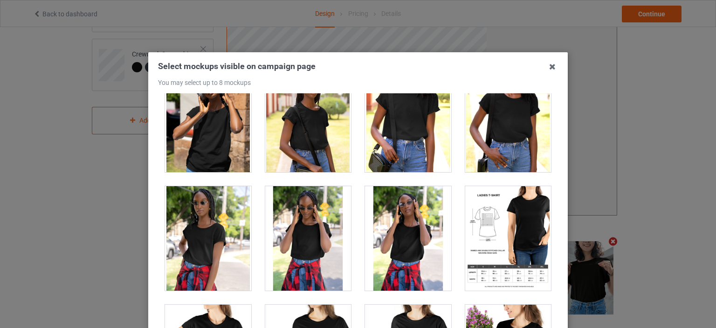
scroll to position [2146, 0]
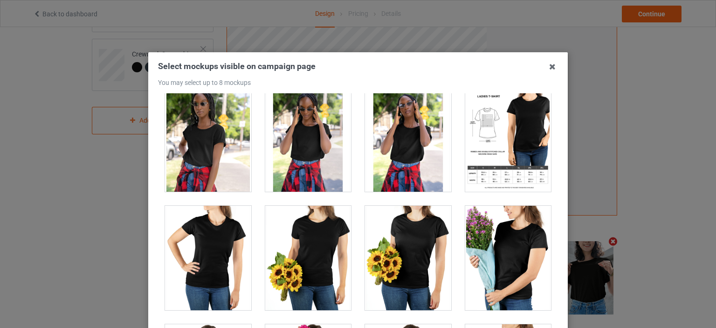
click at [401, 240] on div at bounding box center [408, 258] width 86 height 104
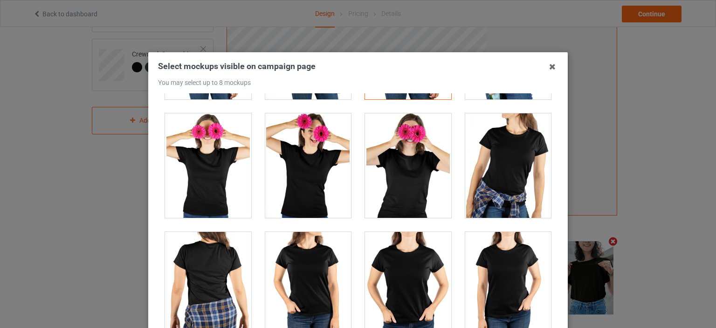
scroll to position [2379, 0]
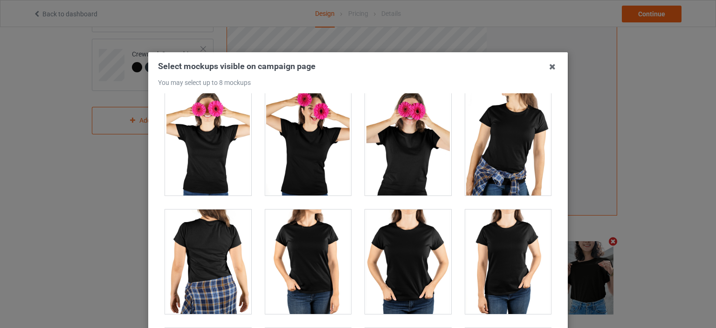
click at [486, 257] on div at bounding box center [508, 261] width 86 height 104
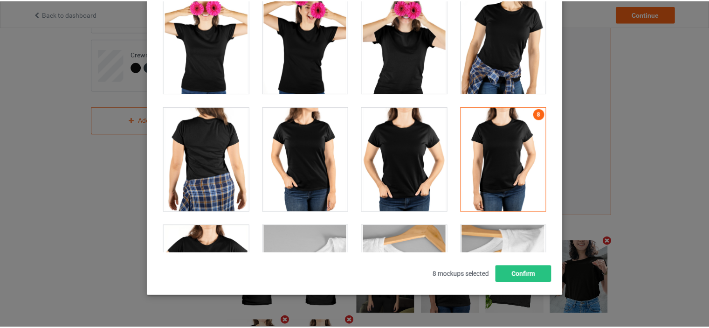
scroll to position [123, 0]
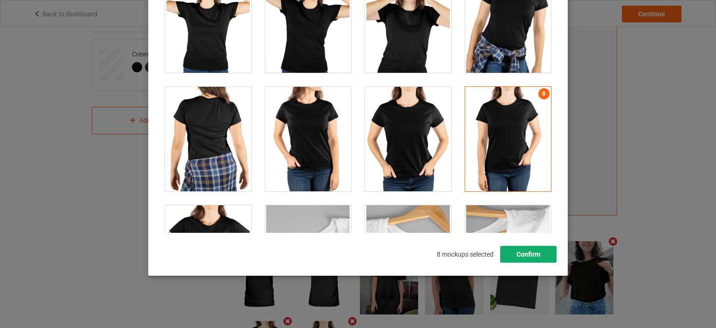
click at [542, 250] on button "Confirm" at bounding box center [528, 254] width 56 height 17
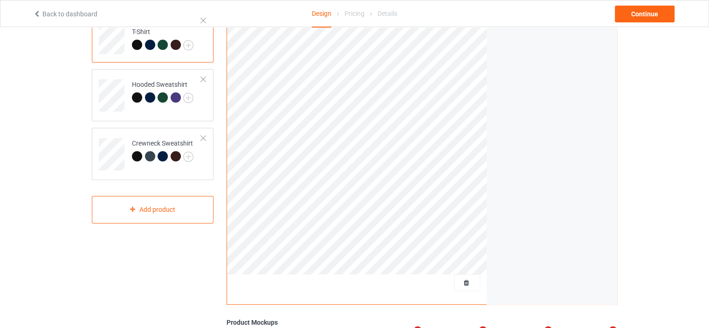
scroll to position [93, 0]
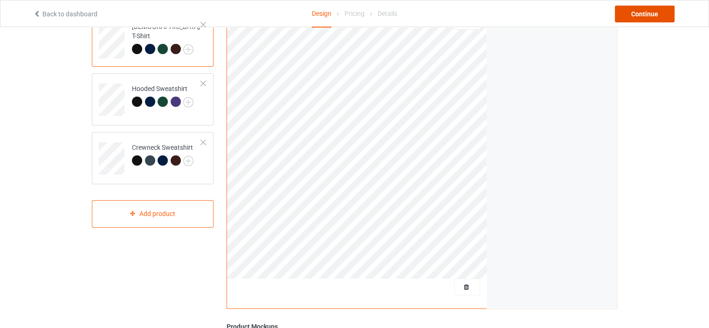
click at [636, 9] on div "Continue" at bounding box center [645, 14] width 60 height 17
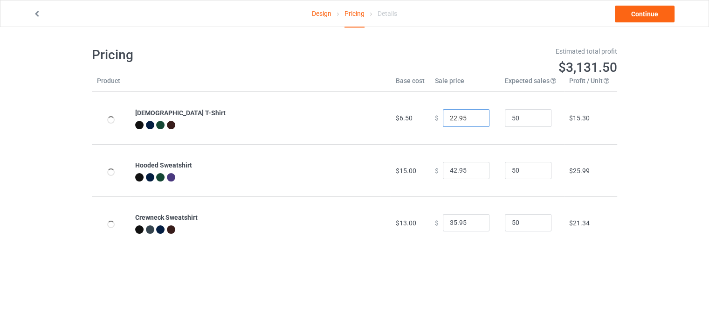
click at [451, 118] on input "22.95" at bounding box center [466, 118] width 47 height 18
type input "16.95"
click at [450, 173] on input "42.95" at bounding box center [466, 171] width 47 height 18
type input "25.95"
click at [451, 223] on input "35.95" at bounding box center [466, 223] width 47 height 18
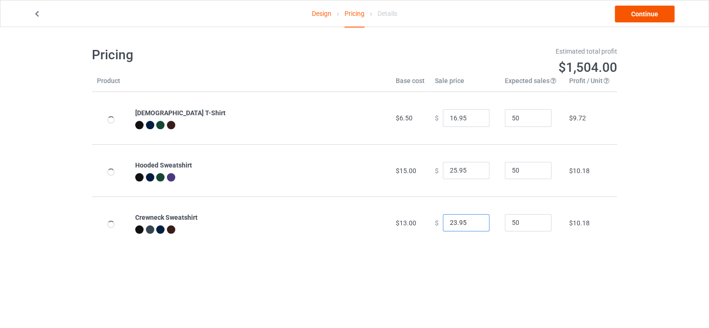
type input "23.95"
click at [643, 11] on link "Continue" at bounding box center [645, 14] width 60 height 17
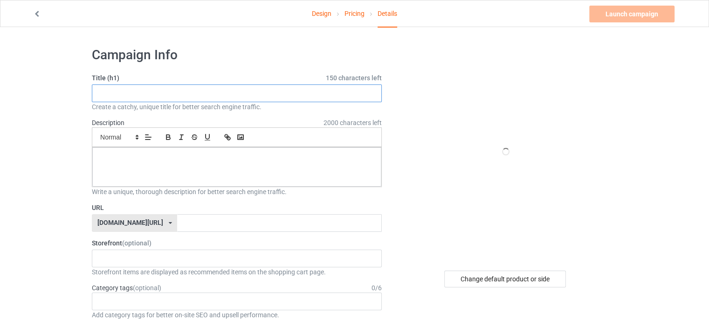
click at [196, 97] on input "text" at bounding box center [237, 93] width 290 height 18
paste input "In October We Wear Pink Pumpkin Cancer Support"
type input "In October We Wear Pink Pumpkin Cancer Support"
click at [260, 174] on div at bounding box center [236, 166] width 289 height 39
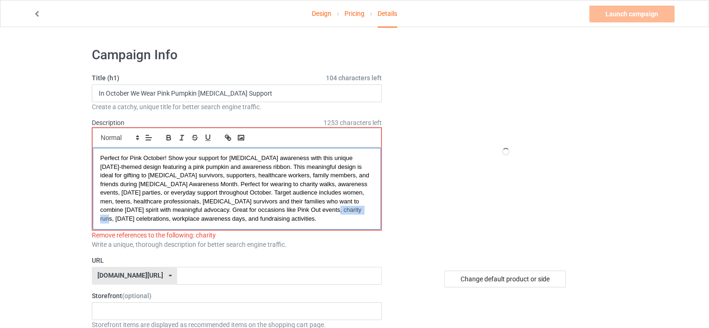
drag, startPoint x: 284, startPoint y: 213, endPoint x: 317, endPoint y: 212, distance: 33.1
click at [317, 212] on p "Perfect for Pink October! Show your support for [MEDICAL_DATA] awareness with t…" at bounding box center [236, 188] width 273 height 69
drag, startPoint x: 219, startPoint y: 184, endPoint x: 278, endPoint y: 186, distance: 59.3
click at [278, 186] on span "Perfect for Pink October! Show your support for [MEDICAL_DATA] awareness with t…" at bounding box center [235, 188] width 271 height 68
click at [273, 185] on span "Perfect for Pink October! Show your support for [MEDICAL_DATA] awareness with t…" at bounding box center [235, 188] width 271 height 68
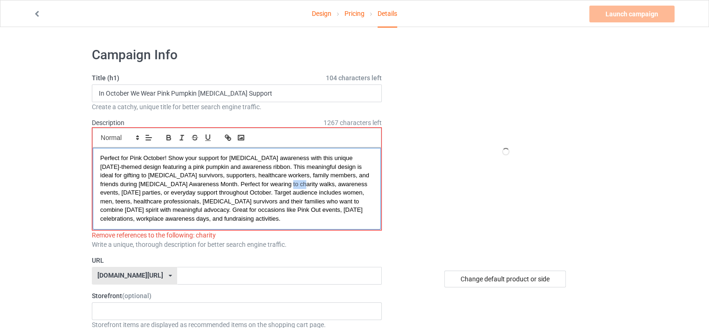
drag, startPoint x: 244, startPoint y: 183, endPoint x: 259, endPoint y: 183, distance: 14.9
click at [259, 183] on span "Perfect for Pink October! Show your support for [MEDICAL_DATA] awareness with t…" at bounding box center [235, 188] width 271 height 68
click at [257, 182] on span "Perfect for Pink October! Show your support for [MEDICAL_DATA] awareness with t…" at bounding box center [235, 188] width 271 height 68
drag, startPoint x: 250, startPoint y: 184, endPoint x: 287, endPoint y: 185, distance: 37.3
click at [287, 185] on span "Perfect for Pink October! Show your support for [MEDICAL_DATA] awareness with t…" at bounding box center [235, 188] width 271 height 68
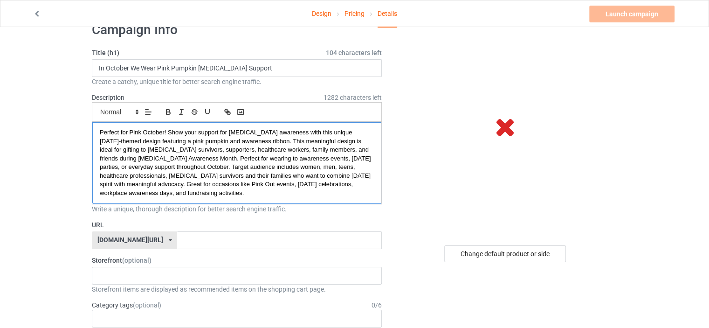
scroll to position [47, 0]
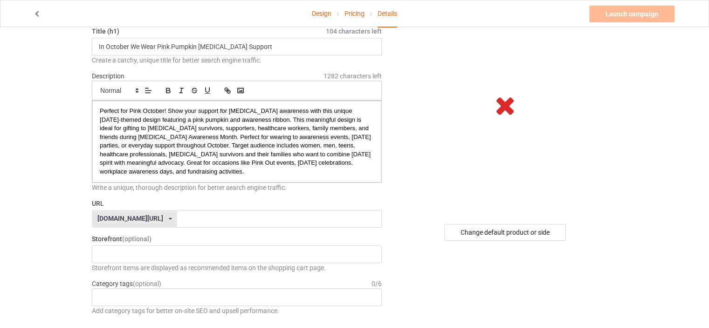
click at [160, 210] on div "[DOMAIN_NAME][URL] [DOMAIN_NAME][URL] [DOMAIN_NAME][URL] 61593155afa3620afb3300…" at bounding box center [134, 219] width 85 height 18
click at [146, 251] on div "[DOMAIN_NAME][URL]" at bounding box center [134, 253] width 84 height 17
click at [177, 223] on input "text" at bounding box center [279, 219] width 204 height 18
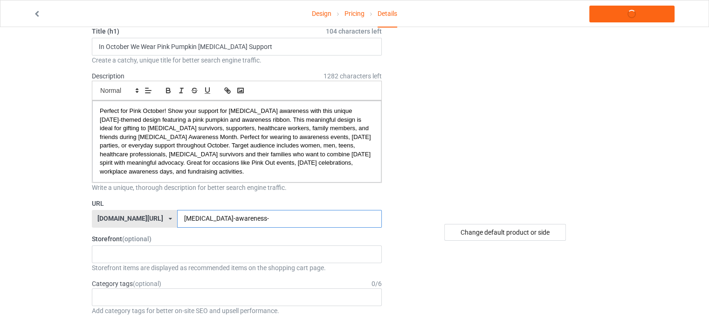
click at [177, 219] on input "cancer-awareness-" at bounding box center [279, 219] width 204 height 18
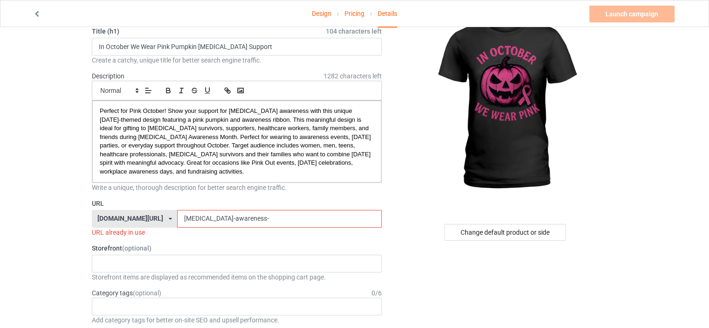
click at [234, 221] on input "breast-cancer-awareness-" at bounding box center [279, 219] width 204 height 18
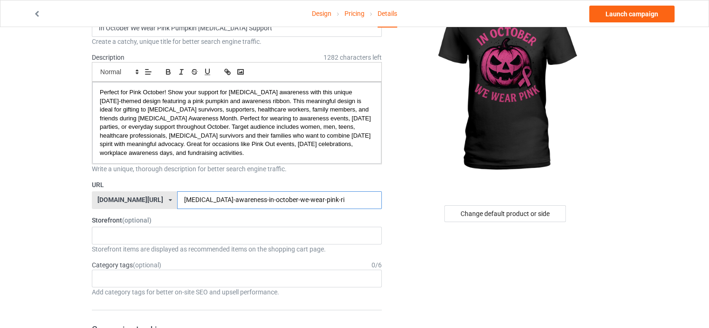
scroll to position [93, 0]
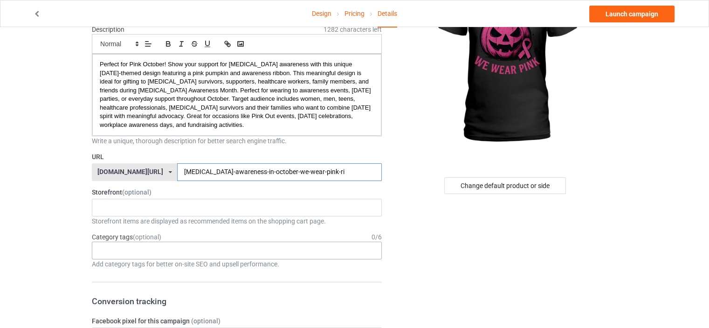
type input "breast-cancer-awareness-in-october-we-wear-pink-ri"
click at [144, 250] on div "Age > [DEMOGRAPHIC_DATA] > 1 Age > [DEMOGRAPHIC_DATA] Months > 1 Month Age > [D…" at bounding box center [237, 251] width 290 height 18
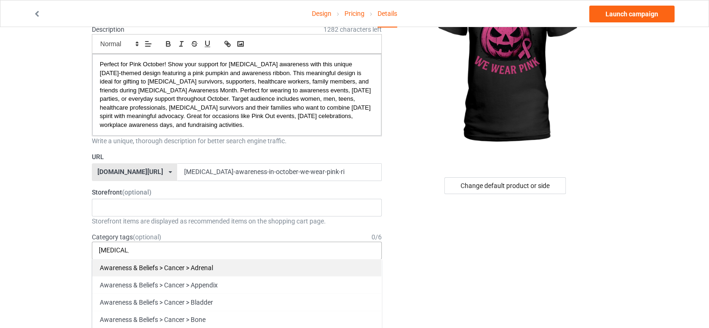
scroll to position [47, 0]
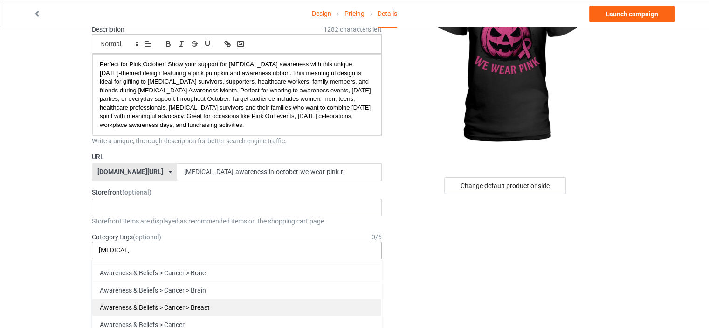
type input "cancer"
click at [169, 304] on div "Awareness & Beliefs > Cancer > Breast" at bounding box center [236, 307] width 289 height 17
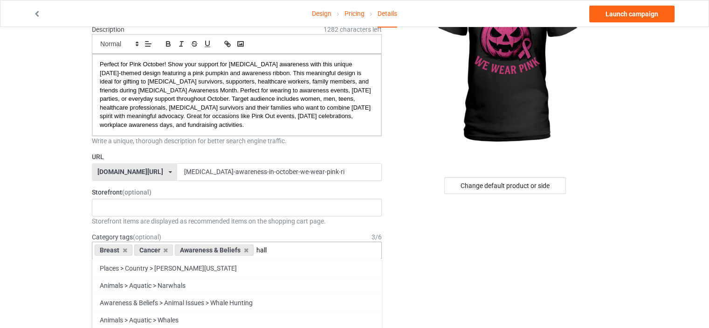
scroll to position [0, 0]
type input "hall"
click at [169, 271] on div "Holidays & Events > US Holidays > [DATE]" at bounding box center [236, 267] width 289 height 17
